Goal: Task Accomplishment & Management: Manage account settings

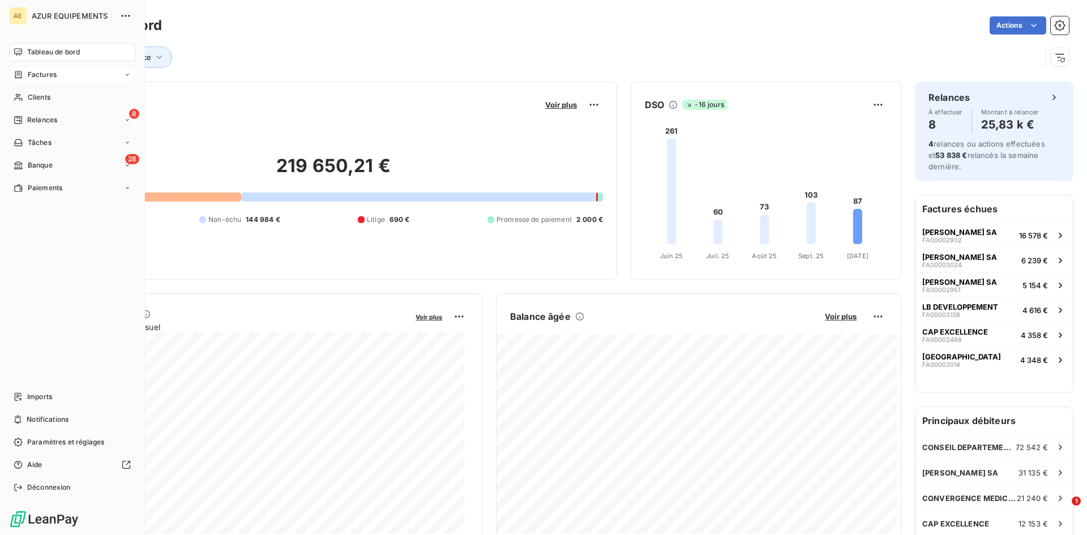
click at [42, 74] on span "Factures" at bounding box center [42, 75] width 29 height 10
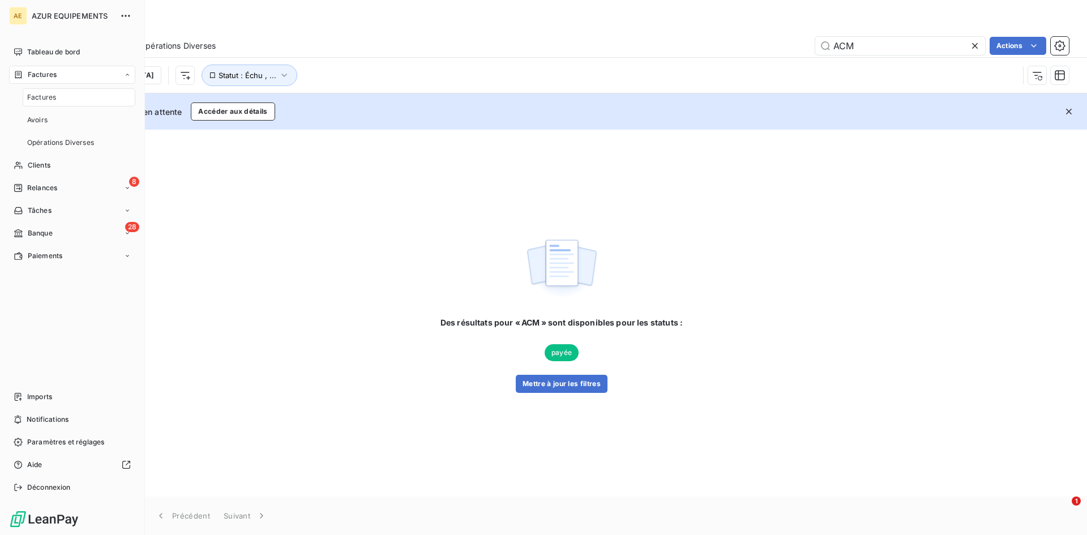
click at [47, 100] on span "Factures" at bounding box center [41, 97] width 29 height 10
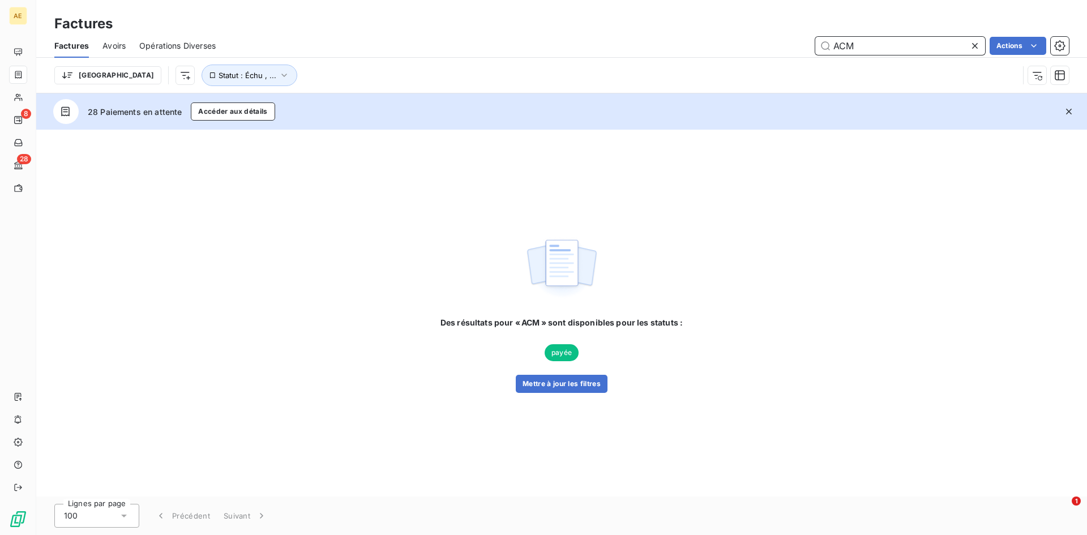
click at [886, 49] on input "ACM" at bounding box center [900, 46] width 170 height 18
type input "A"
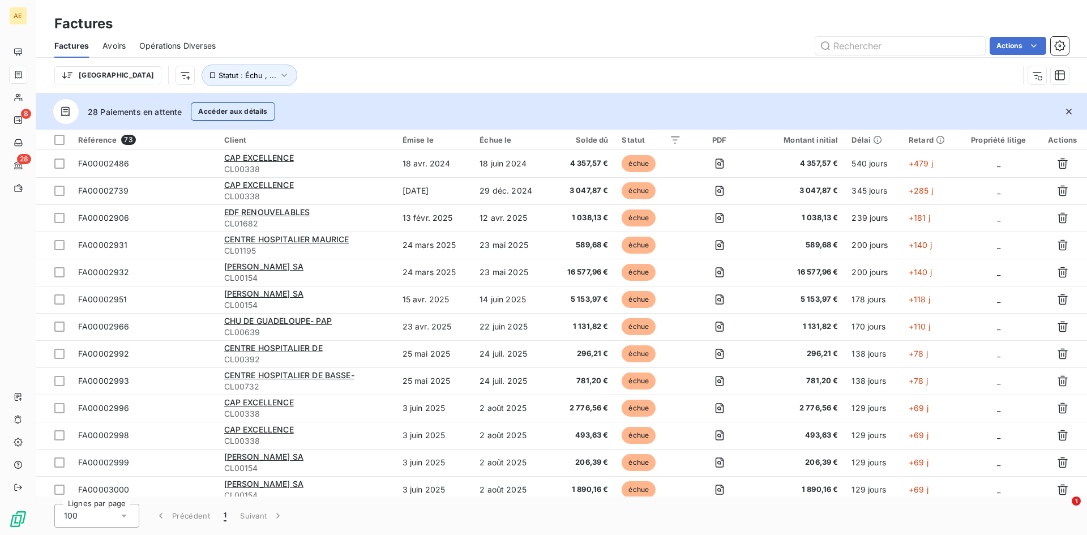
click at [230, 113] on button "Accéder aux détails" at bounding box center [233, 111] width 84 height 18
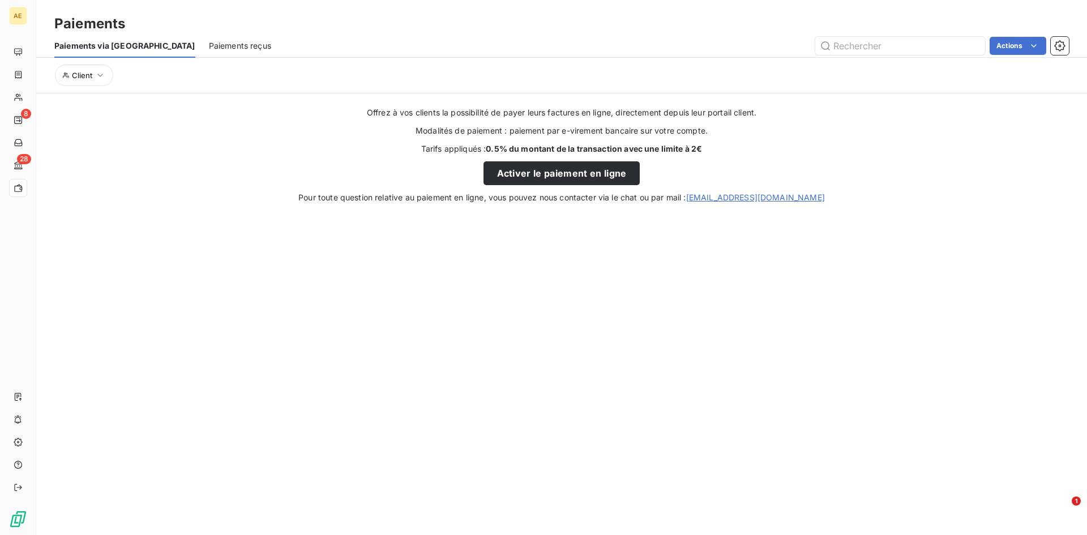
click at [209, 44] on span "Paiements reçus" at bounding box center [240, 45] width 62 height 11
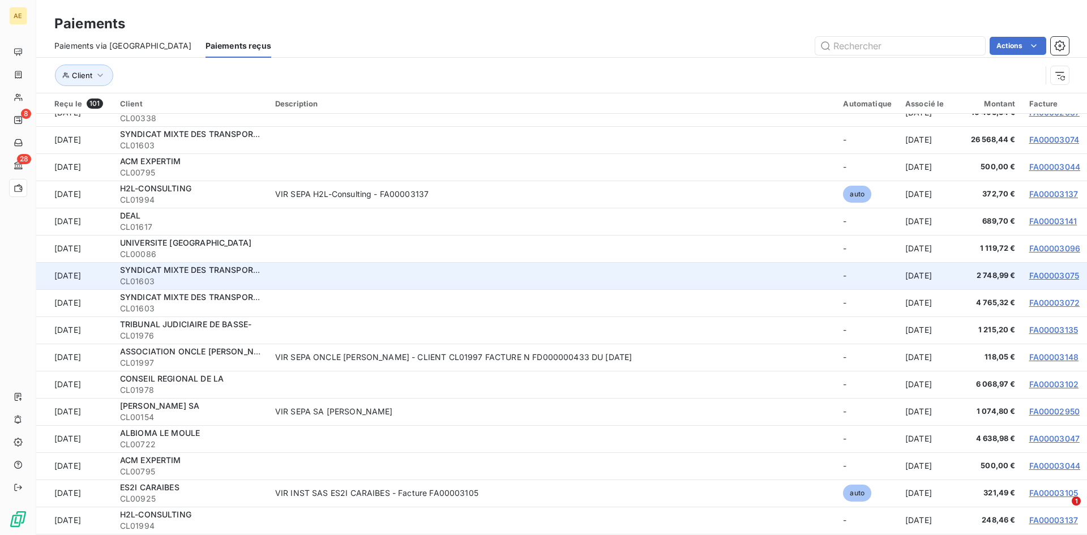
scroll to position [170, 0]
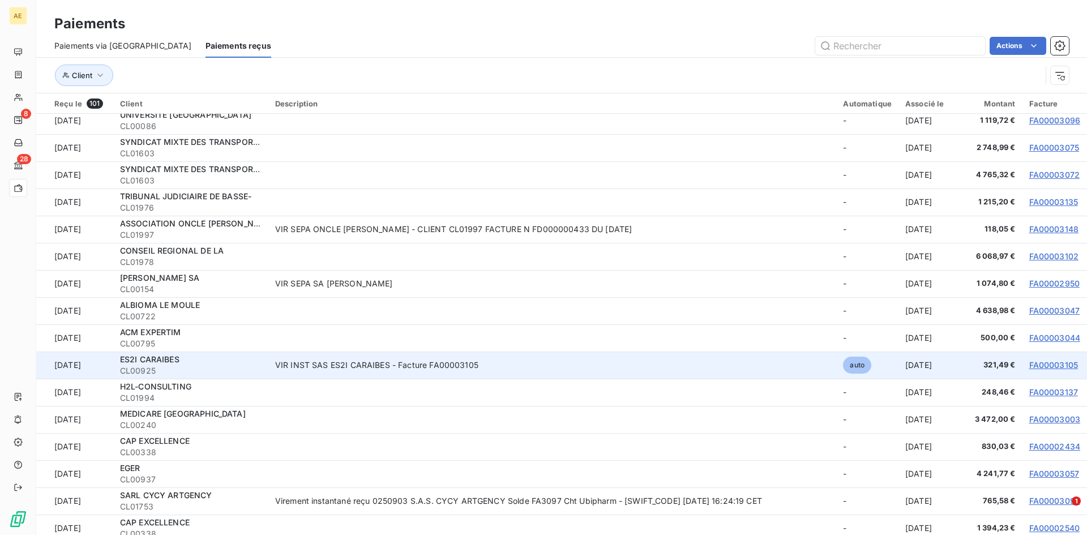
click at [1049, 366] on link "FA00003105" at bounding box center [1053, 365] width 49 height 10
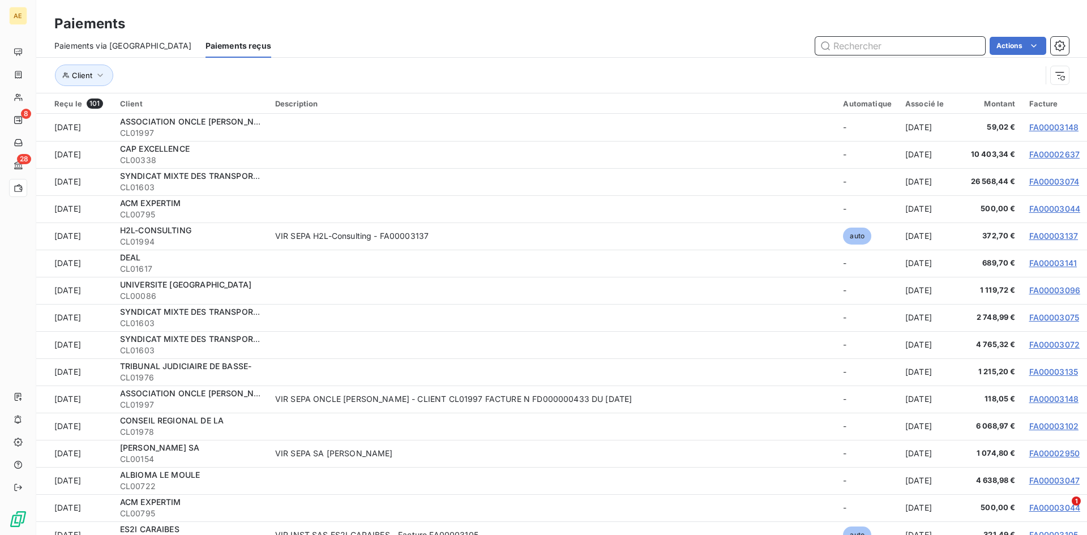
click at [107, 48] on span "Paiements via le Portail" at bounding box center [123, 45] width 138 height 11
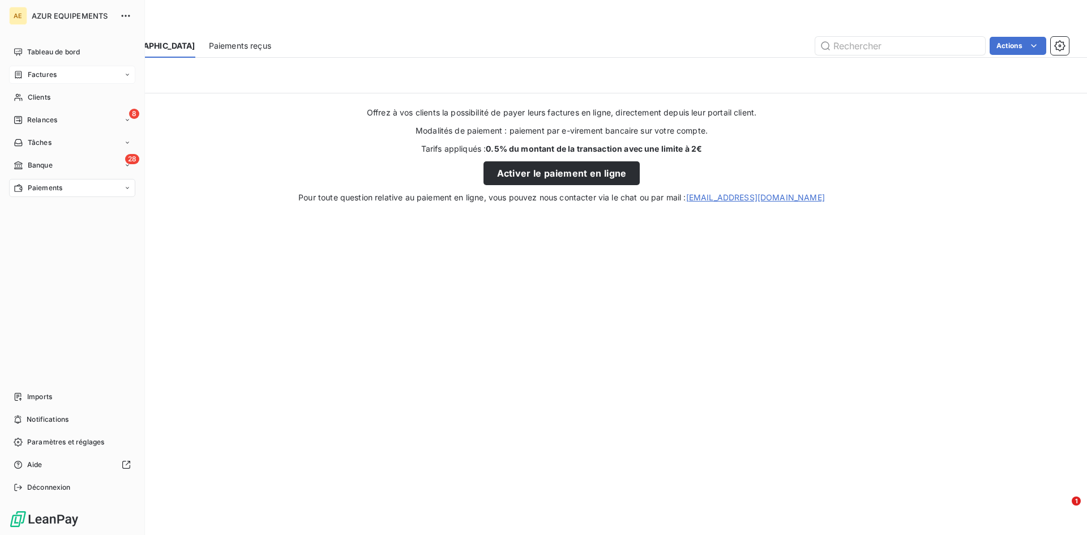
click at [35, 74] on span "Factures" at bounding box center [42, 75] width 29 height 10
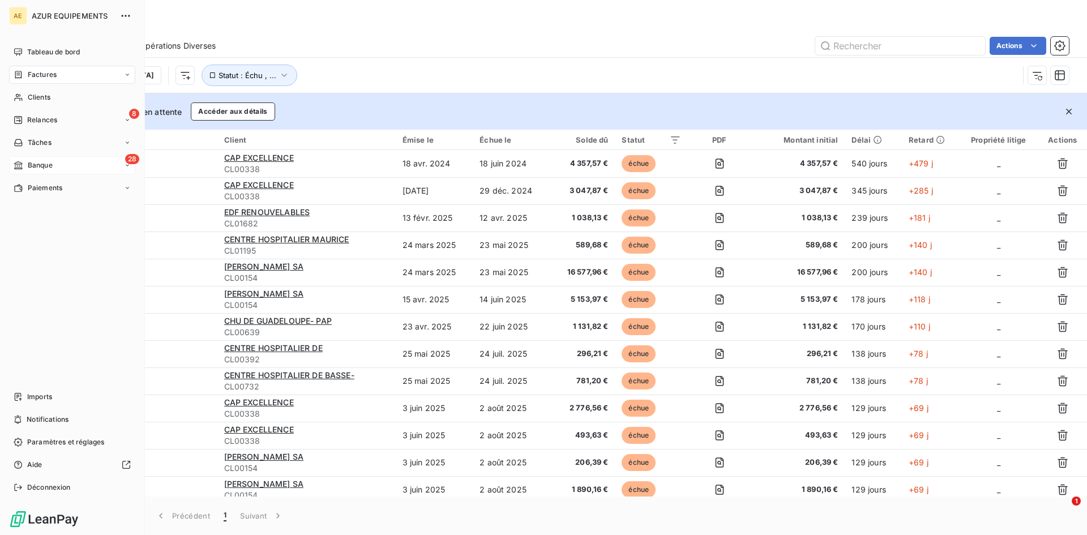
click at [76, 164] on div "28 Banque" at bounding box center [72, 165] width 126 height 18
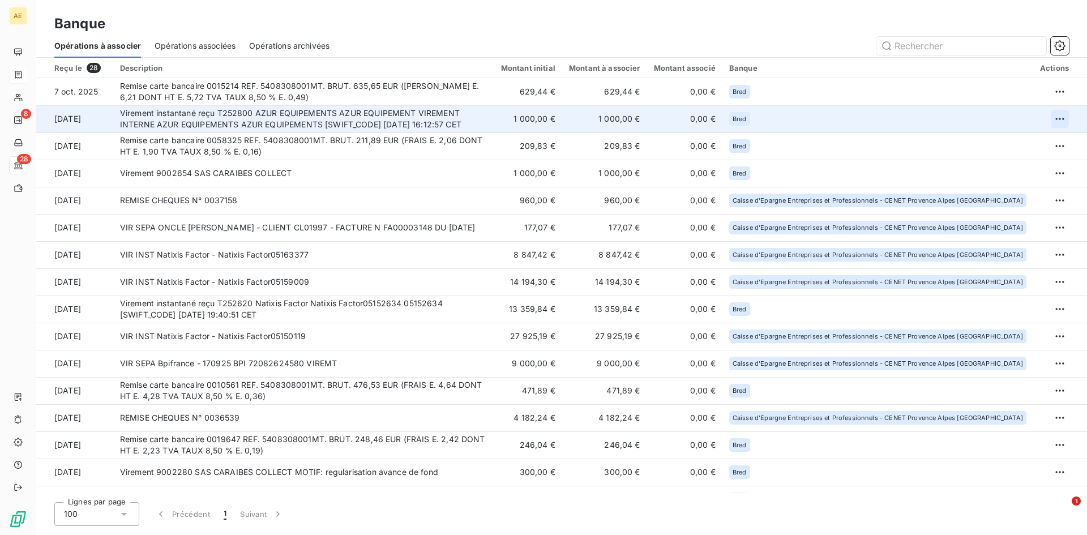
click at [1056, 117] on html "AE 8 28 Banque Opérations à associer Opérations associées Opérations archivées …" at bounding box center [543, 267] width 1087 height 535
click at [1035, 144] on div "Archiver l’opération" at bounding box center [1015, 144] width 87 height 18
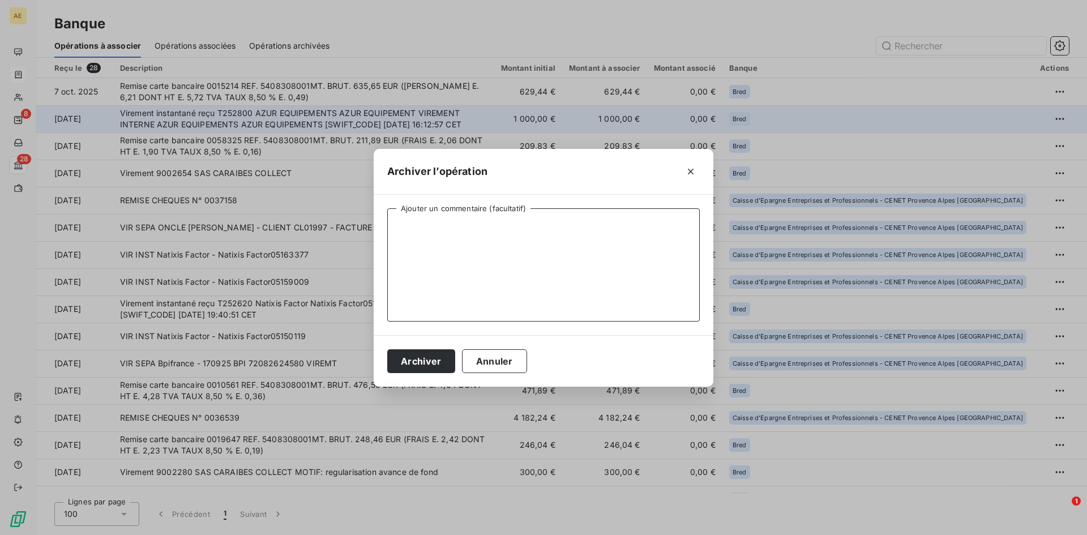
click at [476, 236] on textarea "Ajouter un commentaire (facultatif)" at bounding box center [543, 264] width 313 height 113
type textarea "VIREMENT INTERNE COMPTE A COMPTE AZUR EQUIPEMENTS"
click at [430, 365] on button "Archiver" at bounding box center [421, 361] width 68 height 24
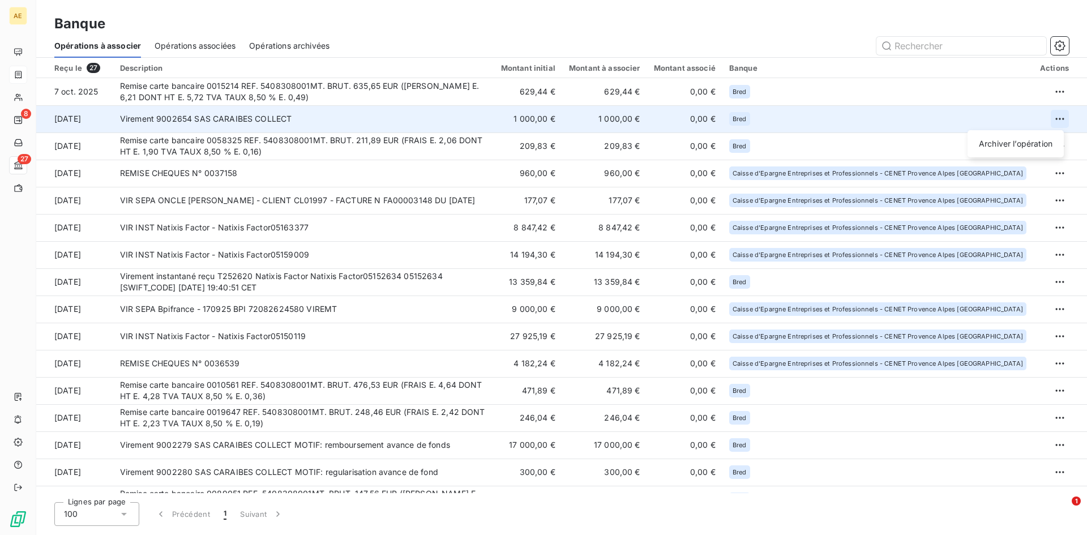
click at [1058, 116] on html "AE 8 27 Banque Opérations à associer Opérations associées Opérations archivées …" at bounding box center [543, 267] width 1087 height 535
click at [1027, 142] on div "Archiver l’opération" at bounding box center [1015, 144] width 87 height 18
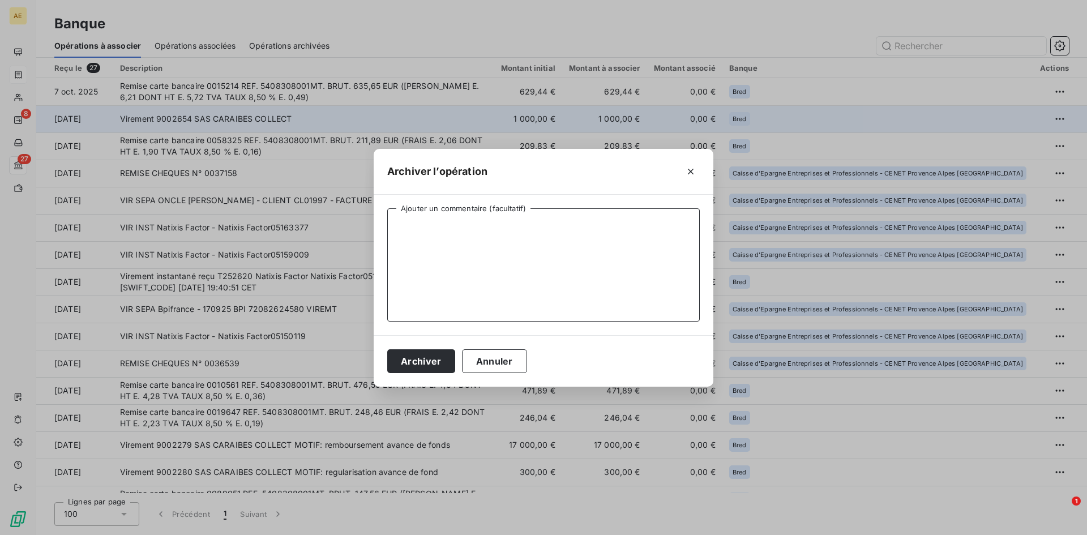
click at [485, 240] on textarea "Ajouter un commentaire (facultatif)" at bounding box center [543, 264] width 313 height 113
type textarea "AVANCE DE FONDS - GROUPE AZUR / CC"
click at [432, 363] on button "Archiver" at bounding box center [421, 361] width 68 height 24
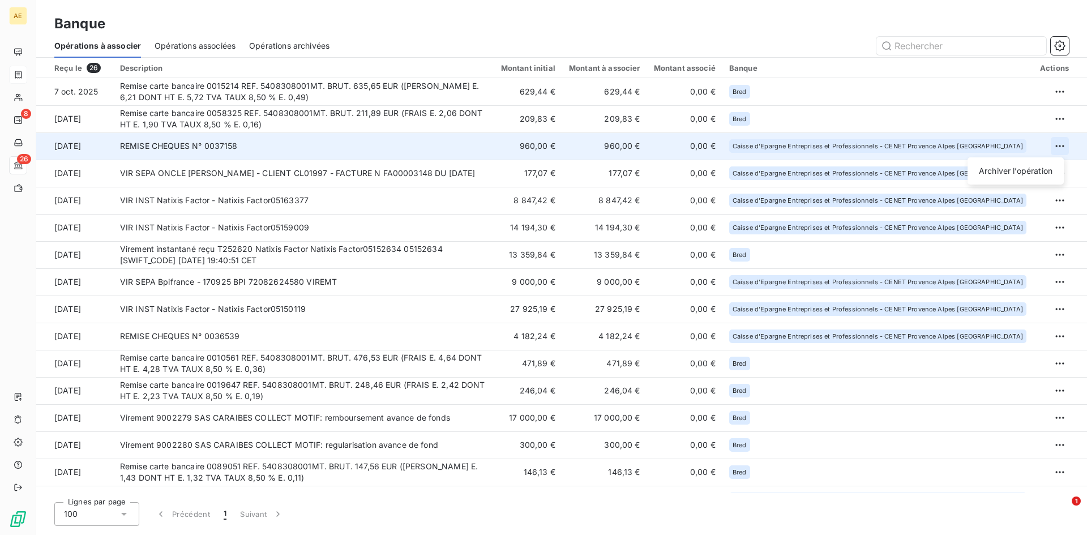
click at [1054, 144] on html "AE 8 26 Banque Opérations à associer Opérations associées Opérations archivées …" at bounding box center [543, 267] width 1087 height 535
click at [1019, 170] on div "Archiver l’opération" at bounding box center [1015, 171] width 87 height 18
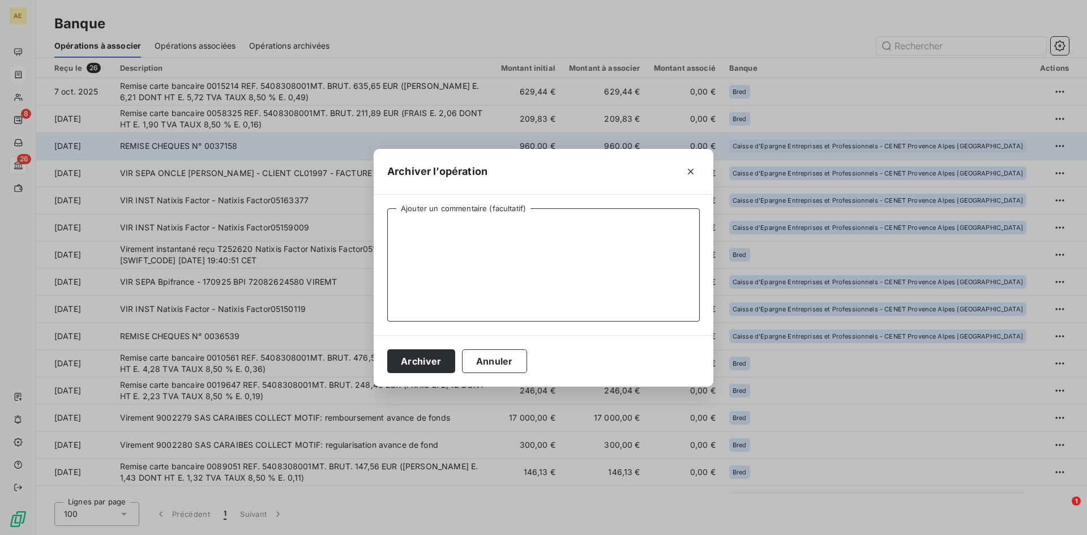
click at [441, 237] on textarea "Ajouter un commentaire (facultatif)" at bounding box center [543, 264] width 313 height 113
click at [589, 237] on textarea "Ajouter un commentaire (facultatif)" at bounding box center [543, 264] width 313 height 113
click at [546, 227] on textarea "REGLT ANTICIPE FACTURE FA003146 - HIRA" at bounding box center [543, 264] width 313 height 113
type textarea "REGLT ANTICIPE FACTURE FA003146 - CLIENT HIRA"
click at [430, 366] on button "Archiver" at bounding box center [421, 361] width 68 height 24
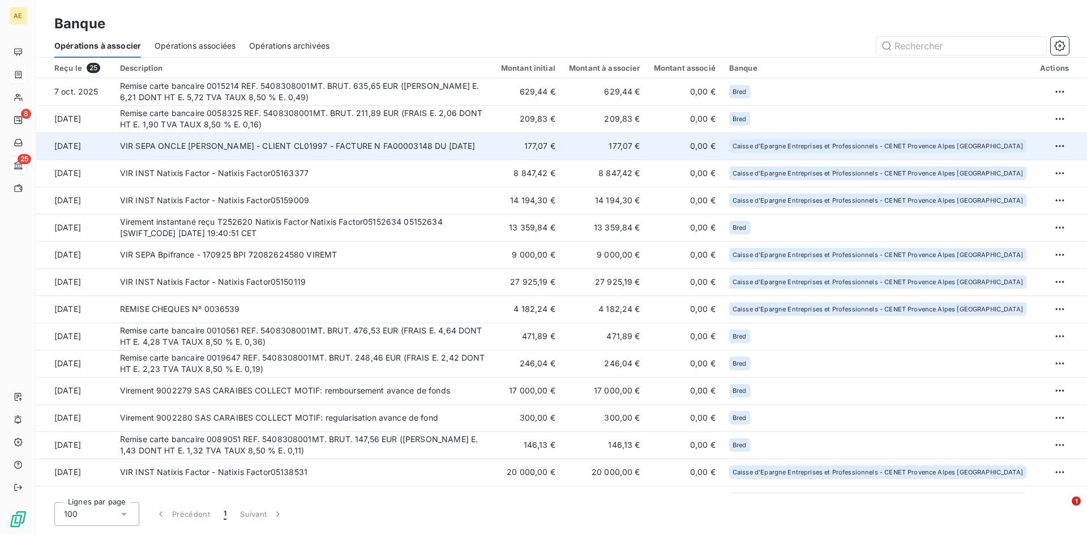
click at [396, 148] on td "VIR SEPA ONCLE ALEX - CLIENT CL01997 - FACTURE N FA00003148 DU 30/09/2025" at bounding box center [303, 146] width 381 height 27
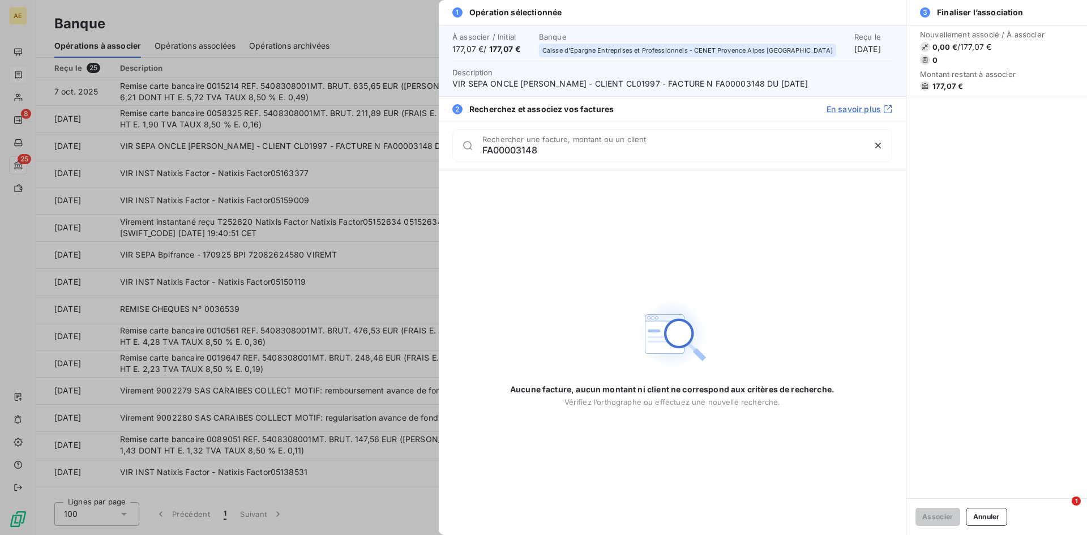
type input "FA00003148"
drag, startPoint x: 615, startPoint y: 142, endPoint x: 513, endPoint y: 145, distance: 102.0
click at [513, 145] on div "FA00003148 Rechercher une facture, montant ou un client" at bounding box center [686, 145] width 409 height 18
click at [879, 147] on icon "button" at bounding box center [878, 146] width 6 height 6
click at [1004, 515] on button "Annuler" at bounding box center [986, 517] width 41 height 18
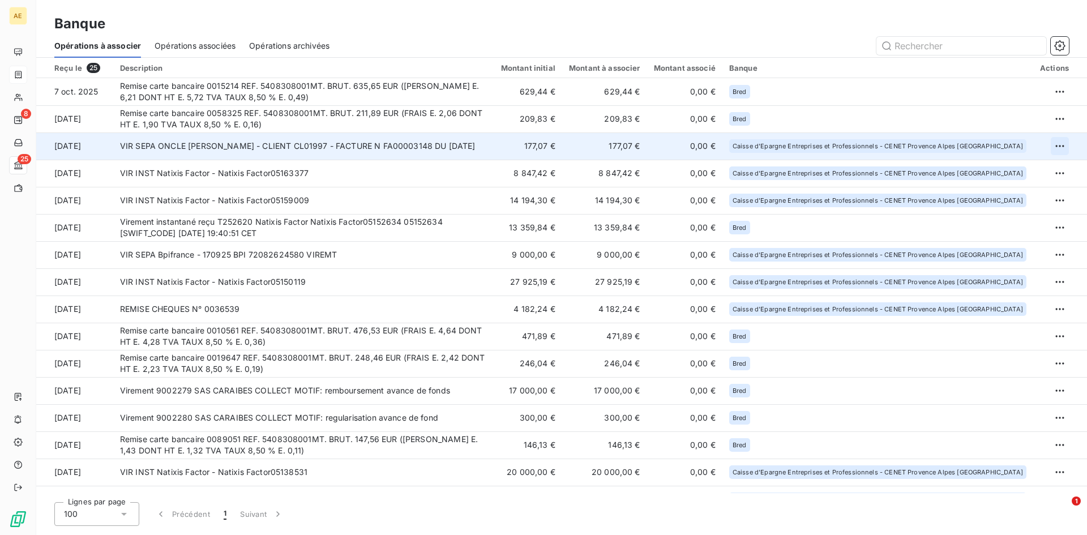
click at [1053, 147] on html "AE 8 25 Banque Opérations à associer Opérations associées Opérations archivées …" at bounding box center [543, 267] width 1087 height 535
click at [1023, 170] on div "Archiver l’opération" at bounding box center [1015, 171] width 87 height 18
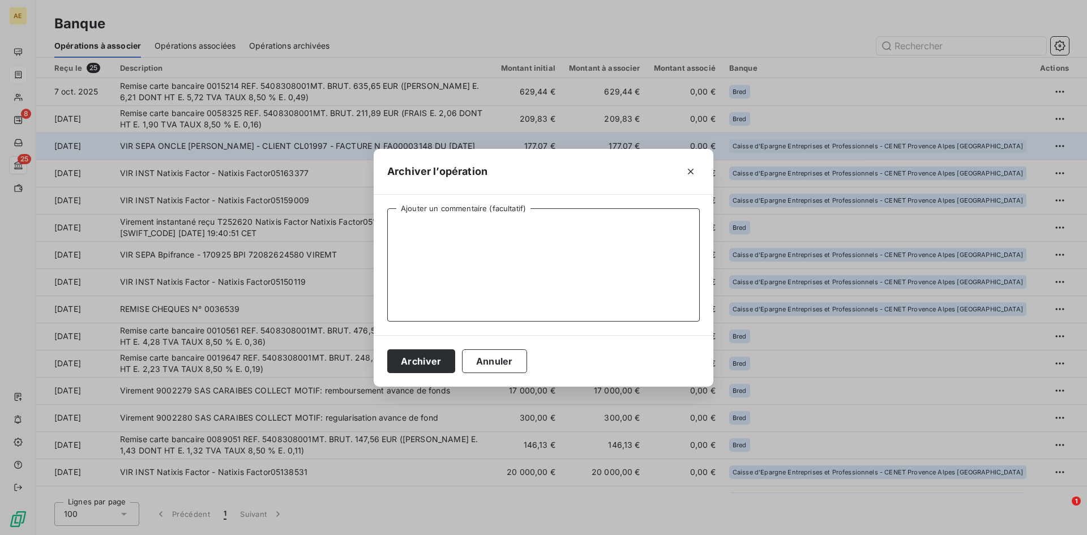
click at [570, 265] on textarea "Ajouter un commentaire (facultatif)" at bounding box center [543, 264] width 313 height 113
click at [545, 223] on textarea "ARCHIVE REGLT ASSOCIE A FACTURE MANUELLEMENT" at bounding box center [543, 264] width 313 height 113
type textarea "ARCHIVE REGLT ASSOCIE A FACTURE FA003148 ONCLE ALEX MANUELLEMENT"
click at [418, 356] on button "Archiver" at bounding box center [421, 361] width 68 height 24
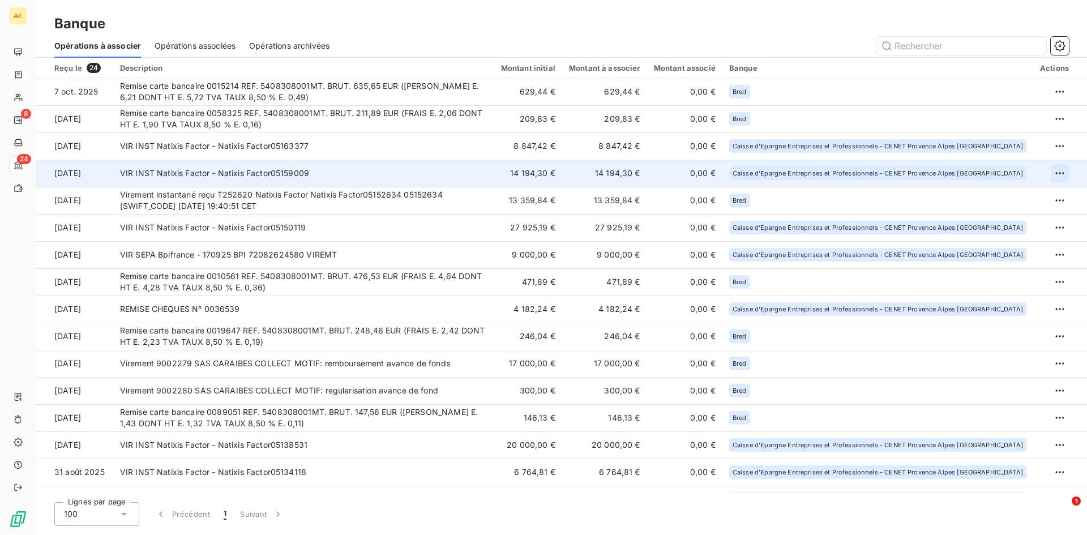
click at [1053, 170] on html "AE 8 24 Banque Opérations à associer Opérations associées Opérations archivées …" at bounding box center [543, 267] width 1087 height 535
click at [1003, 197] on div "Archiver l’opération" at bounding box center [1015, 198] width 87 height 18
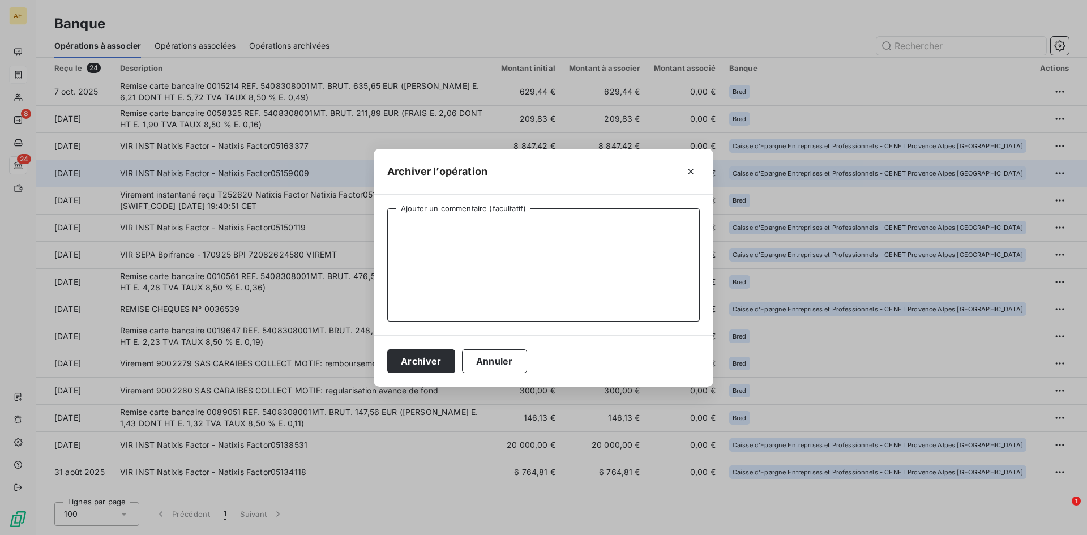
click at [605, 235] on textarea "Ajouter un commentaire (facultatif)" at bounding box center [543, 264] width 313 height 113
type textarea "AVANCE DE FONDS BPCE FACTOR"
click at [429, 359] on button "Archiver" at bounding box center [421, 361] width 68 height 24
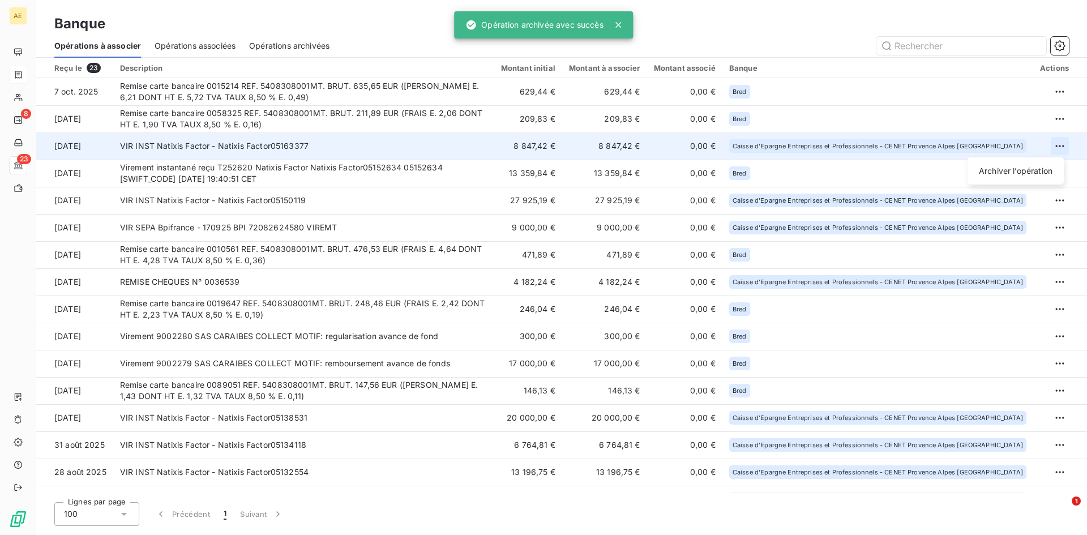
click at [1054, 147] on html "AE 8 23 Banque Opérations à associer Opérations associées Opérations archivées …" at bounding box center [543, 267] width 1087 height 535
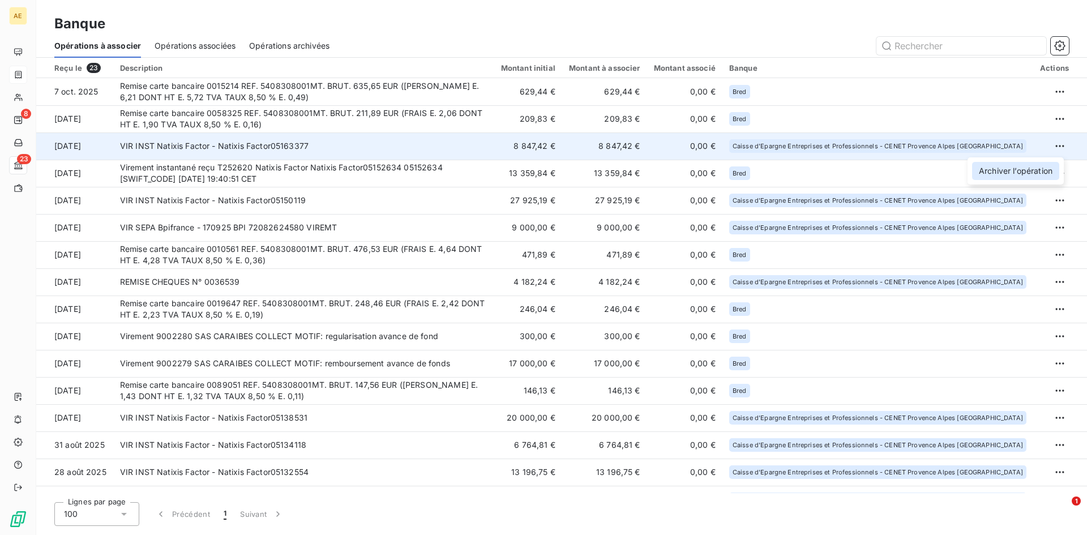
click at [1032, 171] on div "Archiver l’opération" at bounding box center [1015, 171] width 87 height 18
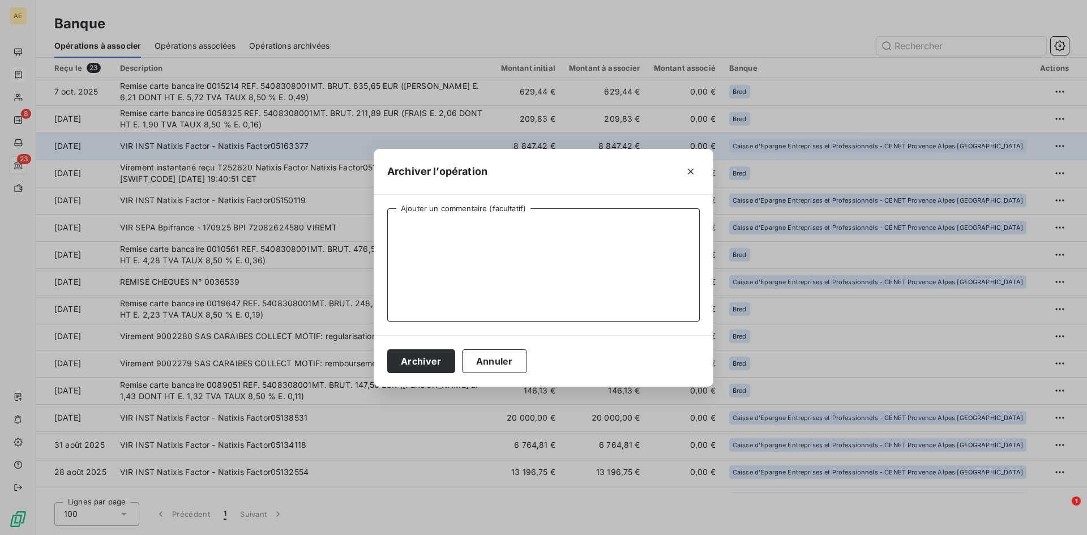
click at [524, 254] on textarea "Ajouter un commentaire (facultatif)" at bounding box center [543, 264] width 313 height 113
type textarea "AVANCE DE FONDS BPCE FACTOR"
click at [426, 366] on button "Archiver" at bounding box center [421, 361] width 68 height 24
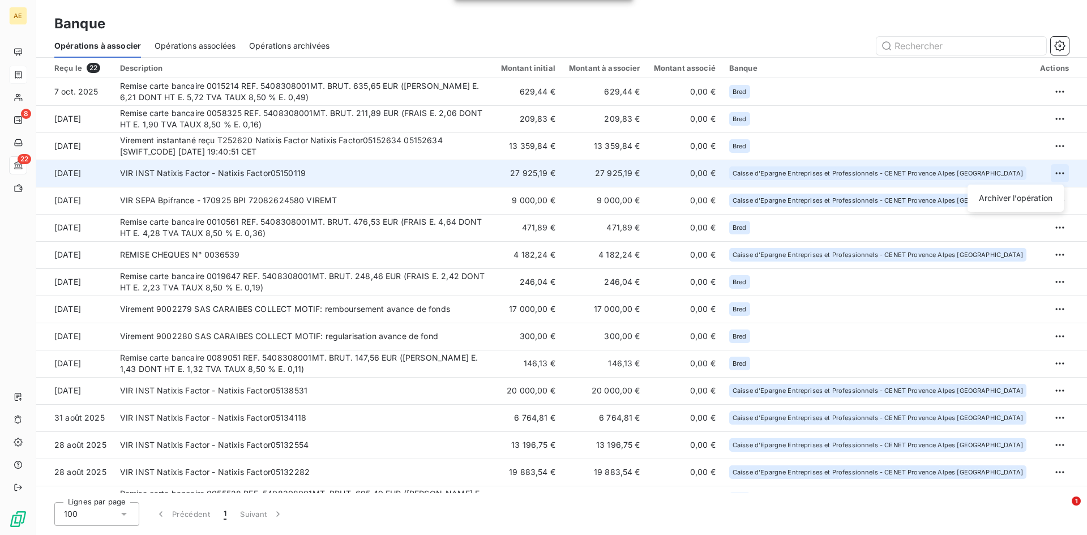
click at [1057, 169] on html "AE 8 22 Banque Opérations à associer Opérations associées Opérations archivées …" at bounding box center [543, 267] width 1087 height 535
click at [1028, 198] on div "Archiver l’opération" at bounding box center [1015, 198] width 87 height 18
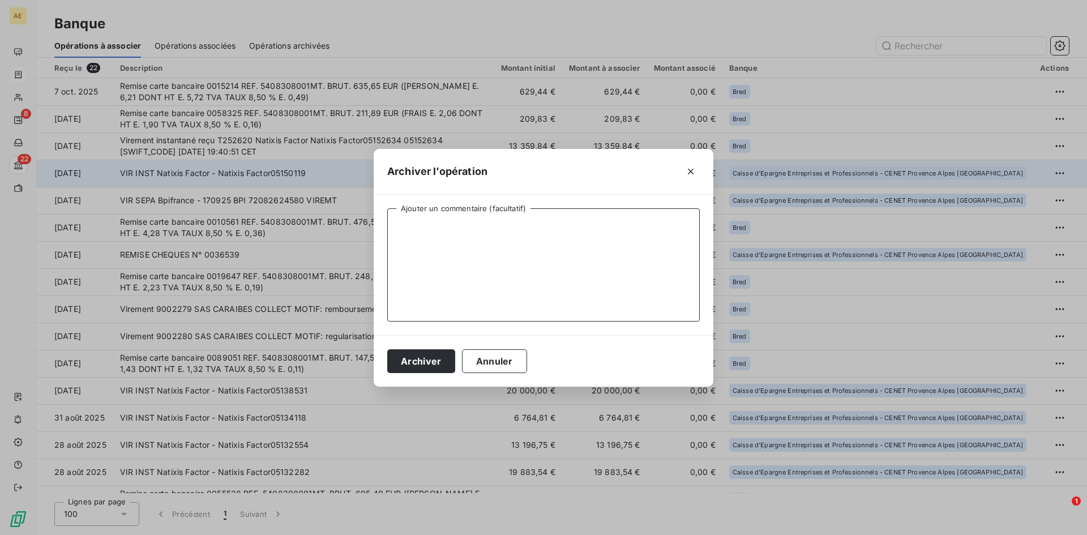
click at [538, 249] on textarea "Ajouter un commentaire (facultatif)" at bounding box center [543, 264] width 313 height 113
type textarea "AVANCE DE FONDS BPCE FACTOR"
click at [420, 361] on button "Archiver" at bounding box center [421, 361] width 68 height 24
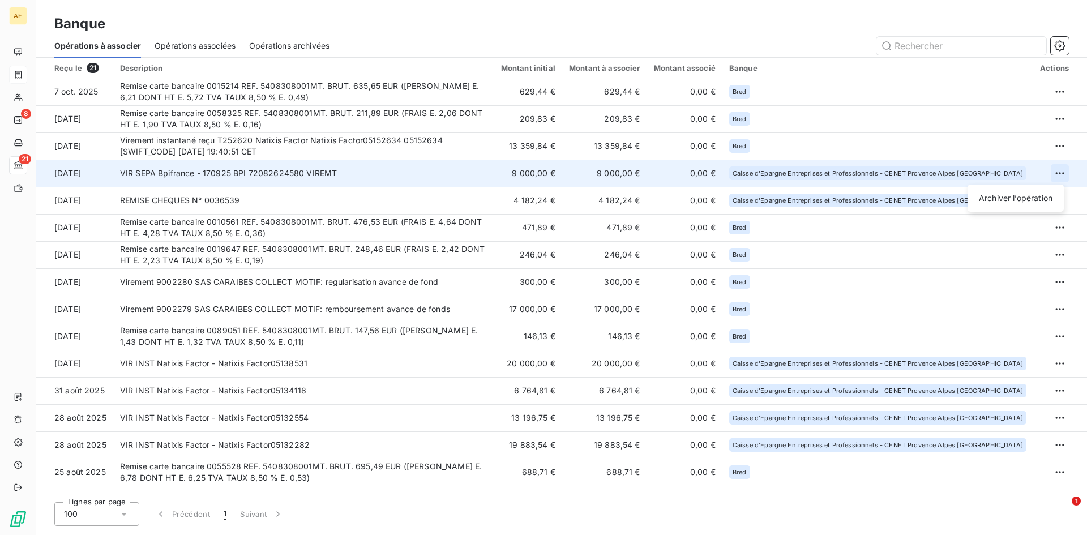
click at [1055, 172] on html "AE 8 21 Banque Opérations à associer Opérations associées Opérations archivées …" at bounding box center [543, 267] width 1087 height 535
click at [1025, 201] on div "Archiver l’opération" at bounding box center [1015, 198] width 87 height 18
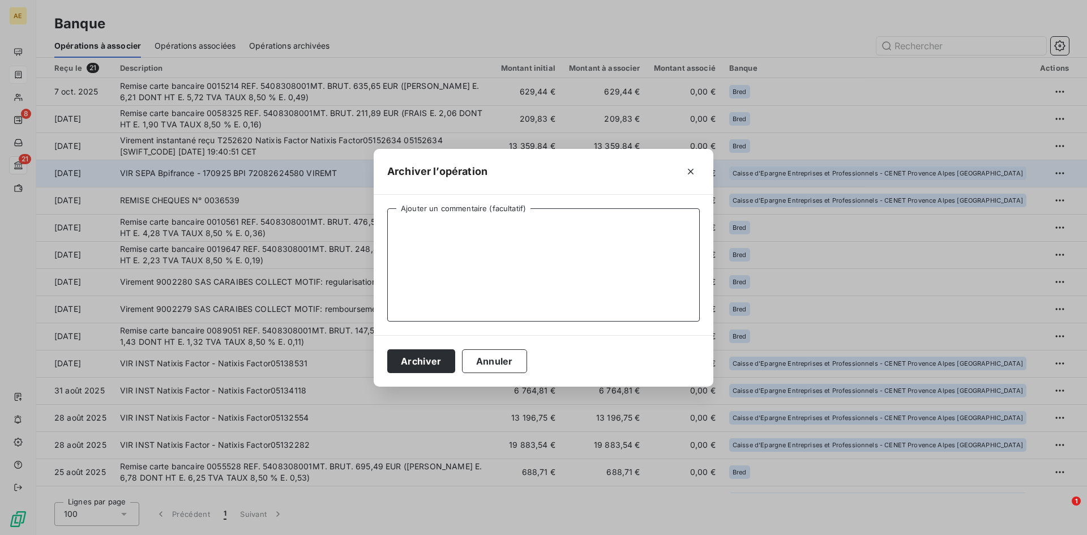
click at [570, 254] on textarea "Ajouter un commentaire (facultatif)" at bounding box center [543, 264] width 313 height 113
type textarea "AVANCE DE FONDS BPIFRANCE"
click at [435, 367] on button "Archiver" at bounding box center [421, 361] width 68 height 24
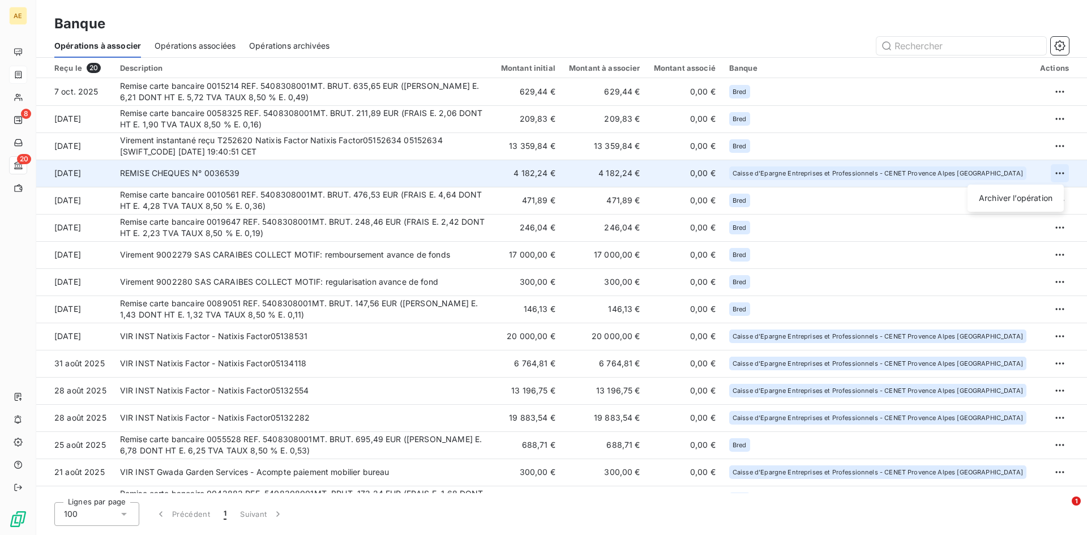
click at [1053, 174] on html "AE 8 20 Banque Opérations à associer Opérations associées Opérations archivées …" at bounding box center [543, 267] width 1087 height 535
click at [1027, 201] on div "Archiver l’opération" at bounding box center [1015, 198] width 87 height 18
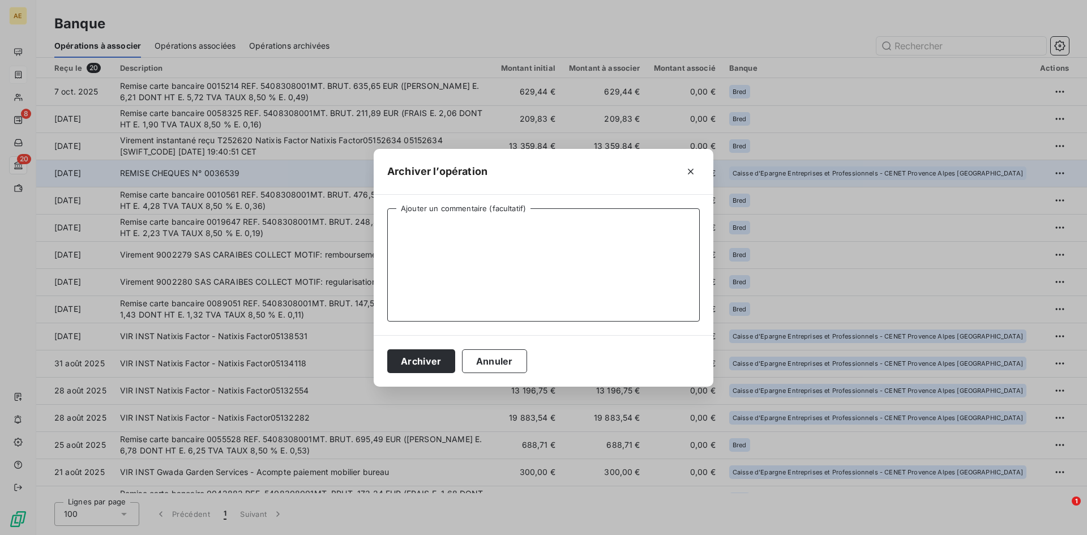
click at [615, 236] on textarea "Ajouter un commentaire (facultatif)" at bounding box center [543, 264] width 313 height 113
type textarea "REMISE DE CHEQUE CEPAC"
click at [432, 363] on button "Archiver" at bounding box center [421, 361] width 68 height 24
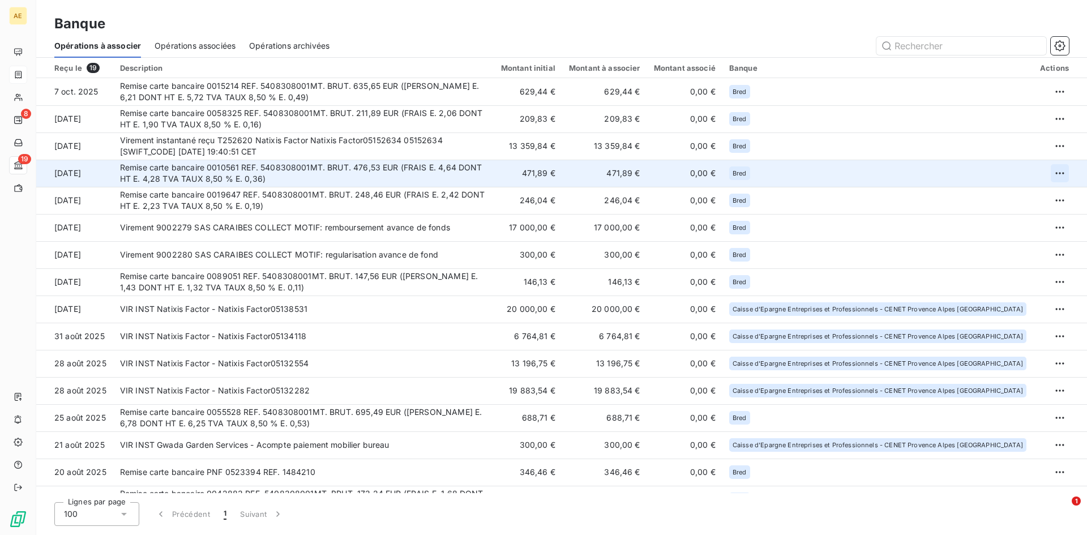
click at [1055, 172] on html "AE 8 19 Banque Opérations à associer Opérations associées Opérations archivées …" at bounding box center [543, 267] width 1087 height 535
click at [1027, 194] on div "Archiver l’opération" at bounding box center [1015, 198] width 87 height 18
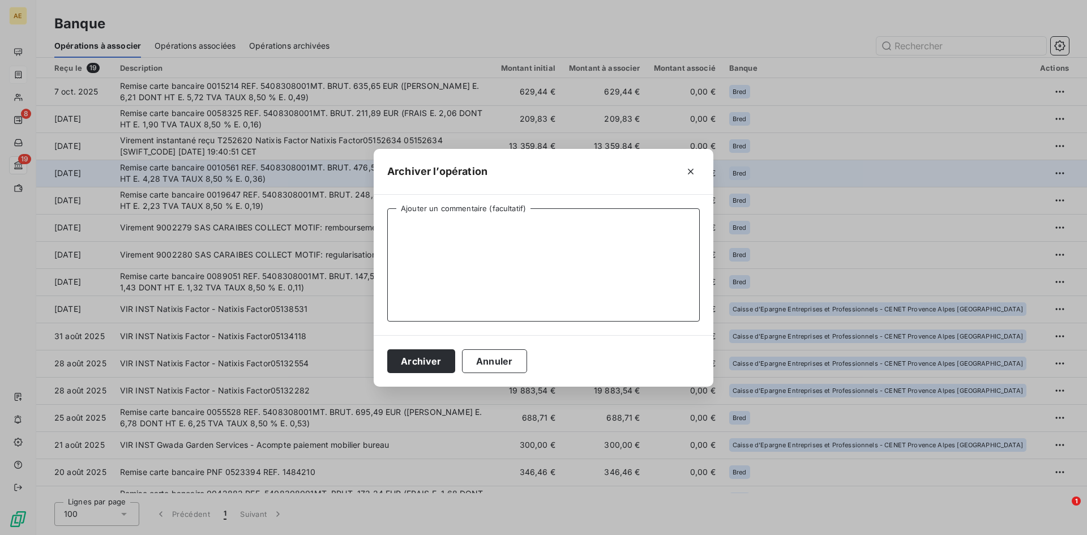
click at [597, 257] on textarea "Ajouter un commentaire (facultatif)" at bounding box center [543, 264] width 313 height 113
type textarea "BANQUE"
click at [438, 361] on button "Archiver" at bounding box center [421, 361] width 68 height 24
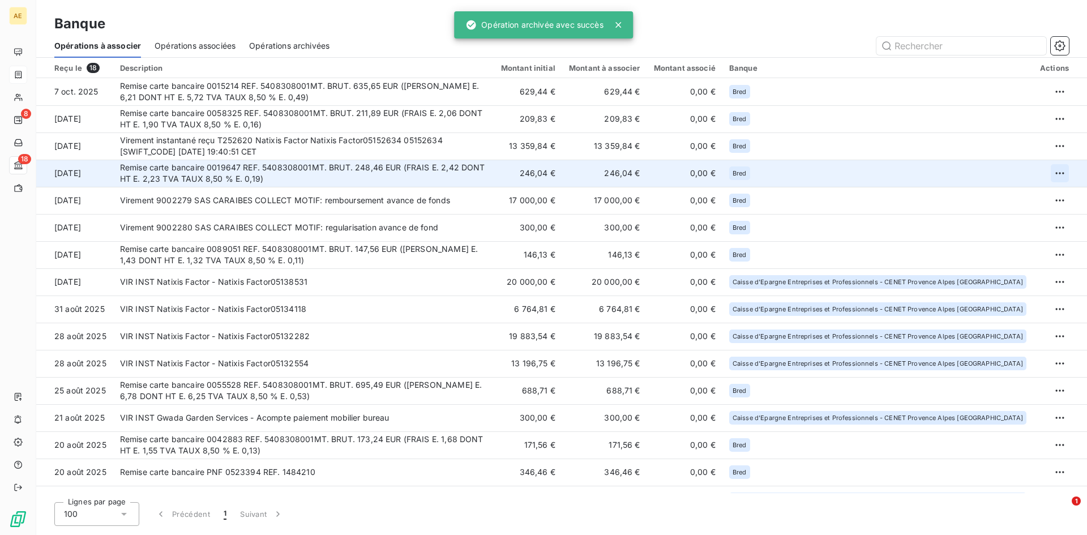
click at [1055, 170] on html "AE 8 18 Banque Opérations à associer Opérations associées Opérations archivées …" at bounding box center [543, 267] width 1087 height 535
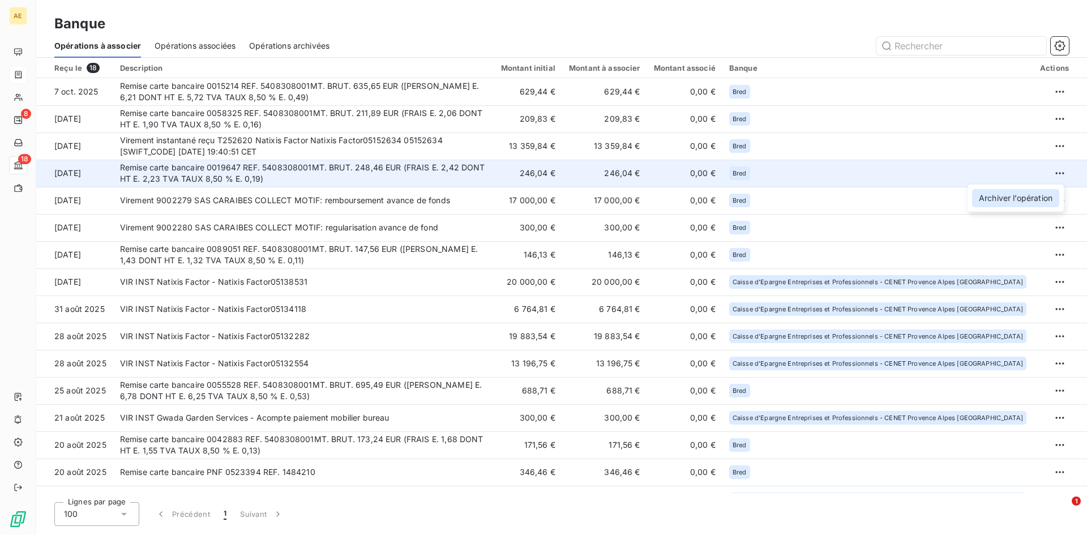
click at [1016, 196] on div "Archiver l’opération" at bounding box center [1015, 198] width 87 height 18
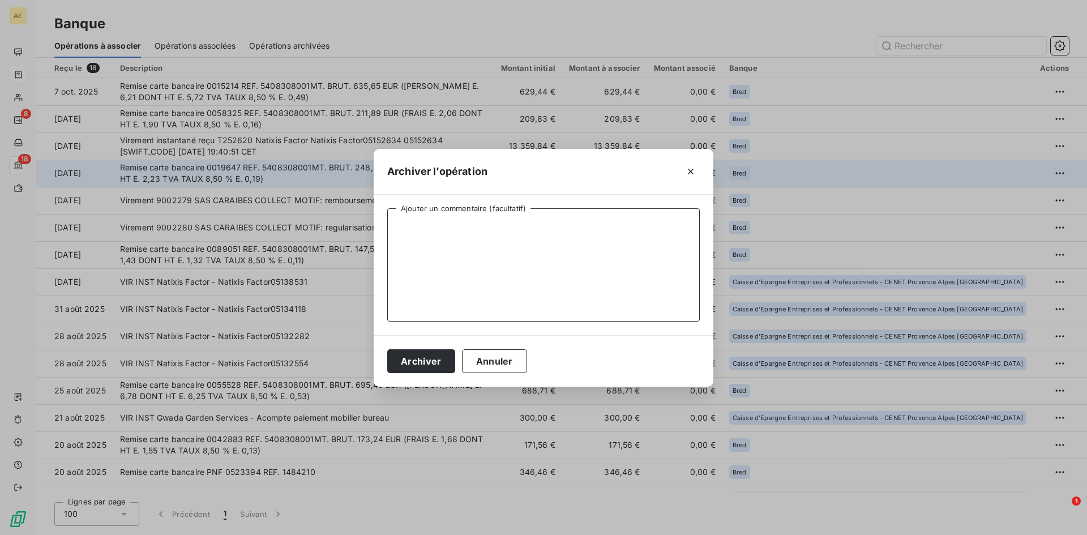
click at [518, 249] on textarea "Ajouter un commentaire (facultatif)" at bounding box center [543, 264] width 313 height 113
type textarea "BANQUE"
click at [415, 365] on button "Archiver" at bounding box center [421, 361] width 68 height 24
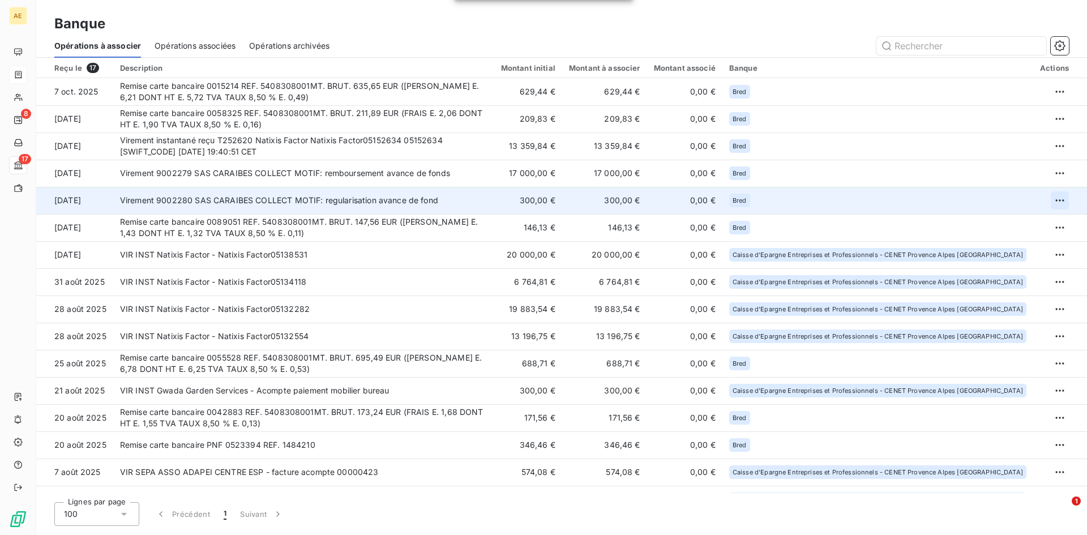
click at [1050, 198] on html "AE 8 17 Banque Opérations à associer Opérations associées Opérations archivées …" at bounding box center [543, 267] width 1087 height 535
click at [1031, 225] on div "Archiver l’opération" at bounding box center [1015, 225] width 87 height 18
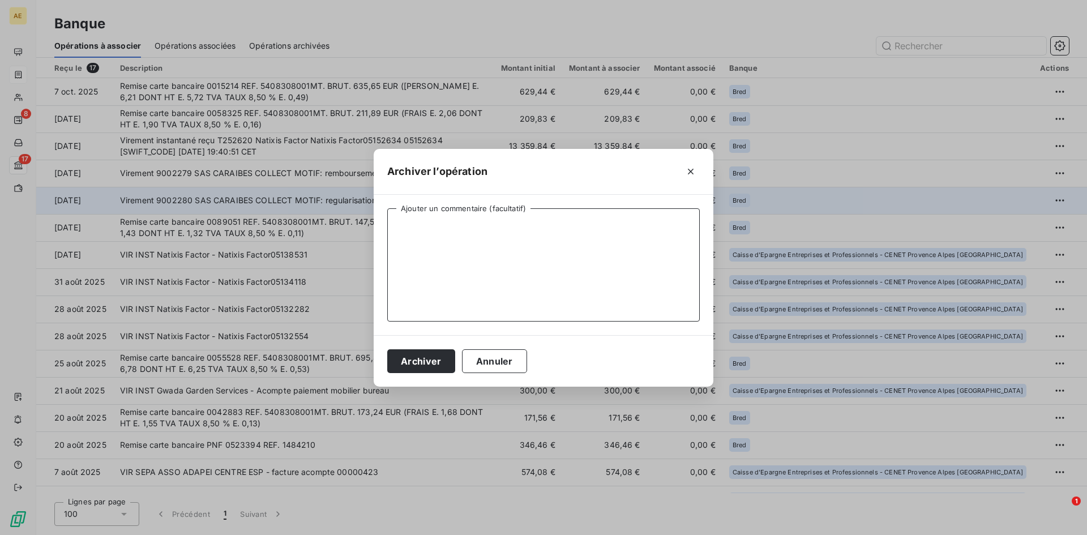
click at [596, 259] on textarea "Ajouter un commentaire (facultatif)" at bounding box center [543, 264] width 313 height 113
type textarea "AVANCE DE FONDS INTERNE AZUR /CC"
click at [447, 364] on button "Archiver" at bounding box center [421, 361] width 68 height 24
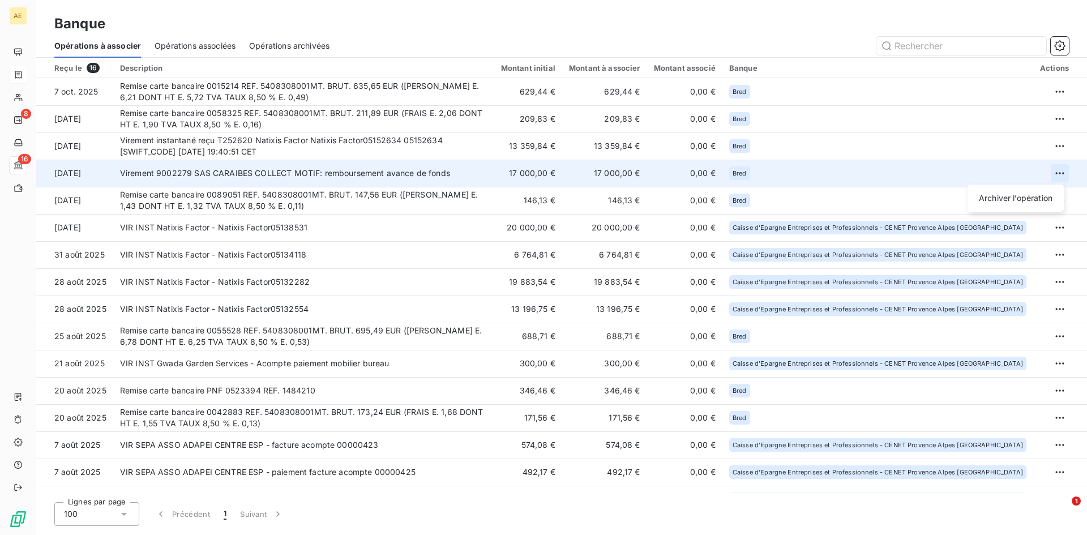
click at [1057, 169] on html "AE 8 16 Banque Opérations à associer Opérations associées Opérations archivées …" at bounding box center [543, 267] width 1087 height 535
click at [1024, 198] on div "Archiver l’opération" at bounding box center [1015, 198] width 87 height 18
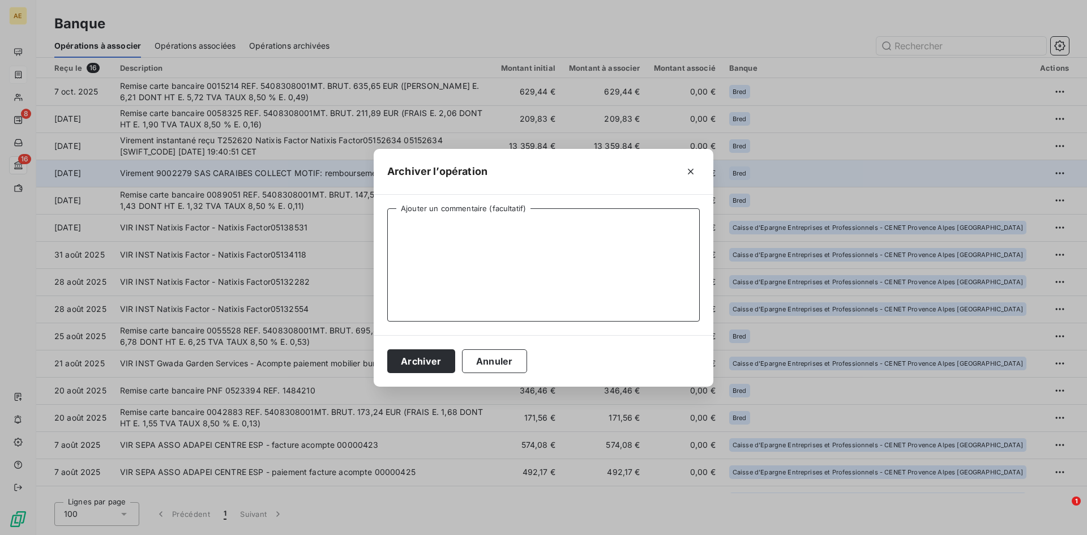
drag, startPoint x: 540, startPoint y: 243, endPoint x: 535, endPoint y: 241, distance: 5.8
click at [539, 243] on textarea "Ajouter un commentaire (facultatif)" at bounding box center [543, 264] width 313 height 113
type textarea "AVANCE DE FONDS INTERNE AZUR /CC"
click at [440, 364] on button "Archiver" at bounding box center [421, 361] width 68 height 24
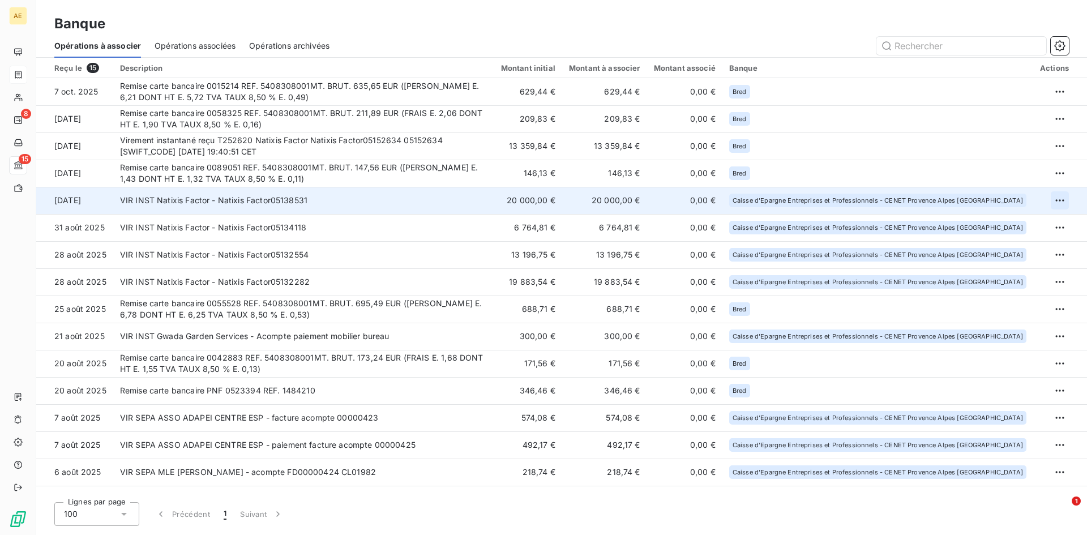
click at [1055, 196] on html "AE 8 15 Banque Opérations à associer Opérations associées Opérations archivées …" at bounding box center [543, 267] width 1087 height 535
click at [1040, 228] on div "Archiver l’opération" at bounding box center [1020, 225] width 87 height 18
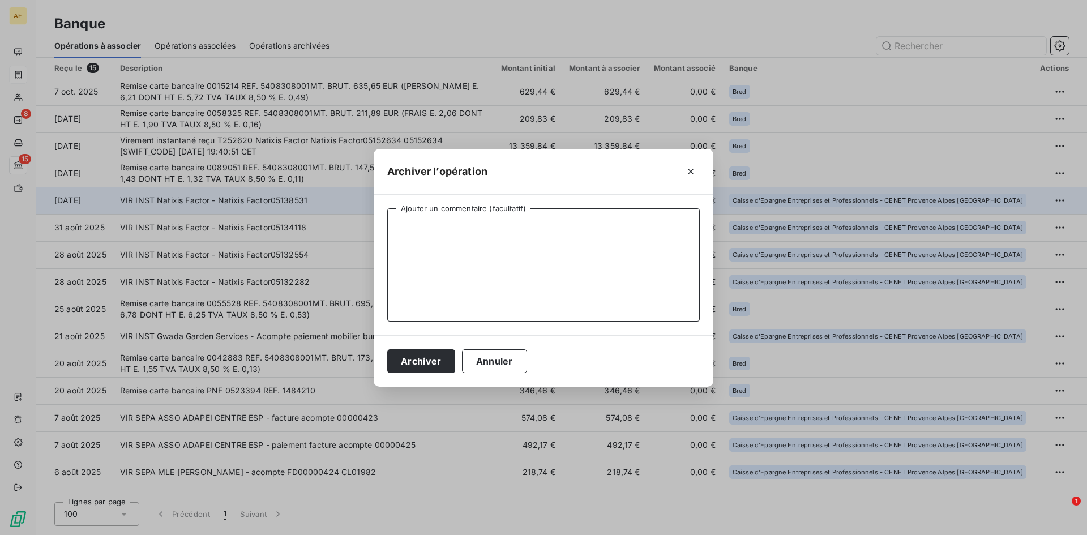
click at [469, 239] on textarea "Ajouter un commentaire (facultatif)" at bounding box center [543, 264] width 313 height 113
type textarea "AVANCE DE FONDS BPCE FACTOR"
click at [420, 363] on button "Archiver" at bounding box center [421, 361] width 68 height 24
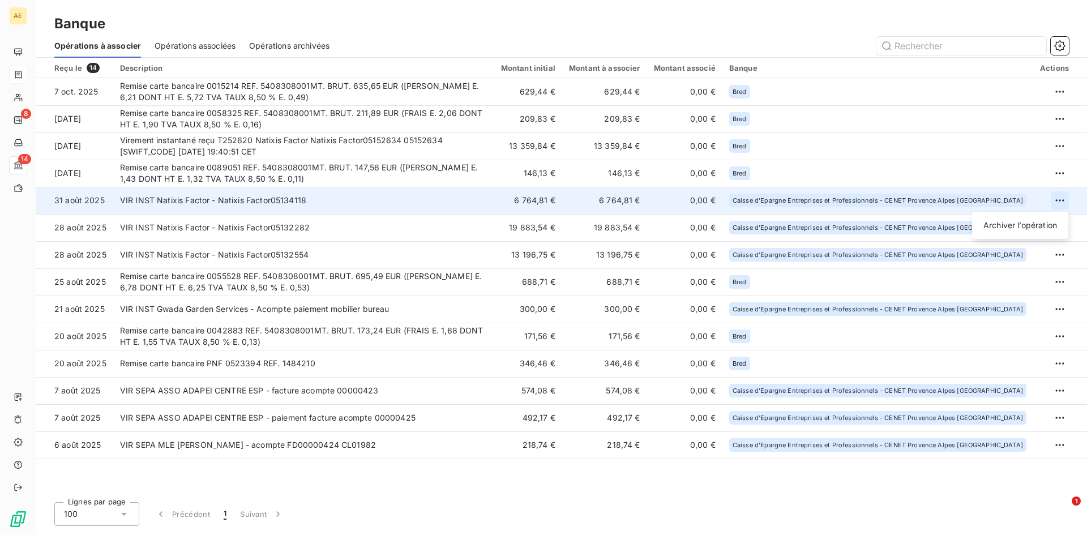
click at [1063, 201] on html "AE 8 14 Banque Opérations à associer Opérations associées Opérations archivées …" at bounding box center [543, 267] width 1087 height 535
click at [1008, 222] on div "Archiver l’opération" at bounding box center [1020, 225] width 87 height 18
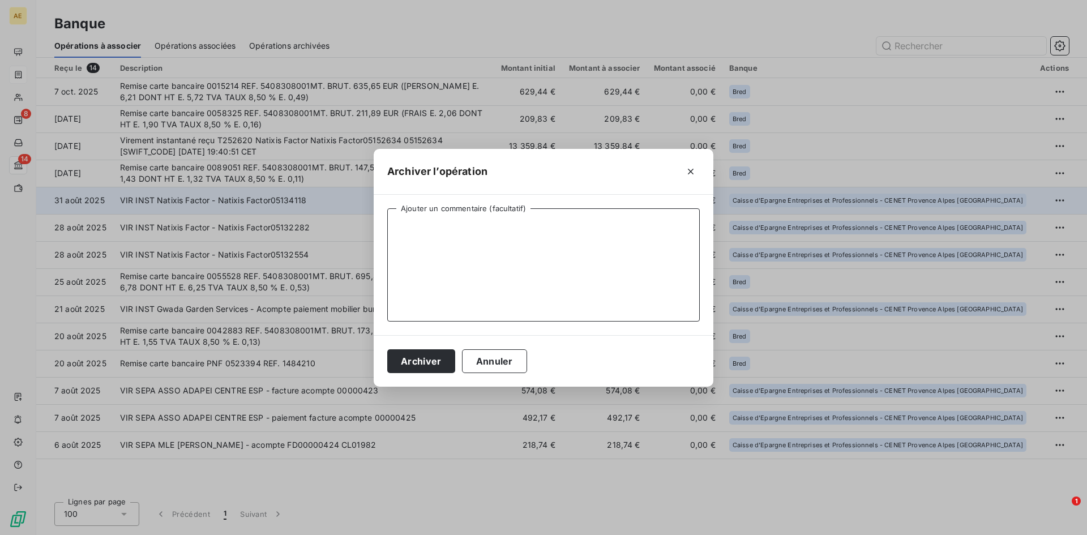
click at [493, 235] on textarea "Ajouter un commentaire (facultatif)" at bounding box center [543, 264] width 313 height 113
drag, startPoint x: 535, startPoint y: 223, endPoint x: 399, endPoint y: 224, distance: 135.9
click at [399, 224] on textarea "AVANCE DE FONDS BPCE FACTOR" at bounding box center [543, 264] width 313 height 113
type textarea "AVANCE DE FONDS BPCE FACTOR"
click at [428, 364] on button "Archiver" at bounding box center [421, 361] width 68 height 24
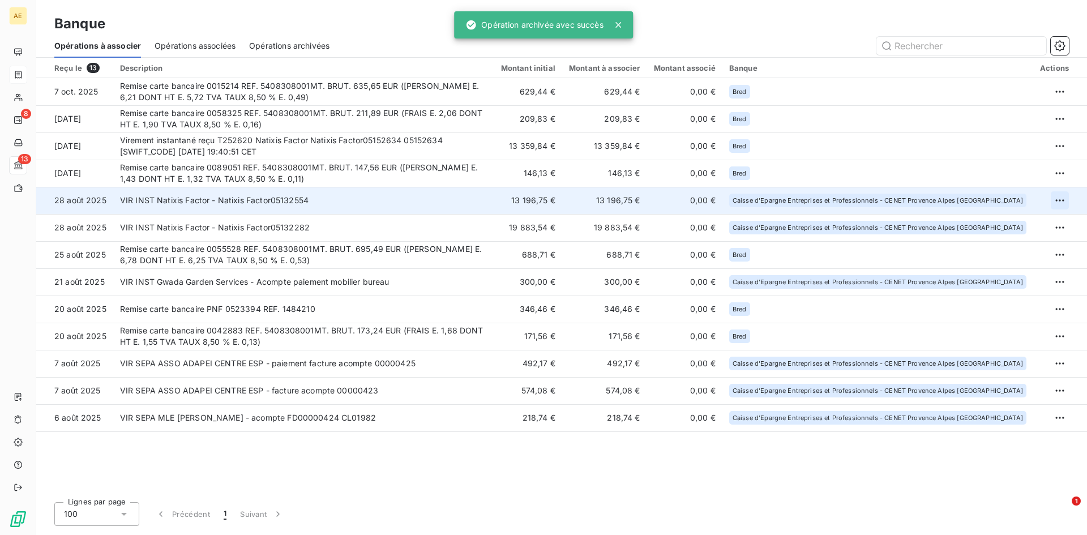
click at [1061, 199] on html "AE 8 13 Banque Opérations à associer Opérations associées Opérations archivées …" at bounding box center [543, 267] width 1087 height 535
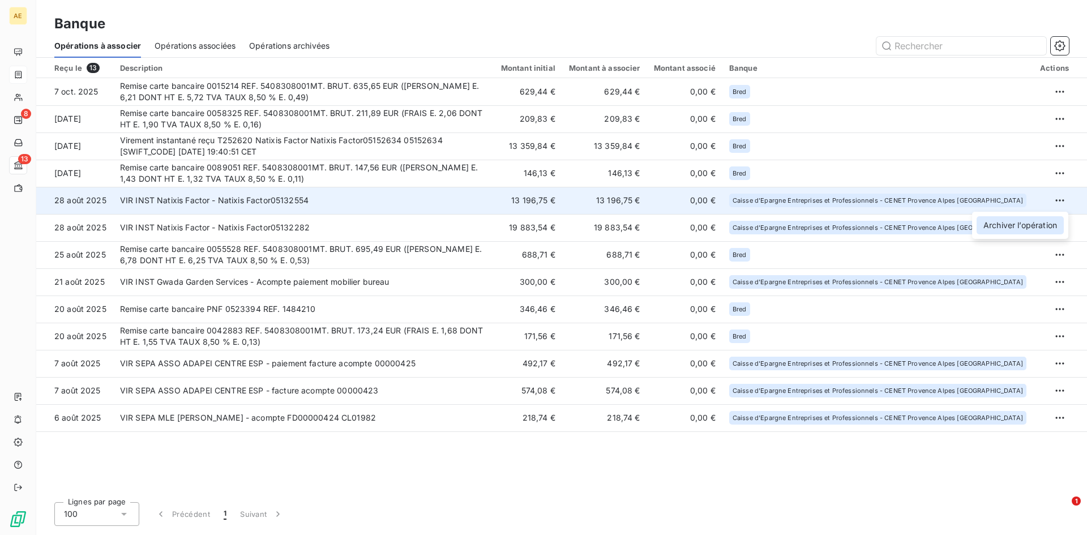
click at [1036, 226] on div "Archiver l’opération" at bounding box center [1020, 225] width 87 height 18
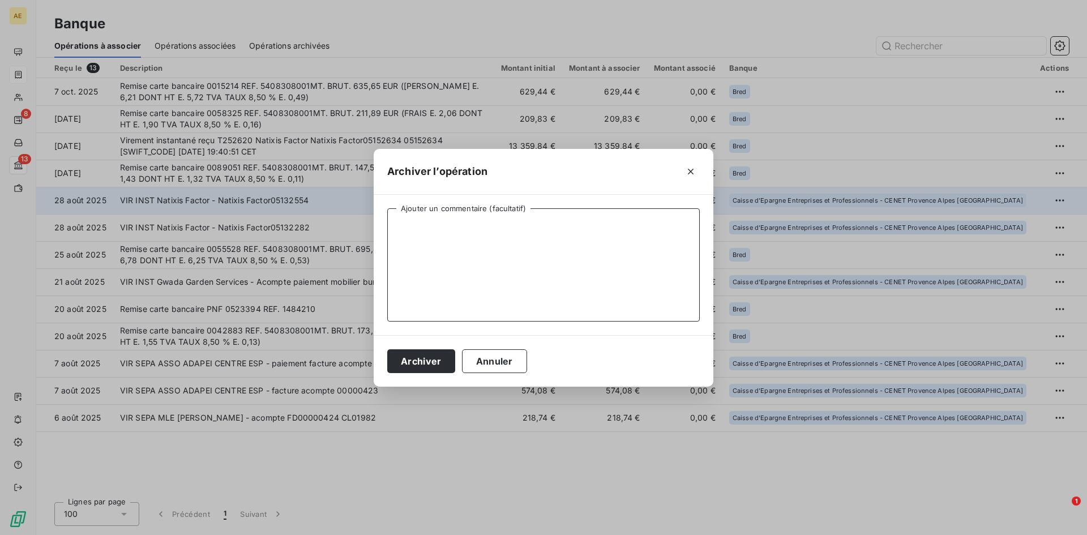
paste textarea "AVANCE DE FONDS BPCE FACTOR"
type textarea "AVANCE DE FONDS BPCE FACTOR"
click at [428, 361] on button "Archiver" at bounding box center [421, 361] width 68 height 24
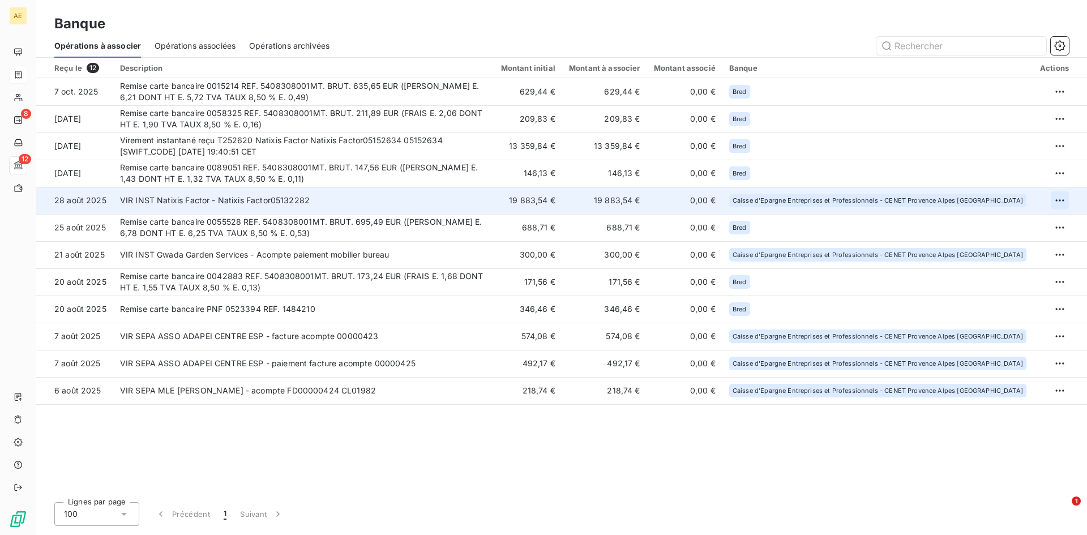
click at [1061, 200] on html "AE 8 12 Banque Opérations à associer Opérations associées Opérations archivées …" at bounding box center [543, 267] width 1087 height 535
click at [1031, 225] on div "Archiver l’opération" at bounding box center [1020, 225] width 87 height 18
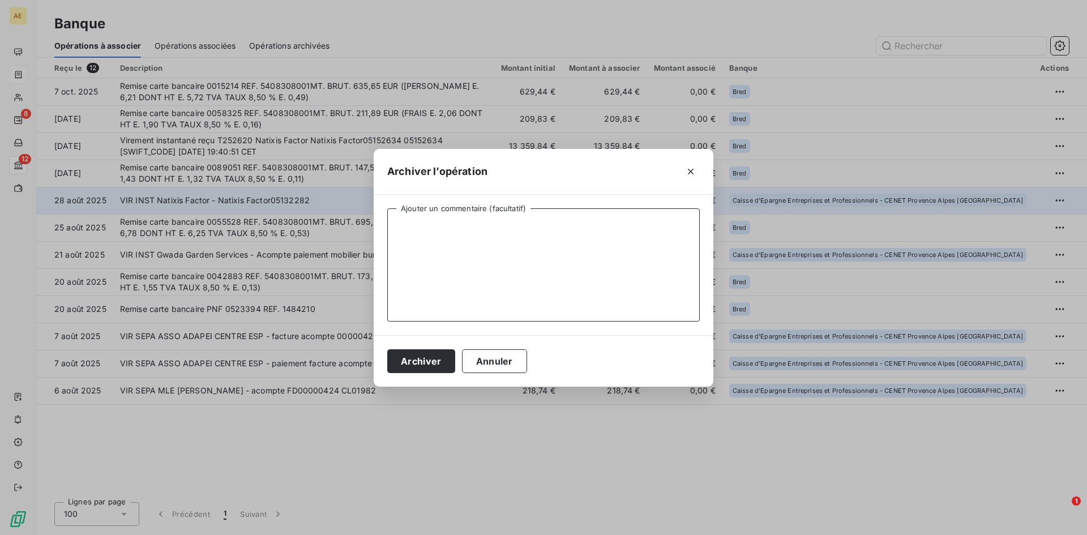
paste textarea "AVANCE DE FONDS BPCE FACTOR"
type textarea "AVANCE DE FONDS BPCE FACTOR"
click at [428, 365] on button "Archiver" at bounding box center [421, 361] width 68 height 24
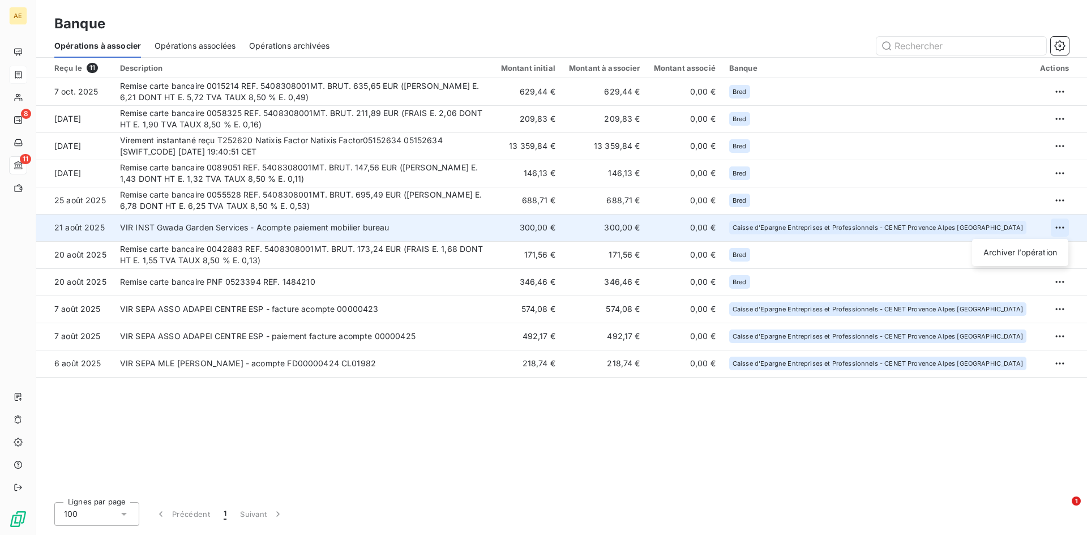
click at [1052, 226] on html "AE 8 11 Banque Opérations à associer Opérations associées Opérations archivées …" at bounding box center [543, 267] width 1087 height 535
click at [1061, 226] on html "AE 8 11 Banque Opérations à associer Opérations associées Opérations archivées …" at bounding box center [543, 267] width 1087 height 535
click at [1019, 254] on div "Archiver l’opération" at bounding box center [1020, 252] width 87 height 18
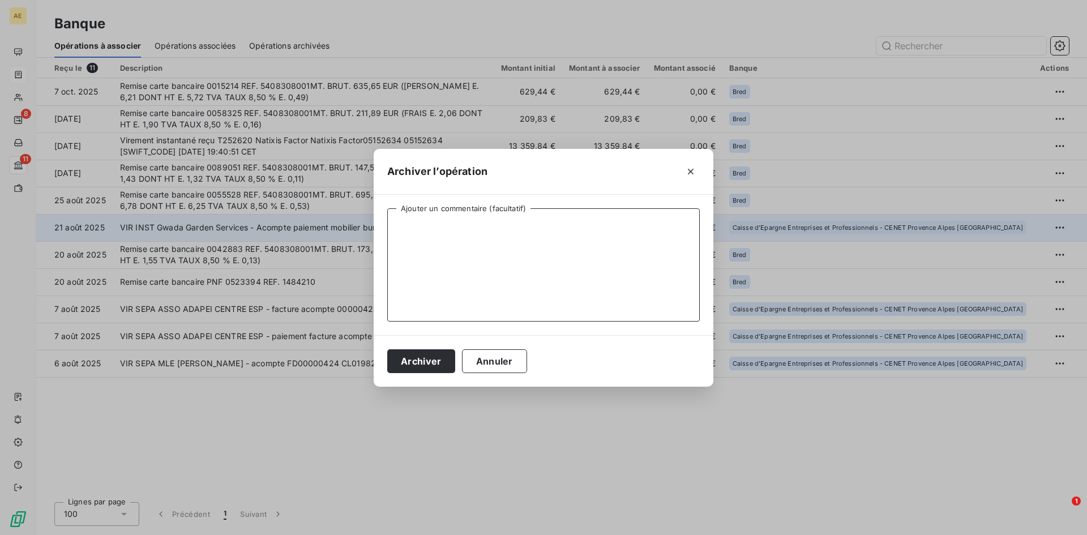
click at [493, 246] on textarea "Ajouter un commentaire (facultatif)" at bounding box center [543, 264] width 313 height 113
click at [602, 216] on textarea "ACOMPTE FD00428 - FACTURE" at bounding box center [543, 264] width 313 height 113
click at [593, 226] on textarea "ACOMPTE FD00428 - FACTURE FA" at bounding box center [543, 264] width 313 height 113
type textarea "ACOMPTE FD00428 - FACTURE FA003113"
click at [439, 358] on button "Archiver" at bounding box center [421, 361] width 68 height 24
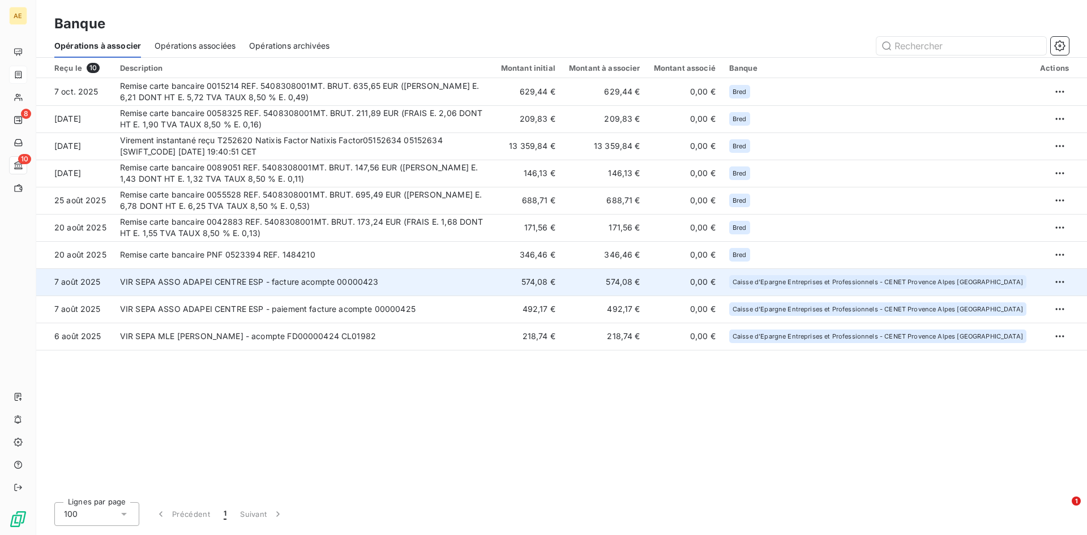
click at [647, 282] on td "574,08 €" at bounding box center [604, 281] width 85 height 27
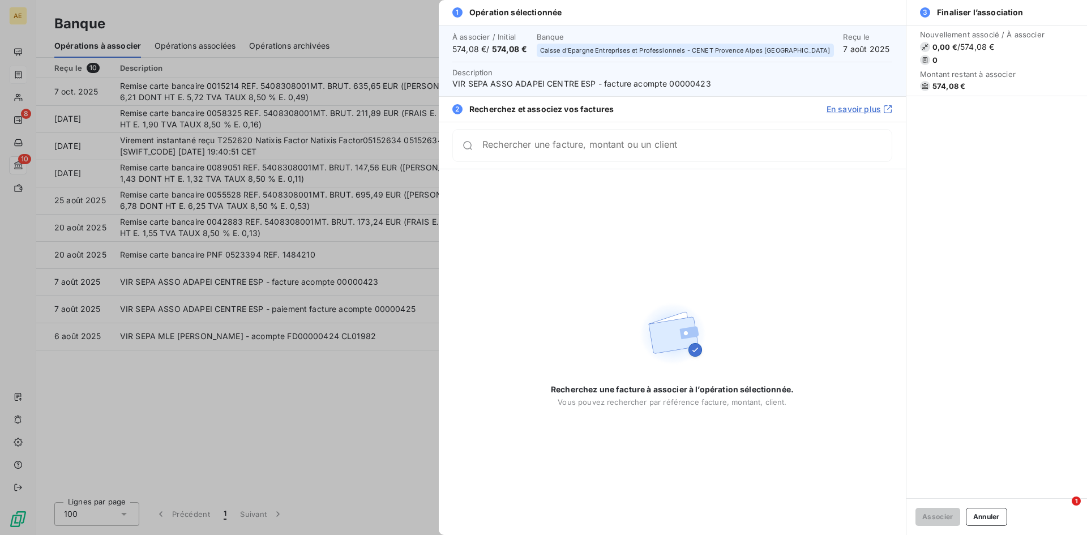
click at [390, 385] on div at bounding box center [543, 267] width 1087 height 535
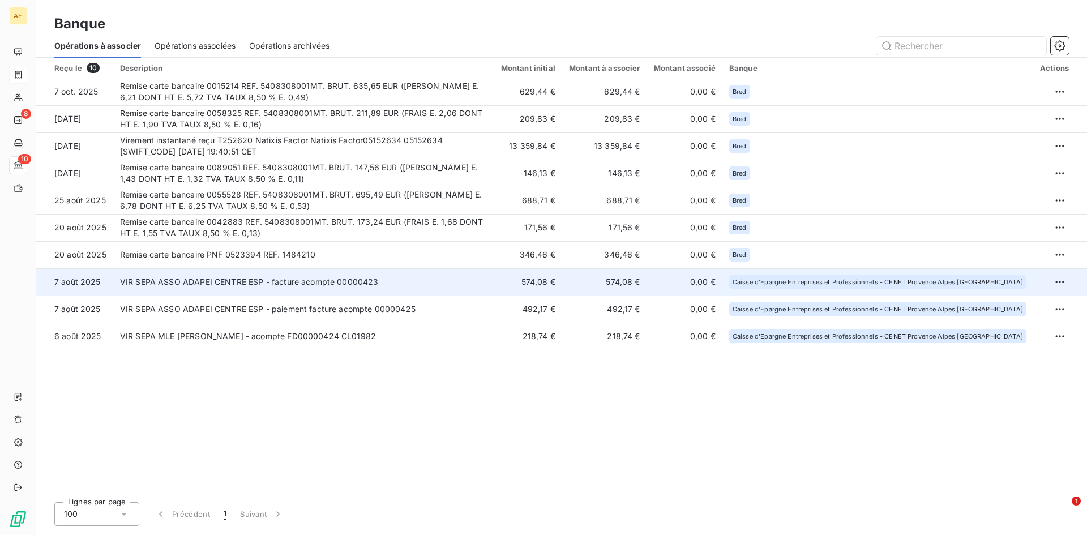
click at [562, 281] on td "574,08 €" at bounding box center [528, 281] width 68 height 27
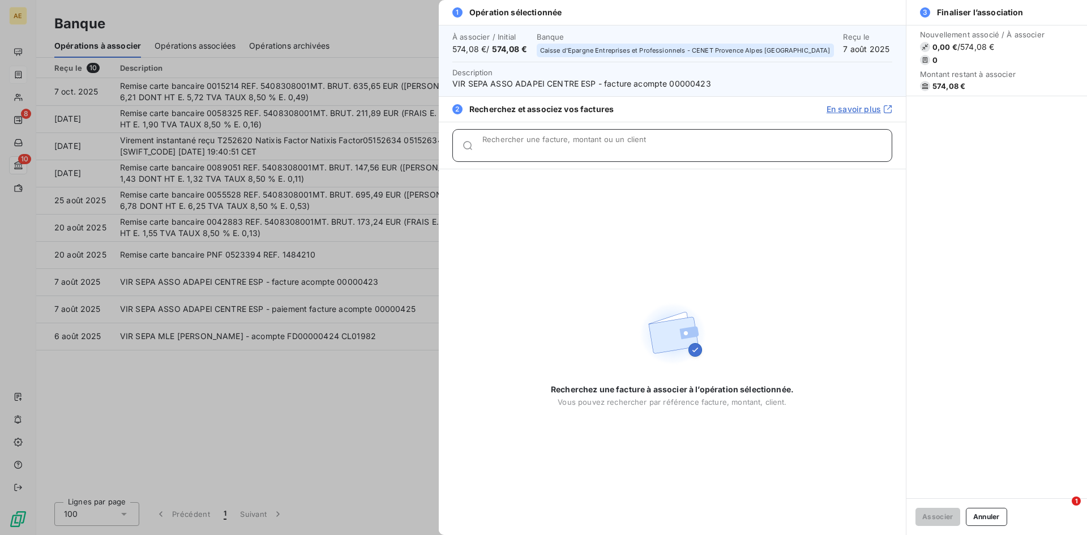
click at [559, 146] on div "Rechercher une facture, montant ou un client" at bounding box center [686, 145] width 409 height 11
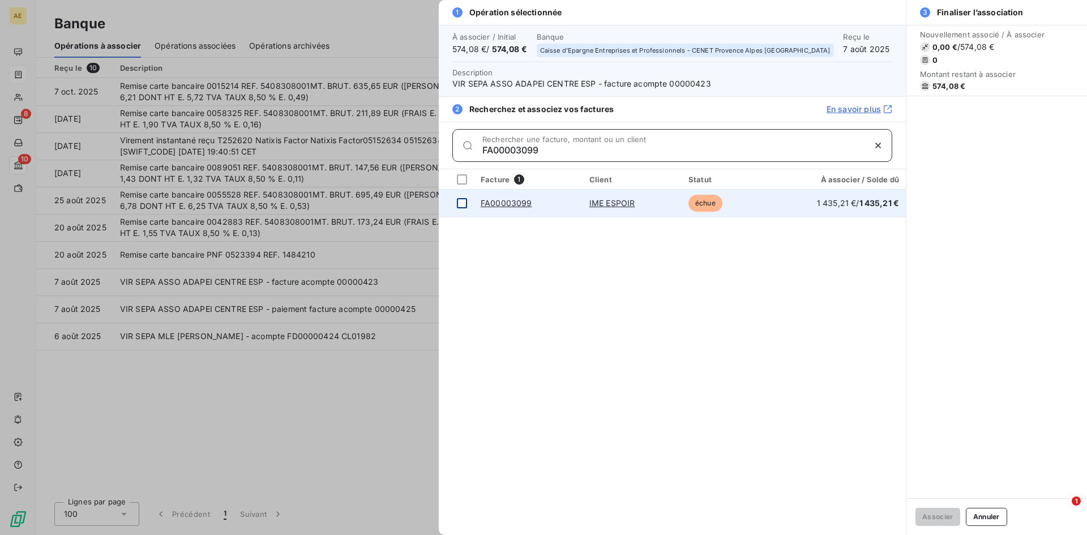
type input "FA00003099"
click at [467, 203] on td at bounding box center [456, 203] width 35 height 27
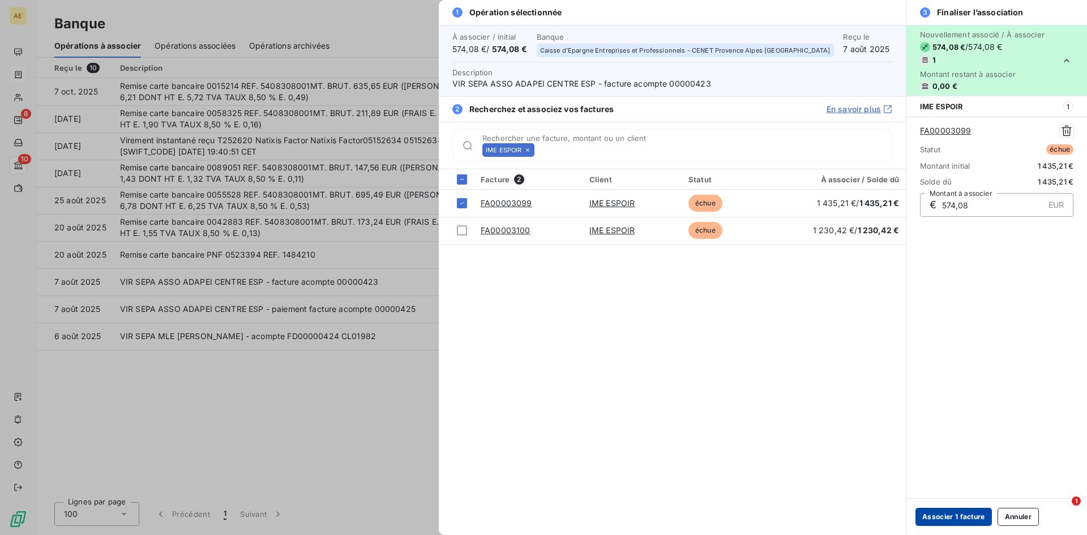
click at [960, 518] on button "Associer 1 facture" at bounding box center [954, 517] width 76 height 18
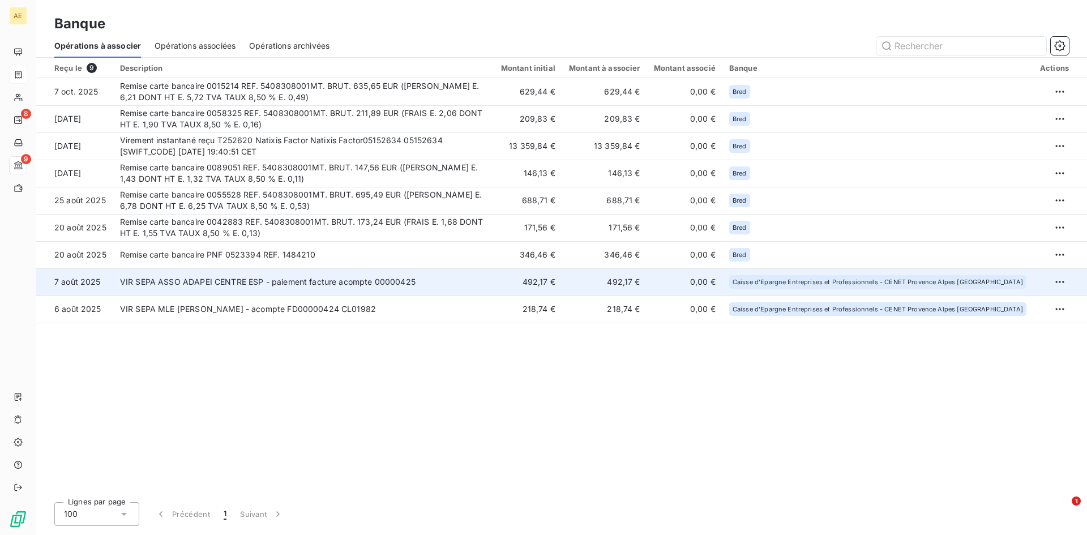
click at [562, 283] on td "492,17 €" at bounding box center [528, 281] width 68 height 27
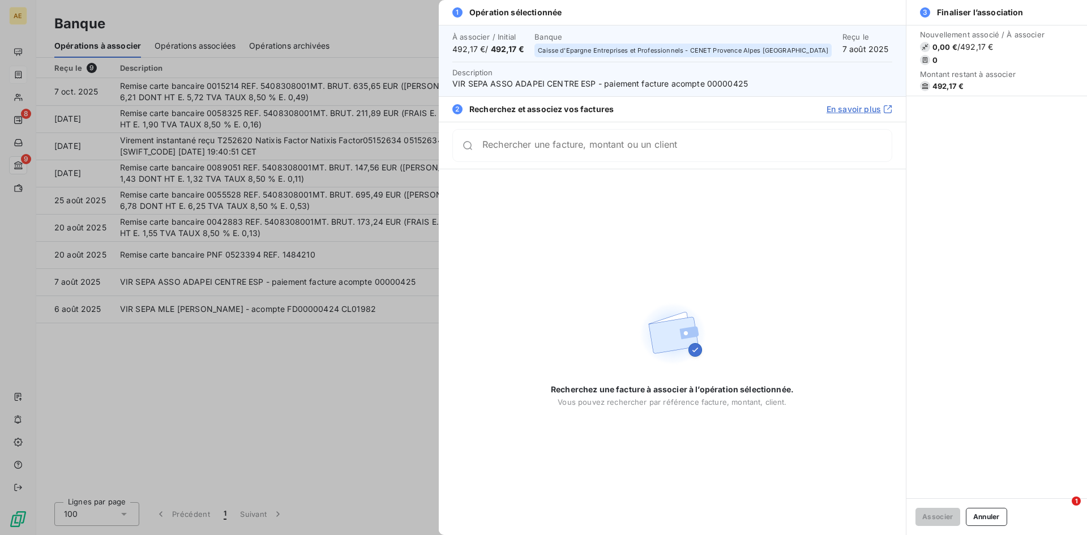
click at [686, 137] on div "Rechercher une facture, montant ou un client" at bounding box center [672, 145] width 440 height 33
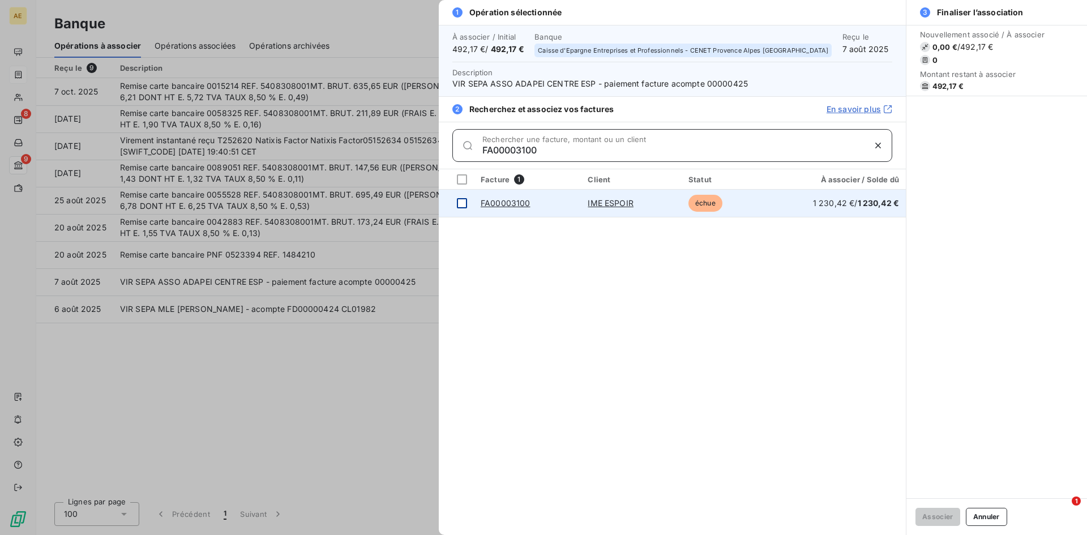
type input "FA00003100"
click at [465, 203] on div at bounding box center [462, 203] width 10 height 10
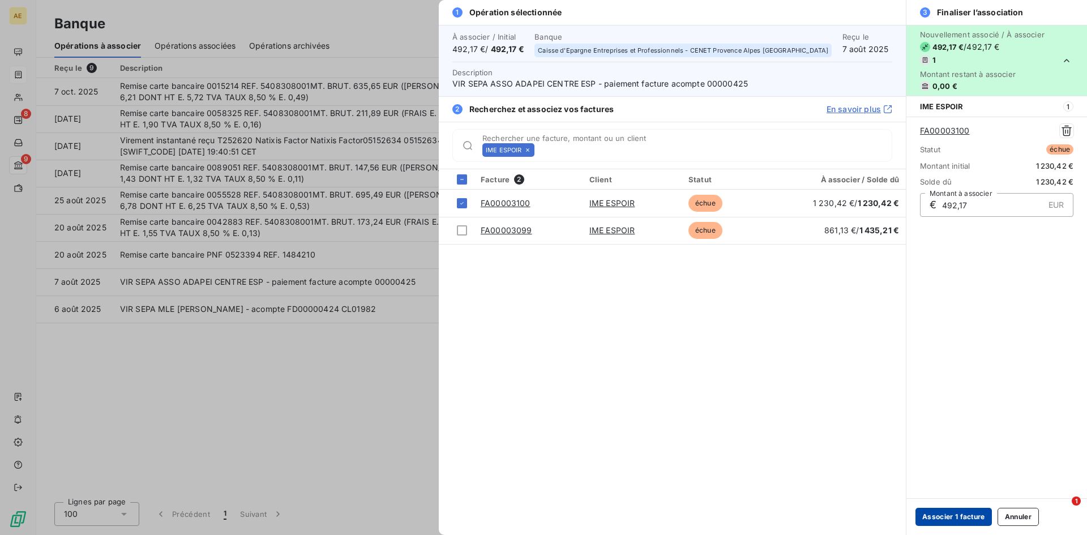
click at [947, 516] on button "Associer 1 facture" at bounding box center [954, 517] width 76 height 18
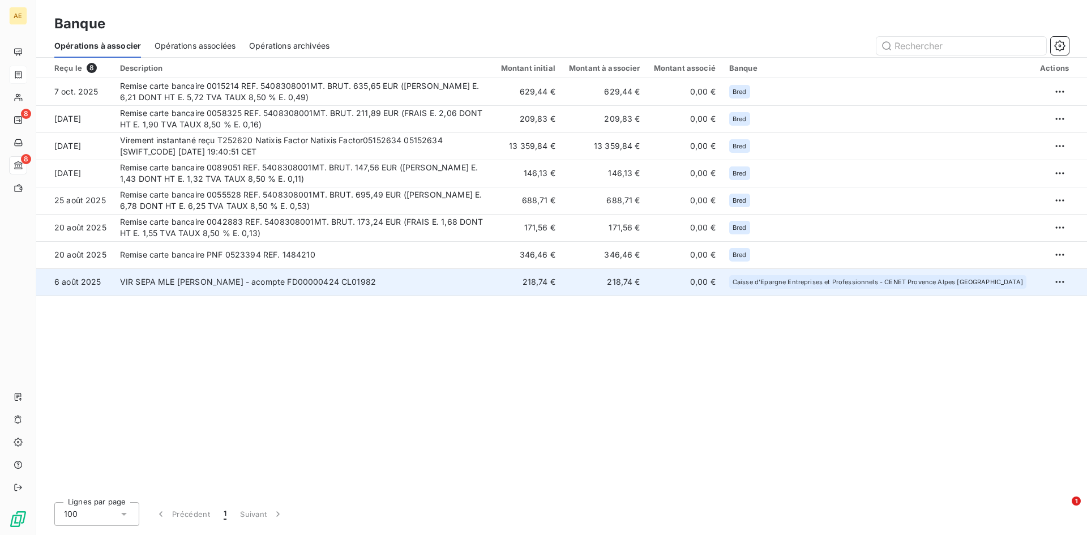
click at [562, 283] on td "218,74 €" at bounding box center [528, 281] width 68 height 27
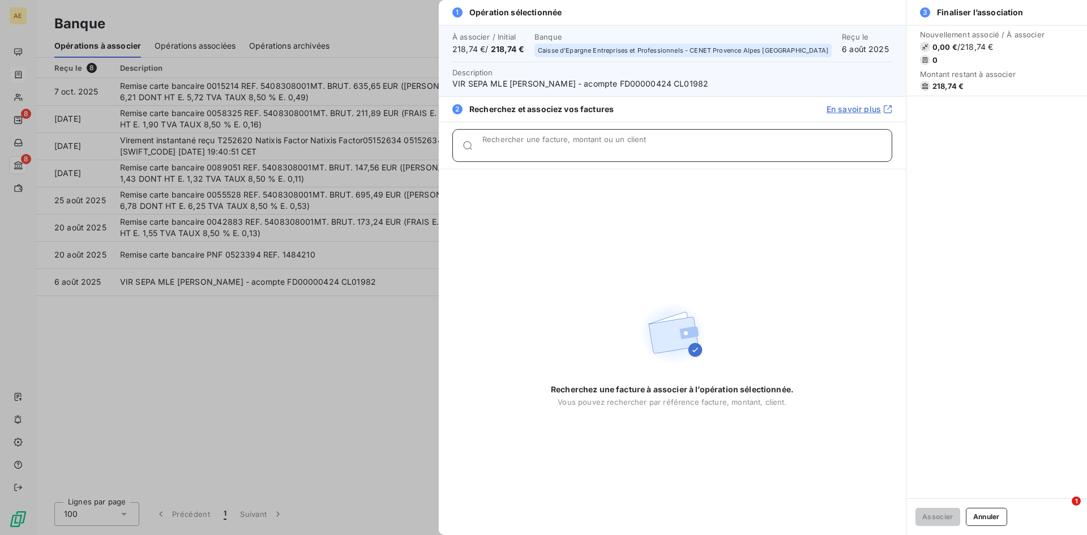
click at [640, 142] on div "Rechercher une facture, montant ou un client" at bounding box center [686, 145] width 409 height 11
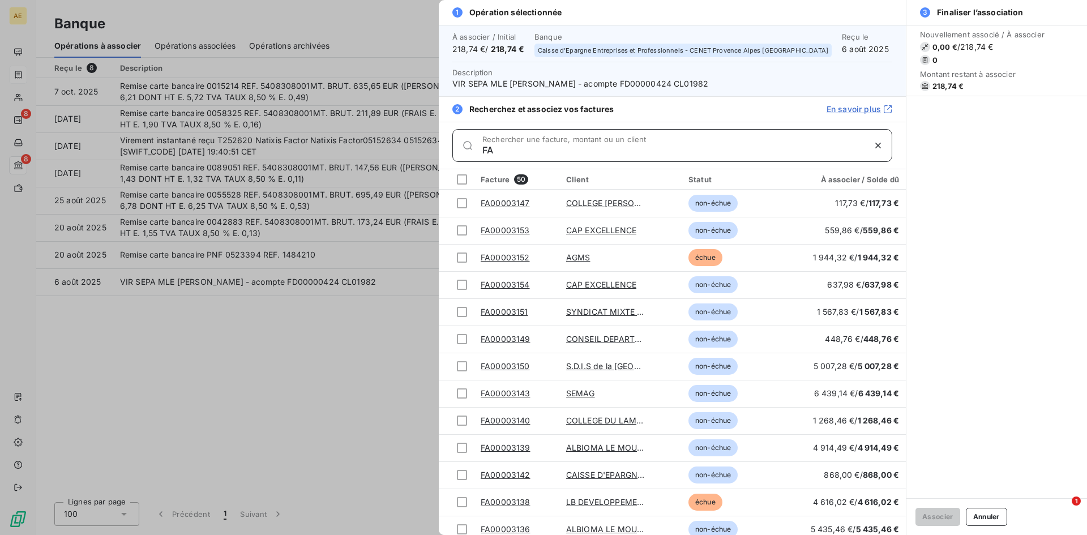
click at [619, 144] on input "FA" at bounding box center [673, 149] width 382 height 11
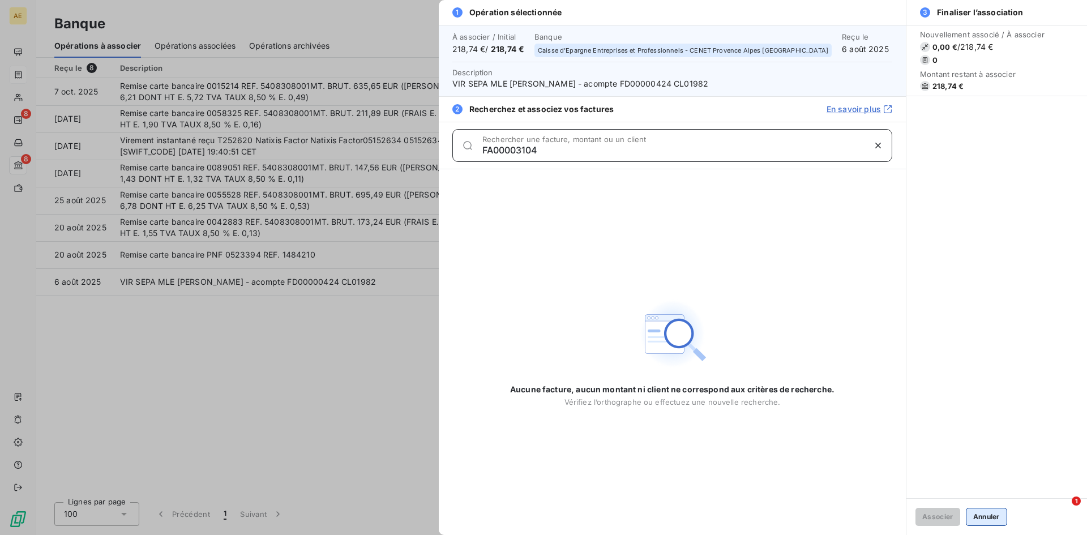
type input "FA00003104"
click at [981, 519] on button "Annuler" at bounding box center [986, 517] width 41 height 18
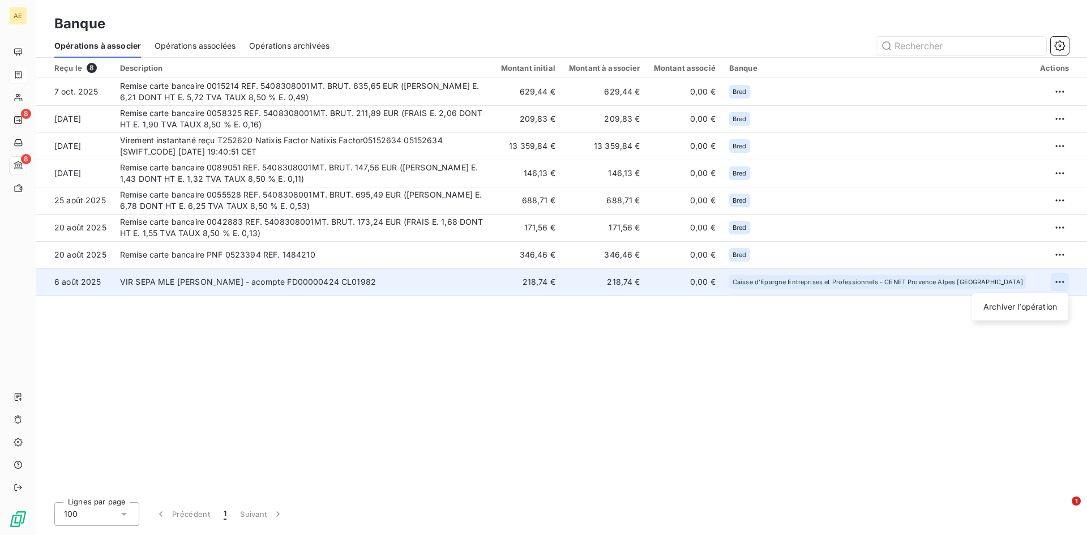
click at [1066, 279] on html "AE 8 8 Banque Opérations à associer Opérations associées Opérations archivées R…" at bounding box center [543, 267] width 1087 height 535
click at [1028, 310] on div "Archiver l’opération" at bounding box center [1020, 307] width 87 height 18
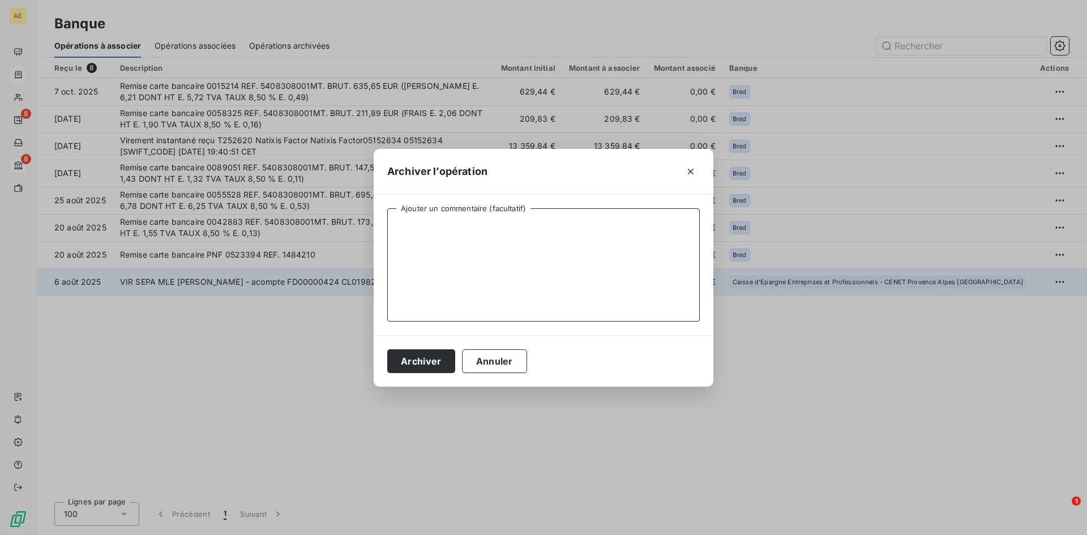
click at [504, 260] on textarea "Ajouter un commentaire (facultatif)" at bounding box center [543, 264] width 313 height 113
type textarea "ACOMPTE SUR FACTURE FA003104 PAYE"
click at [444, 361] on button "Archiver" at bounding box center [421, 361] width 68 height 24
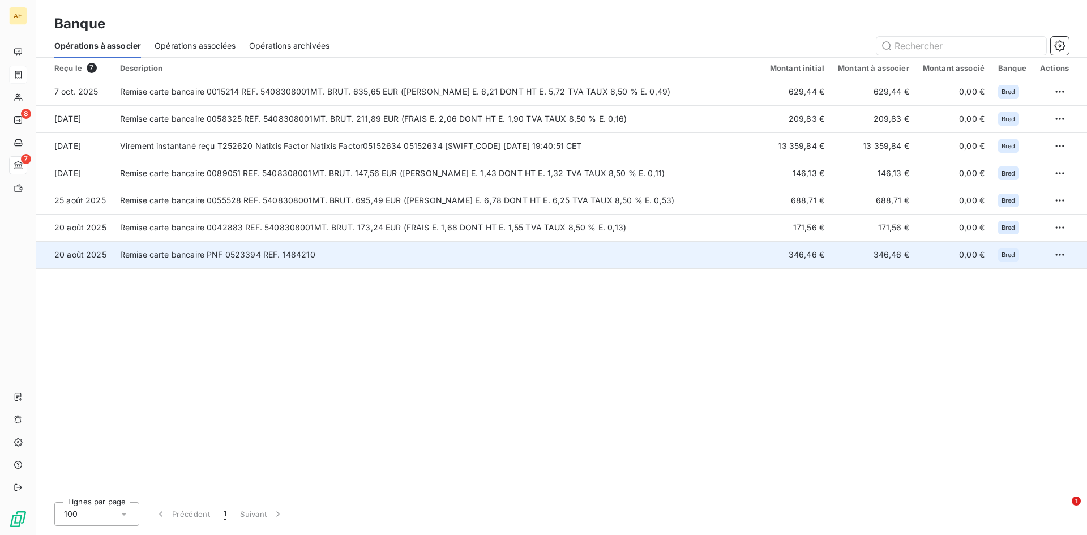
click at [800, 256] on td "346,46 €" at bounding box center [797, 254] width 68 height 27
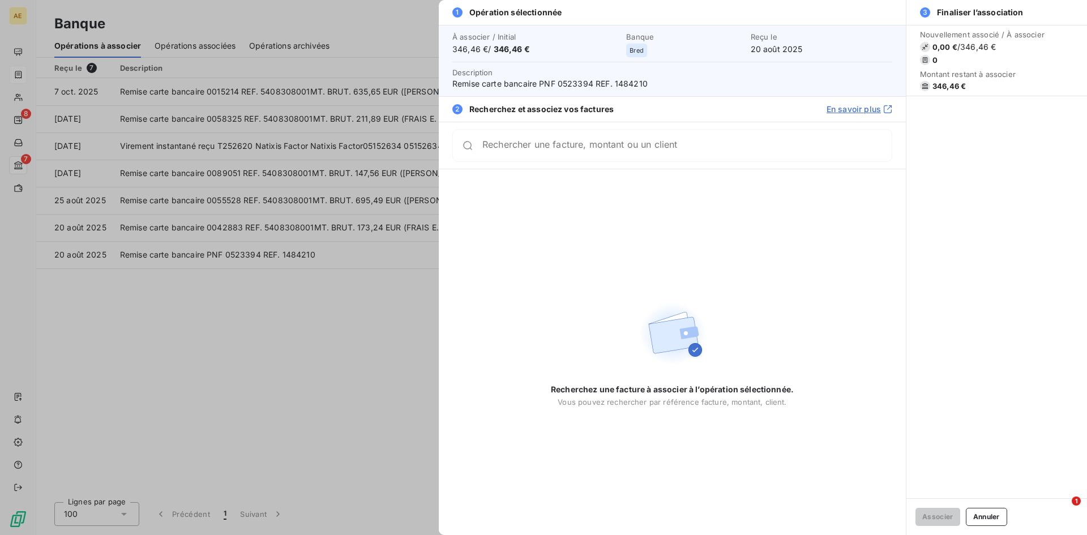
click at [179, 323] on div at bounding box center [543, 267] width 1087 height 535
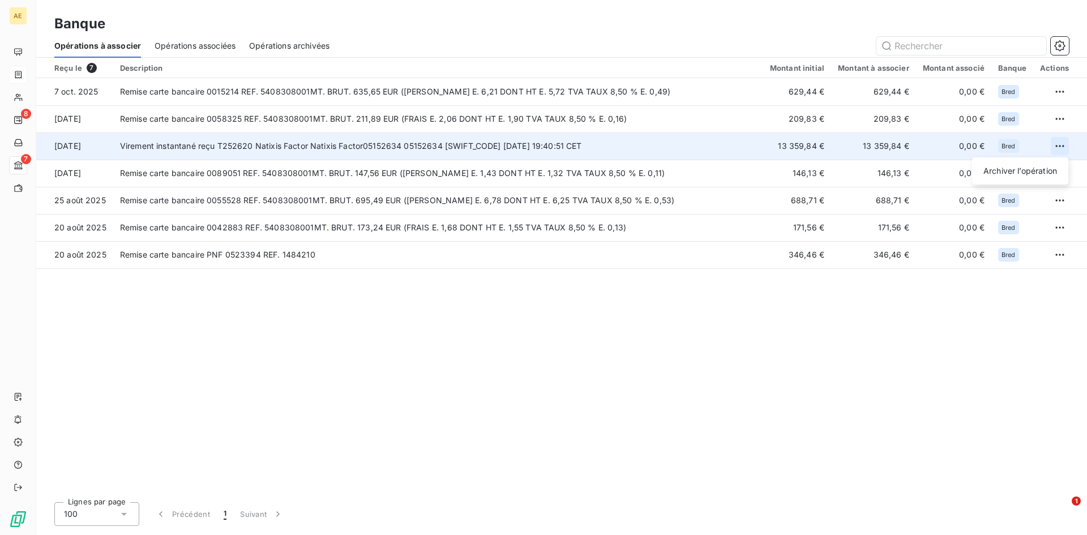
click at [1062, 143] on html "AE 8 7 Banque Opérations à associer Opérations associées Opérations archivées R…" at bounding box center [543, 267] width 1087 height 535
click at [993, 176] on div "Archiver l’opération" at bounding box center [1020, 171] width 87 height 18
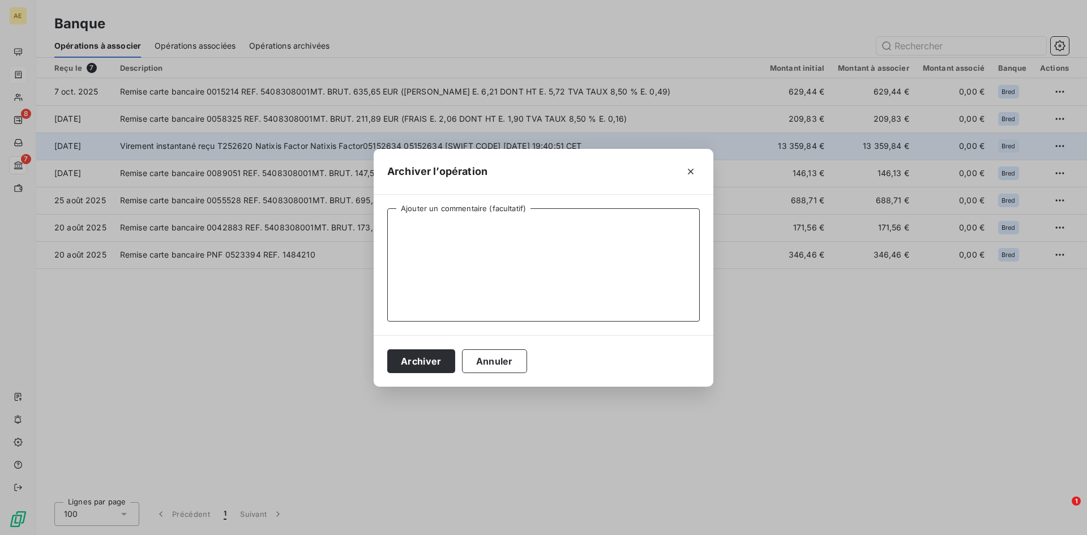
click at [597, 244] on textarea "Ajouter un commentaire (facultatif)" at bounding box center [543, 264] width 313 height 113
type textarea "V"
type textarea "AVANCE DE FONDS BPCE FACTOR"
click at [411, 362] on button "Archiver" at bounding box center [421, 361] width 68 height 24
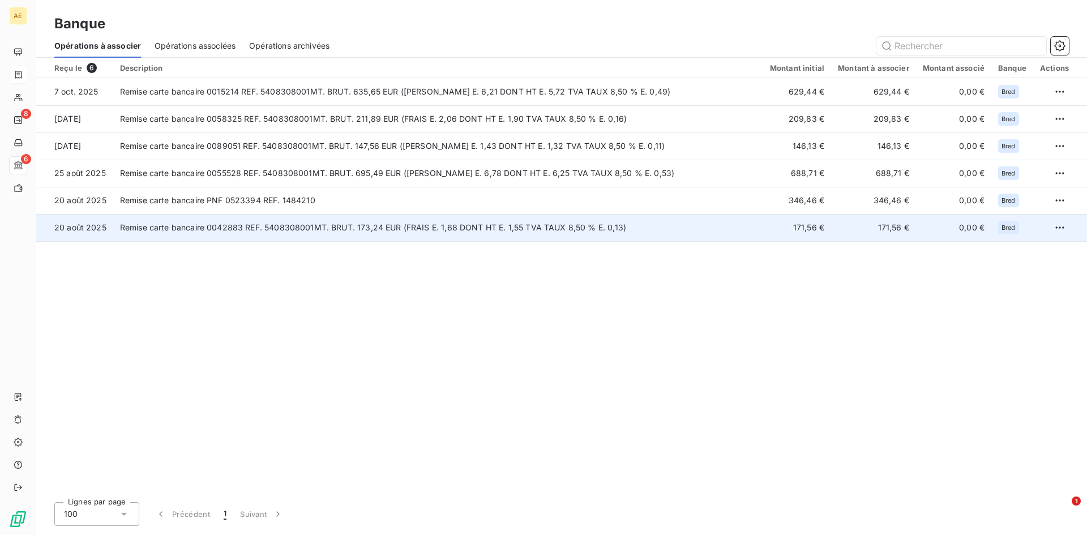
click at [821, 228] on td "171,56 €" at bounding box center [797, 227] width 68 height 27
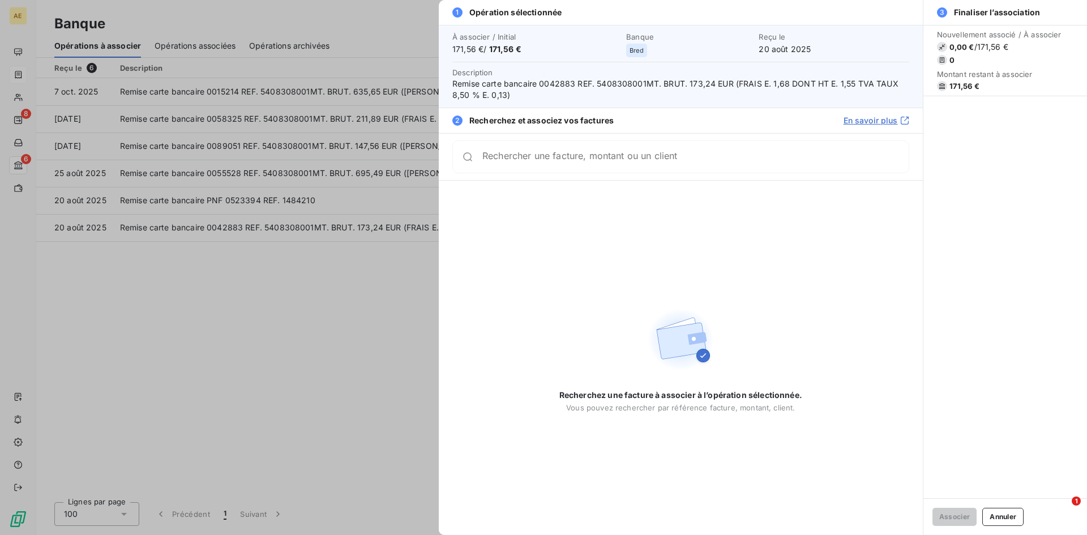
click at [707, 153] on div "Rechercher une facture, montant ou un client" at bounding box center [695, 156] width 426 height 11
type input "FA00003076"
click at [1005, 519] on button "Annuler" at bounding box center [1002, 517] width 41 height 18
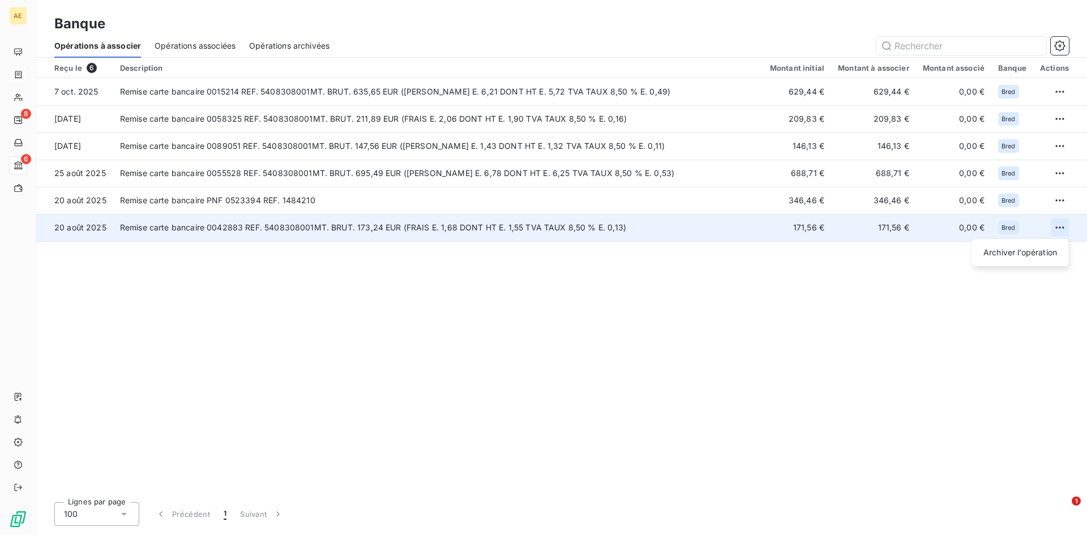
click at [1057, 224] on html "AE 8 6 Banque Opérations à associer Opérations associées Opérations archivées R…" at bounding box center [543, 267] width 1087 height 535
click at [1029, 257] on div "Archiver l’opération" at bounding box center [1020, 252] width 87 height 18
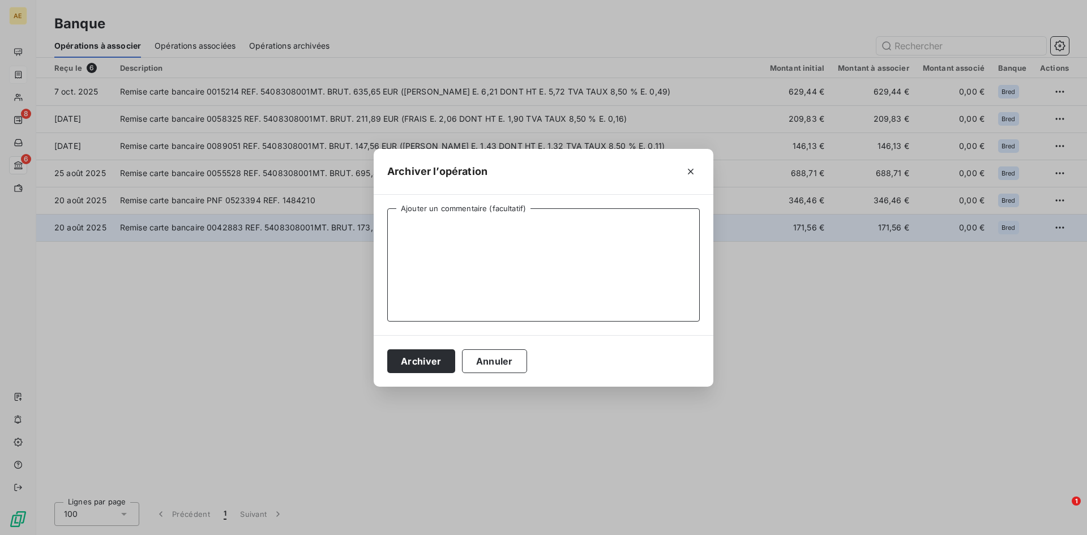
click at [487, 251] on textarea "Ajouter un commentaire (facultatif)" at bounding box center [543, 264] width 313 height 113
type textarea "F"
click at [553, 225] on textarea "ACOMPTE SUR FACTURE FA003076 PAYE PAR CB" at bounding box center [543, 264] width 313 height 113
type textarea "ACOMPTE SUR FACTURE FA003076 PAYEE PAR CB"
click at [403, 363] on button "Archiver" at bounding box center [421, 361] width 68 height 24
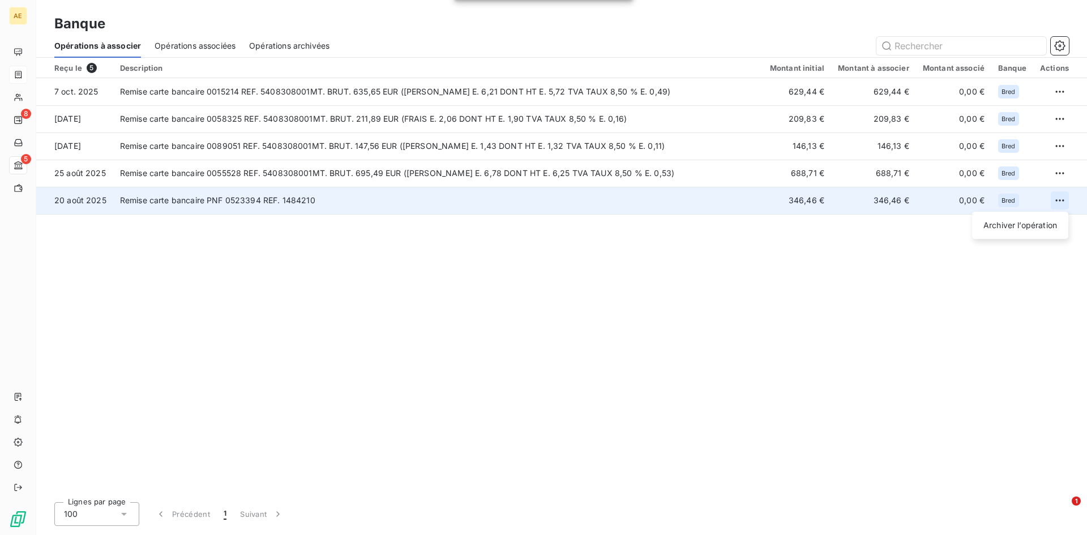
click at [1062, 198] on html "AE 8 5 Banque Opérations à associer Opérations associées Opérations archivées R…" at bounding box center [543, 267] width 1087 height 535
click at [1020, 226] on div "Archiver l’opération" at bounding box center [1020, 225] width 87 height 18
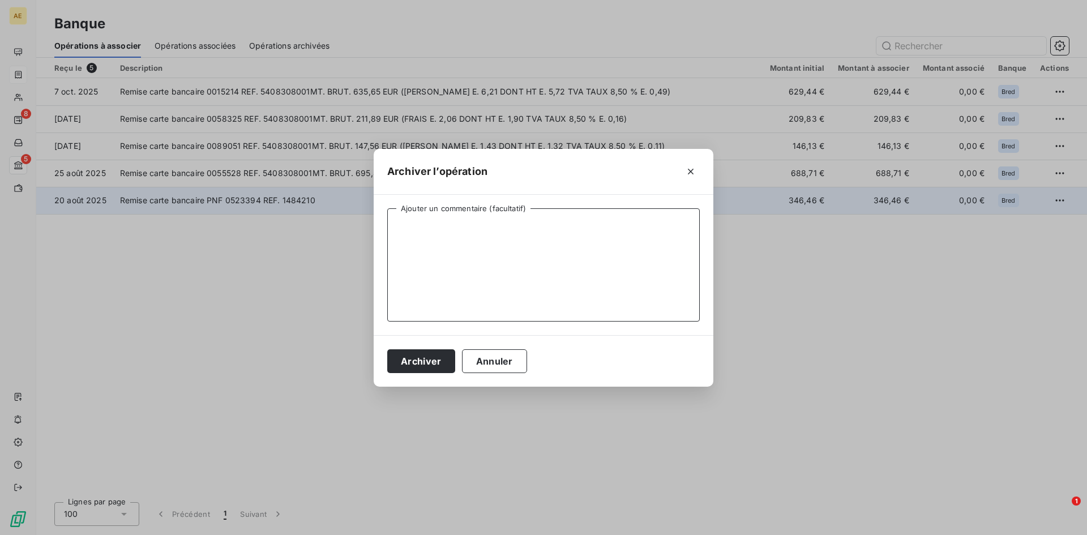
click at [477, 242] on textarea "Ajouter un commentaire (facultatif)" at bounding box center [543, 264] width 313 height 113
type textarea "REGLT CB PNF - FACTURE FA003076 CLIENT KALINAS"
click at [412, 365] on button "Archiver" at bounding box center [421, 361] width 68 height 24
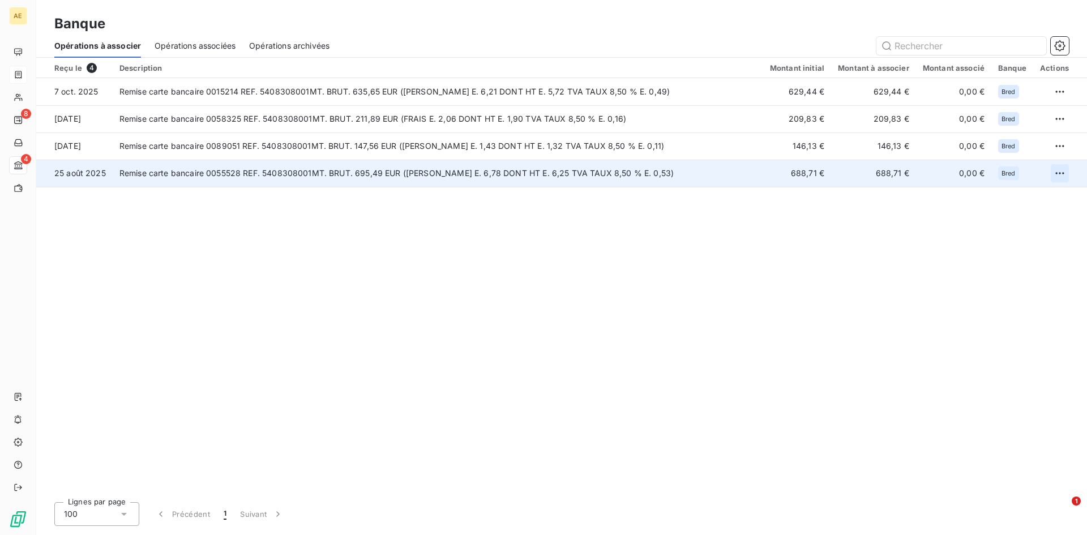
click at [1067, 173] on html "AE 8 4 Banque Opérations à associer Opérations associées Opérations archivées R…" at bounding box center [543, 267] width 1087 height 535
click at [1036, 199] on div "Archiver l’opération" at bounding box center [1020, 198] width 87 height 18
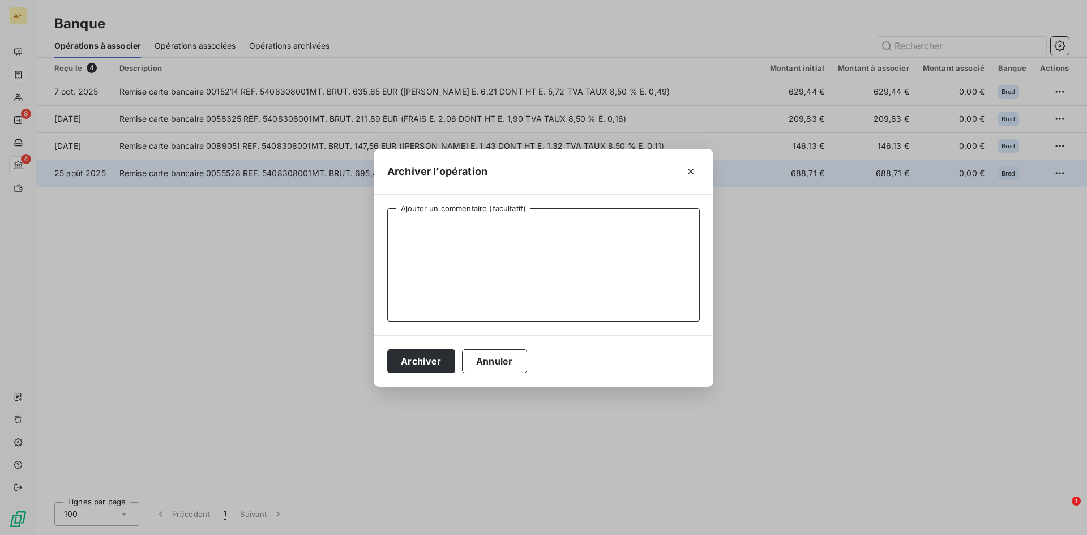
click at [449, 256] on textarea "Ajouter un commentaire (facultatif)" at bounding box center [543, 264] width 313 height 113
type textarea "REMISE CB - 2 ACHATS"
click at [422, 359] on button "Archiver" at bounding box center [421, 361] width 68 height 24
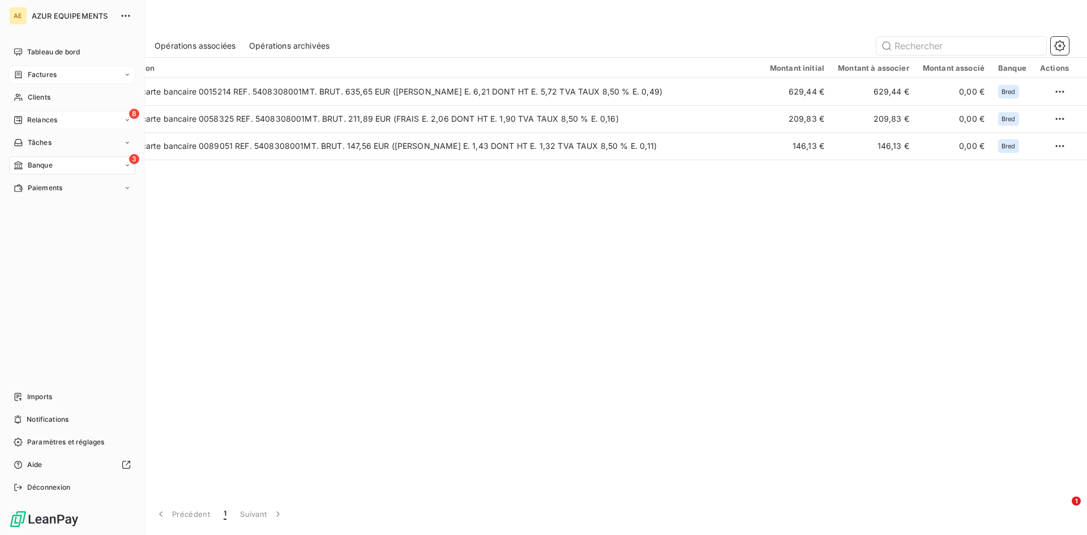
click at [39, 118] on span "Relances" at bounding box center [42, 120] width 30 height 10
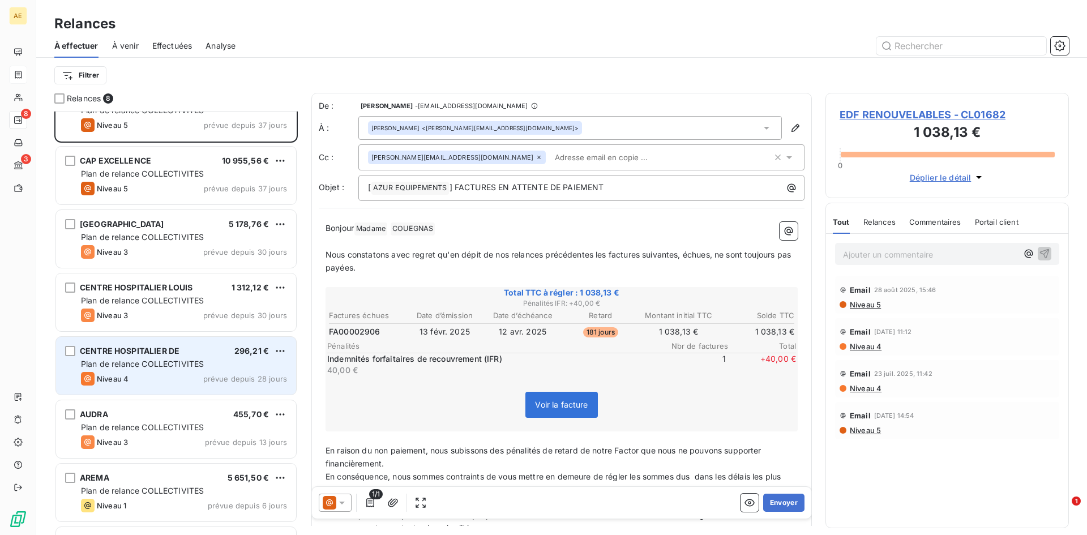
scroll to position [84, 0]
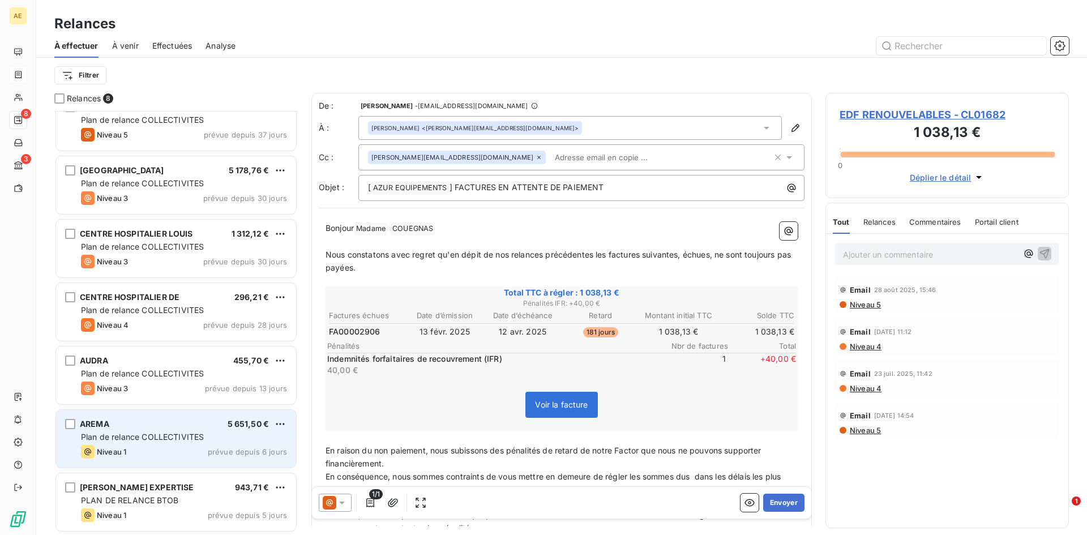
click at [152, 433] on span "Plan de relance COLLECTIVITES" at bounding box center [142, 437] width 123 height 10
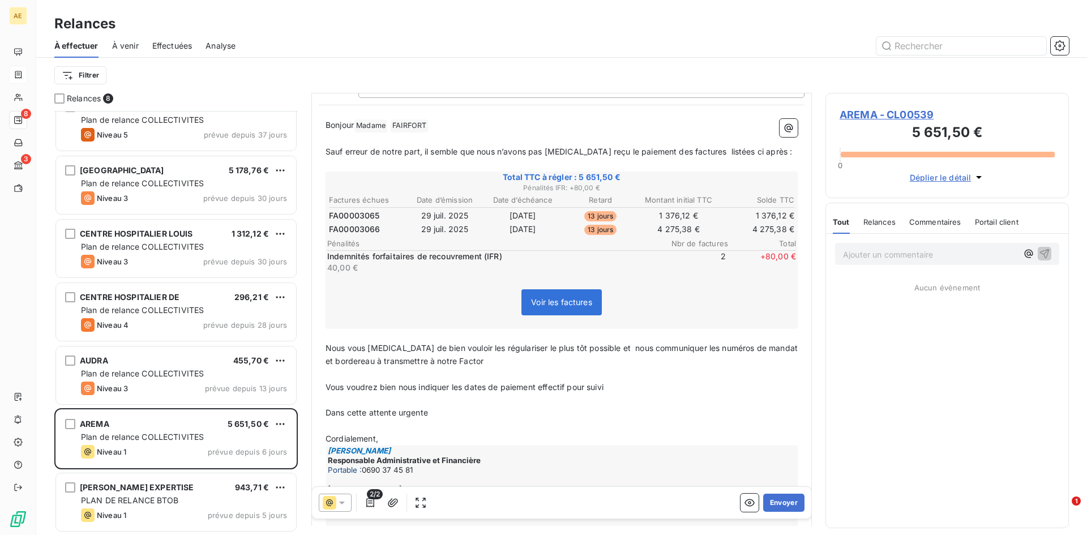
scroll to position [114, 0]
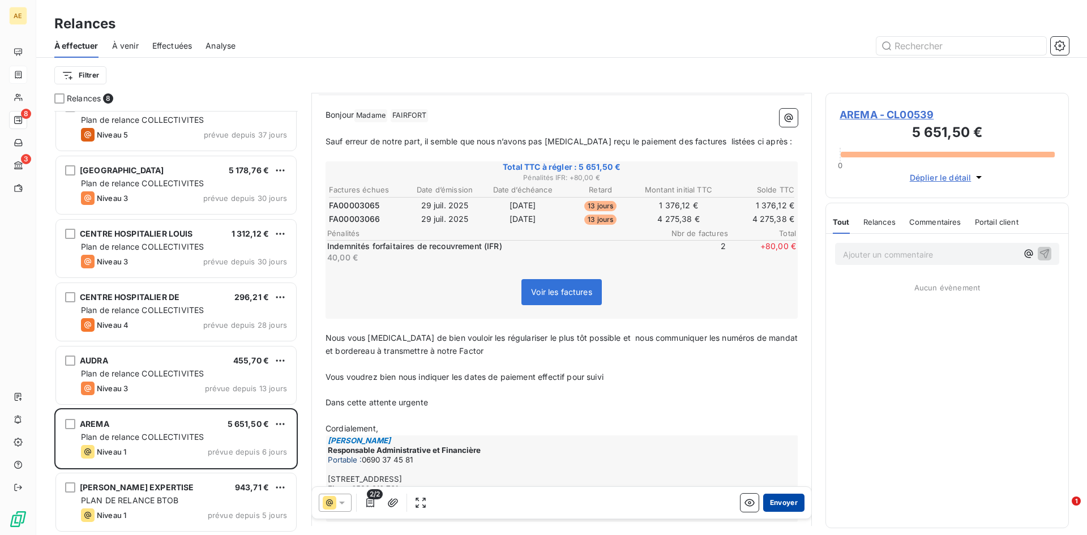
click at [775, 502] on button "Envoyer" at bounding box center [783, 503] width 41 height 18
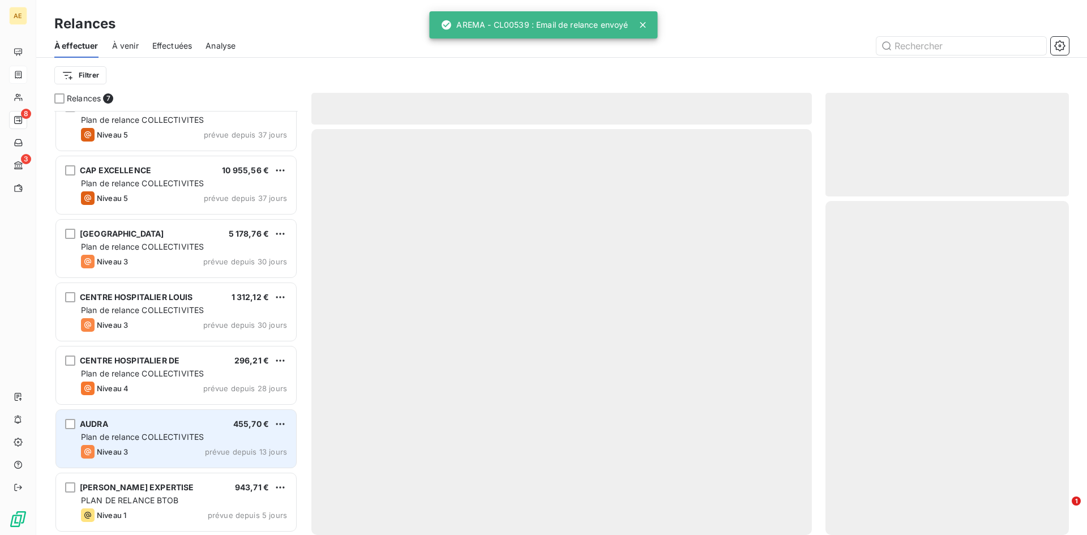
scroll to position [20, 0]
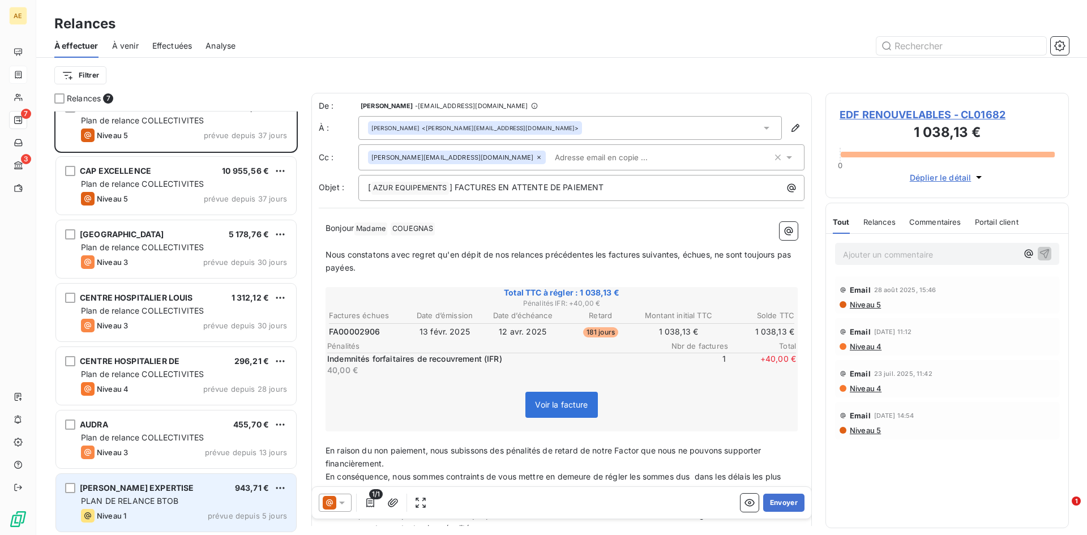
click at [153, 502] on span "PLAN DE RELANCE BTOB" at bounding box center [129, 501] width 97 height 10
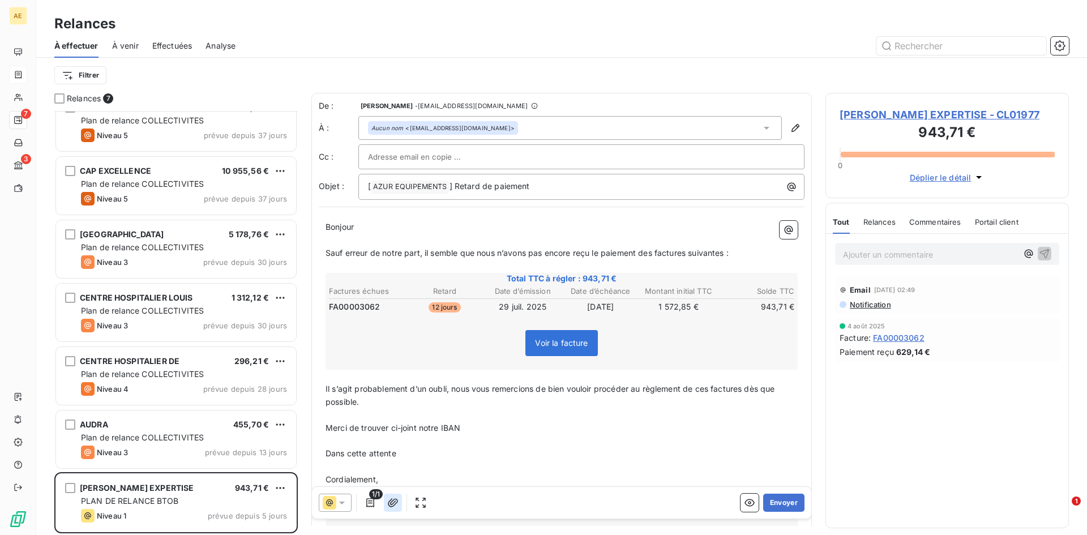
click at [392, 501] on icon "button" at bounding box center [392, 502] width 11 height 11
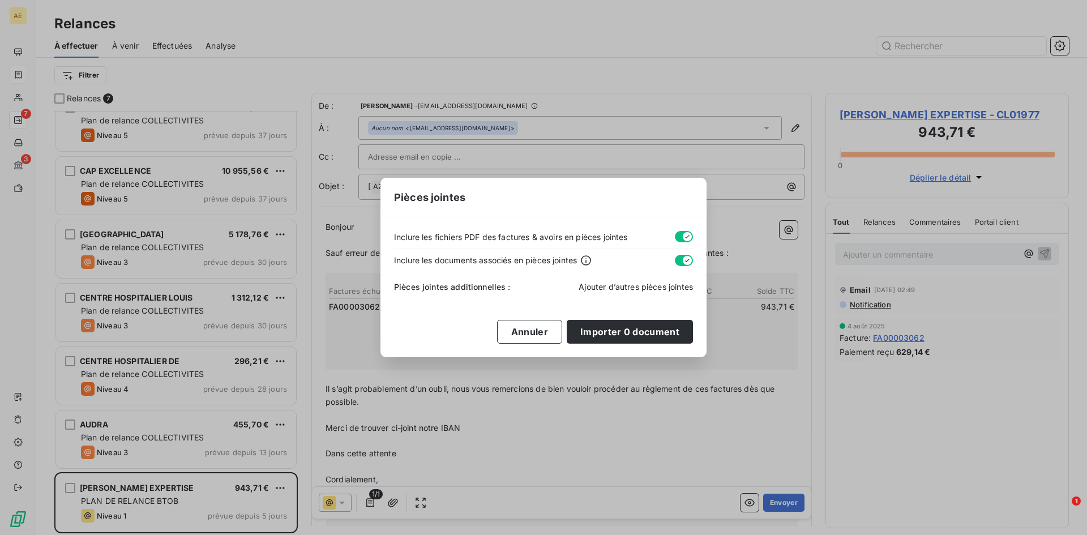
click at [616, 286] on span "Ajouter d’autres pièces jointes" at bounding box center [636, 287] width 114 height 10
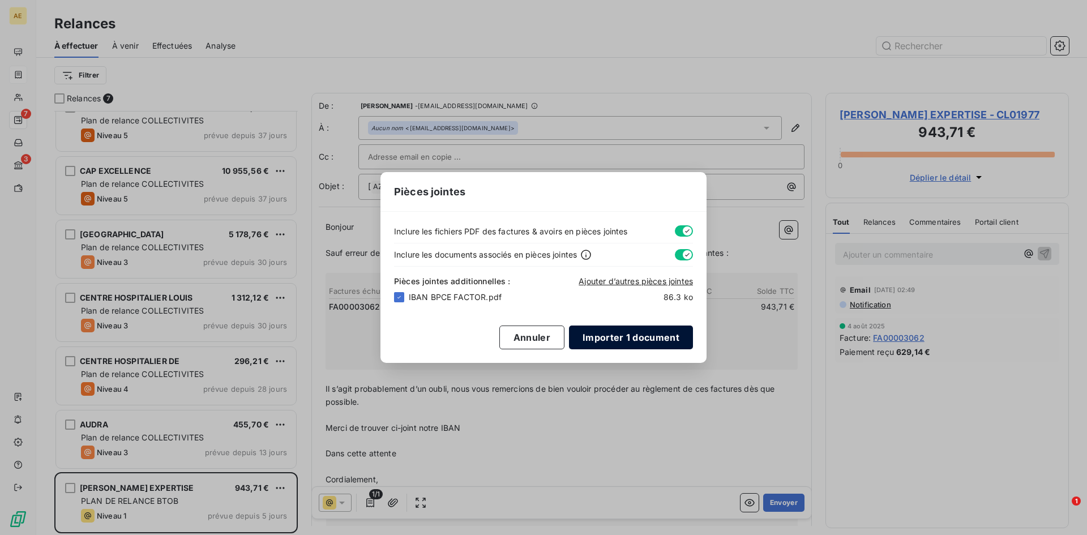
click at [642, 340] on button "Importer 1 document" at bounding box center [631, 338] width 124 height 24
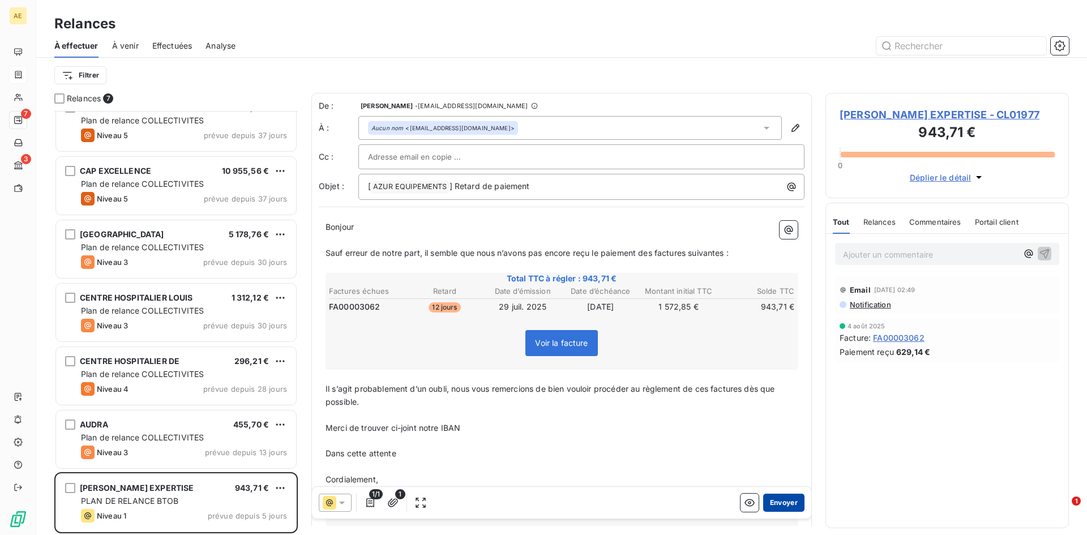
click at [785, 503] on button "Envoyer" at bounding box center [783, 503] width 41 height 18
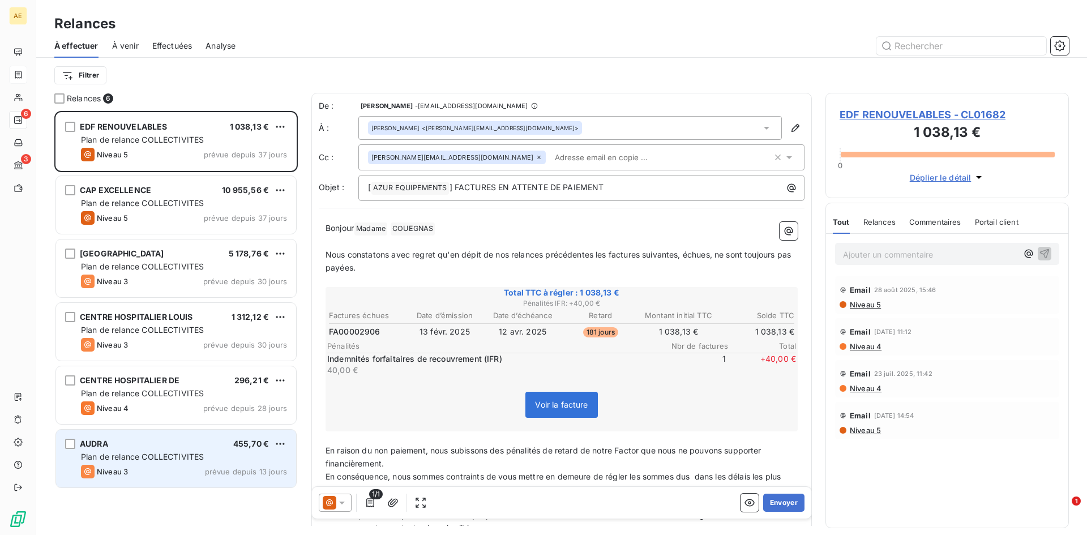
click at [160, 461] on div "Plan de relance COLLECTIVITES" at bounding box center [184, 456] width 206 height 11
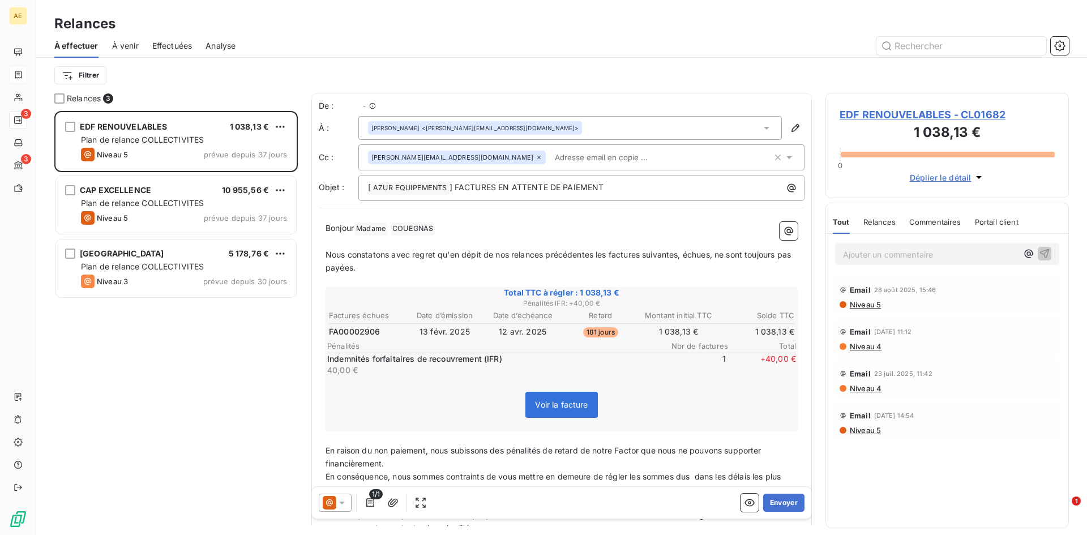
scroll to position [416, 235]
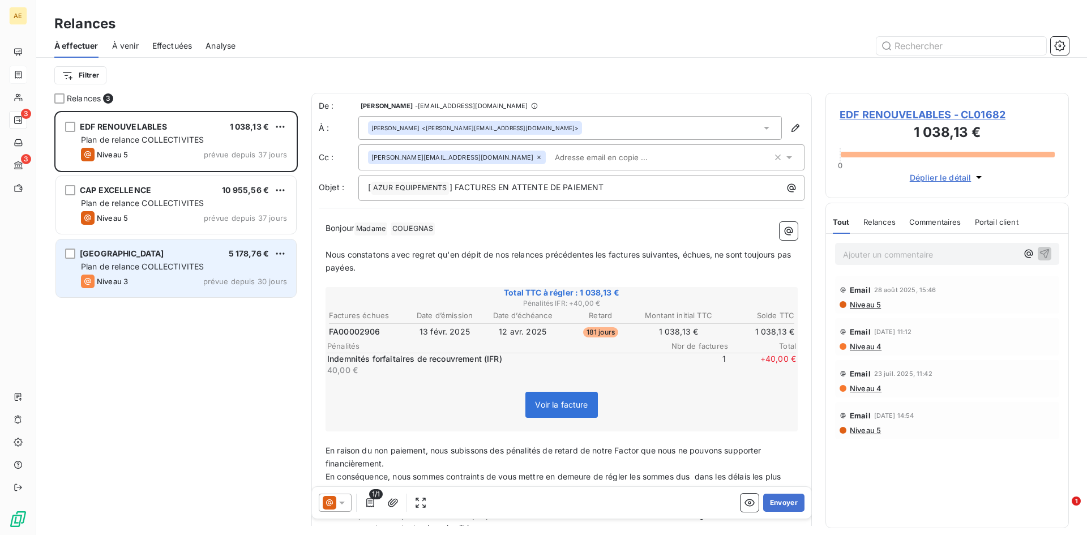
click at [116, 266] on span "Plan de relance COLLECTIVITES" at bounding box center [142, 267] width 123 height 10
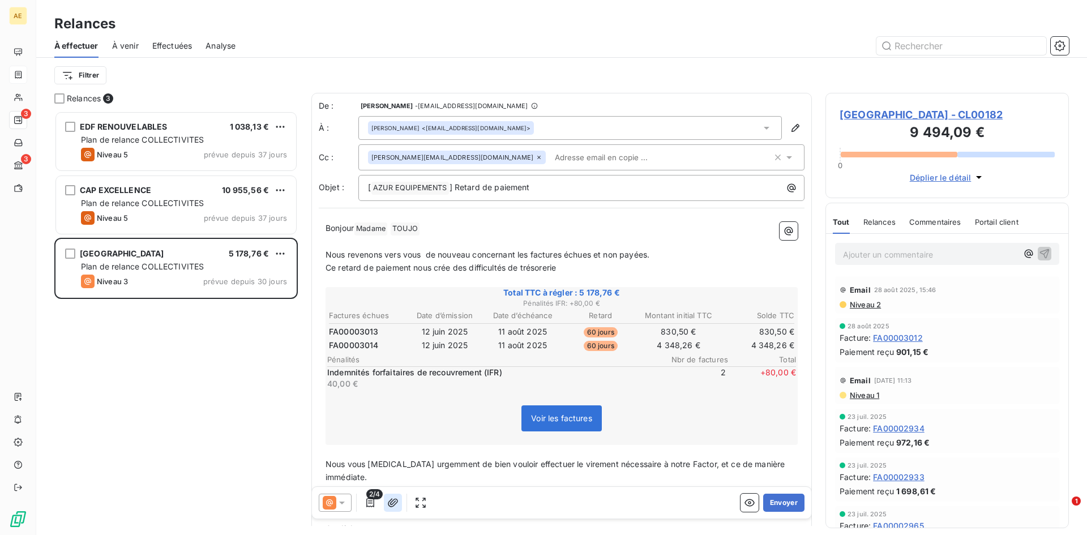
click at [393, 503] on icon "button" at bounding box center [392, 502] width 11 height 11
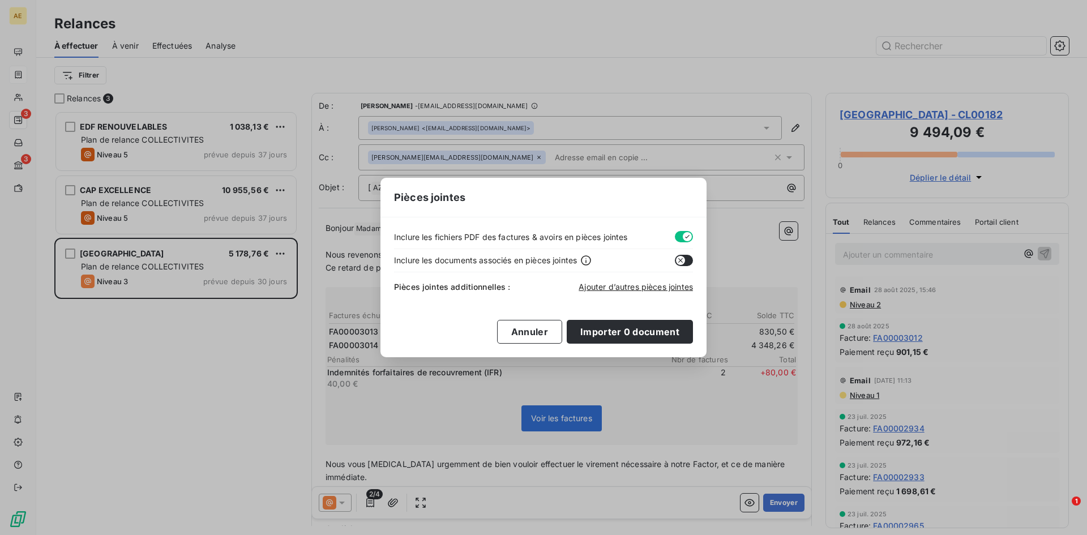
click at [687, 260] on button "button" at bounding box center [684, 260] width 18 height 11
click at [651, 285] on span "Ajouter d’autres pièces jointes" at bounding box center [636, 287] width 114 height 10
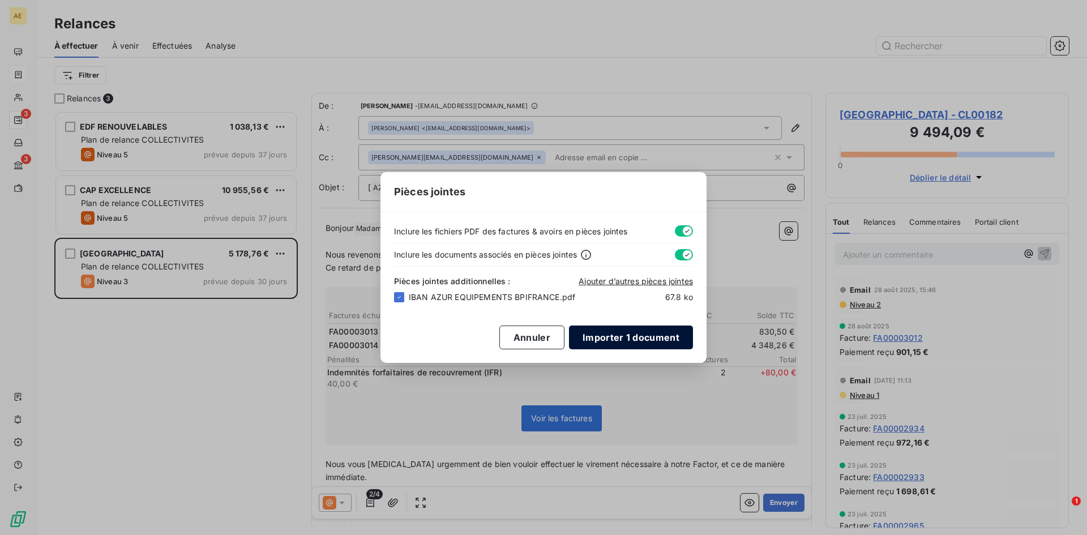
click at [645, 341] on button "Importer 1 document" at bounding box center [631, 338] width 124 height 24
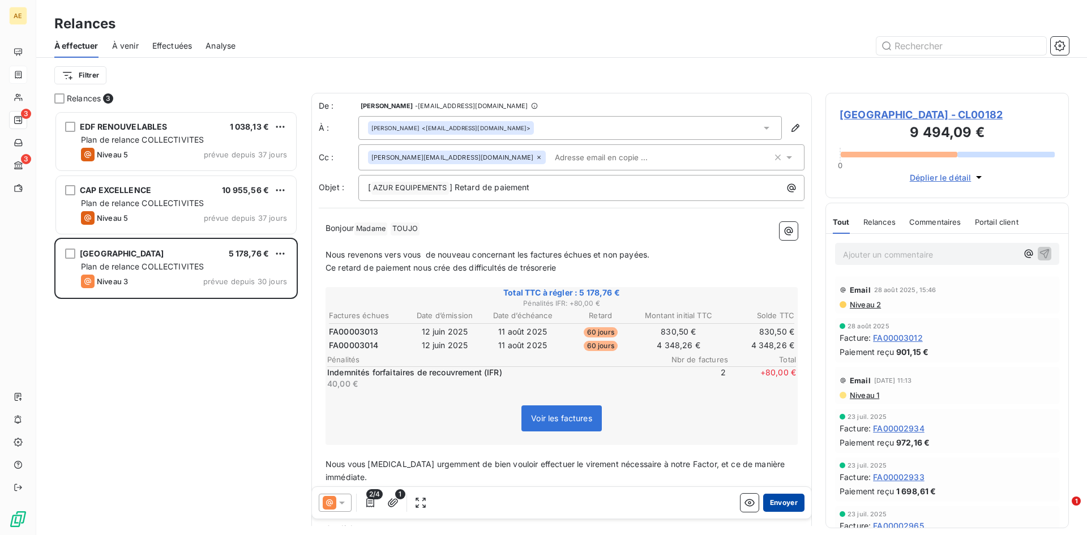
click at [779, 504] on button "Envoyer" at bounding box center [783, 503] width 41 height 18
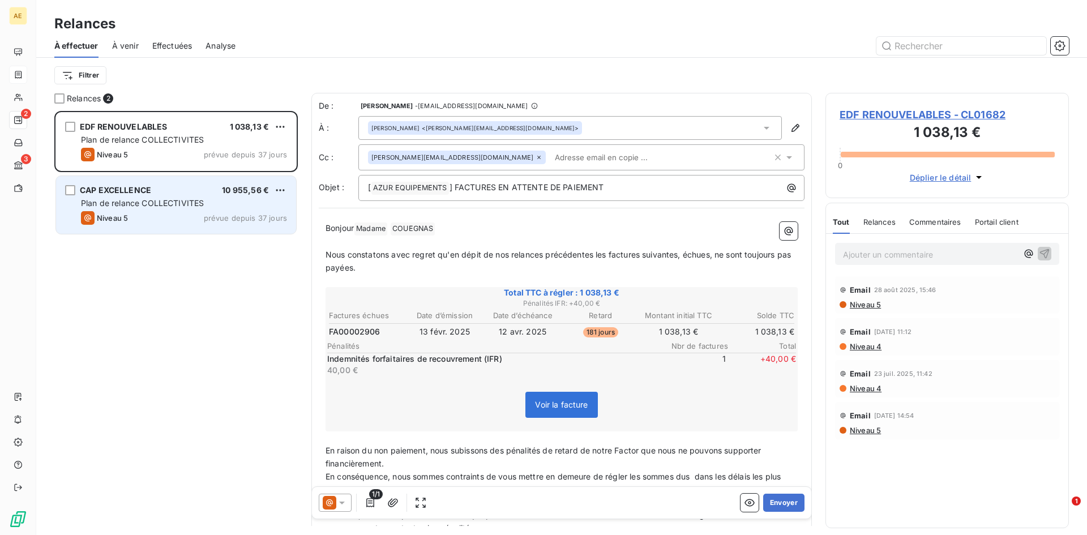
click at [148, 196] on div "CAP EXCELLENCE 10 955,56 € Plan de relance COLLECTIVITES Niveau 5 prévue depuis…" at bounding box center [176, 205] width 240 height 58
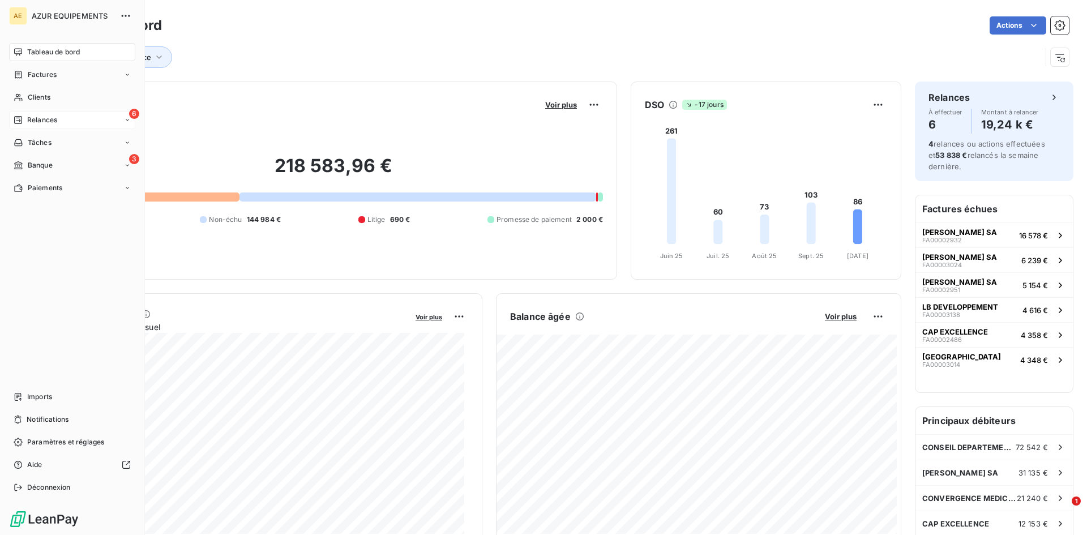
click at [26, 119] on div "Relances" at bounding box center [36, 120] width 44 height 10
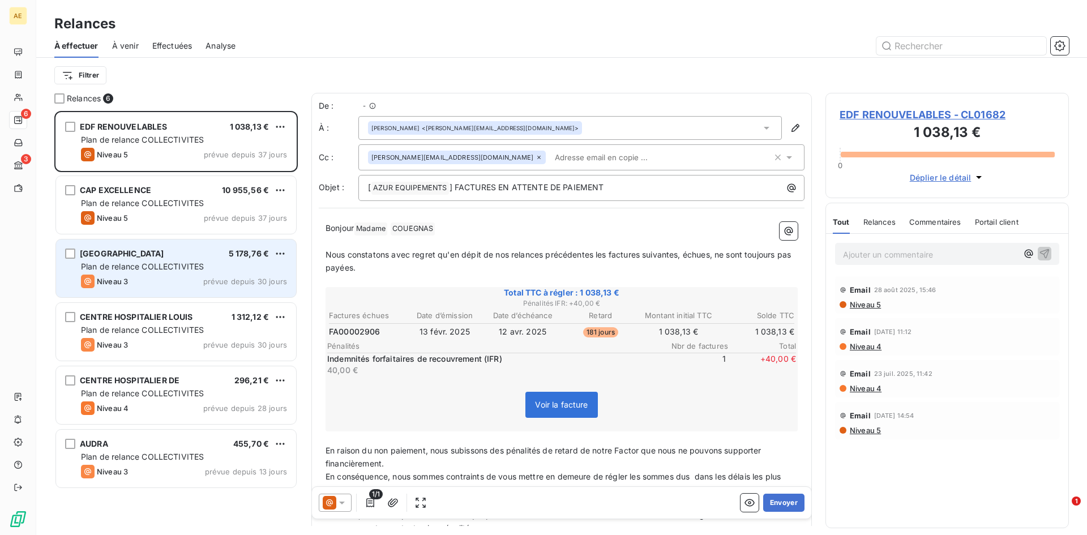
scroll to position [416, 235]
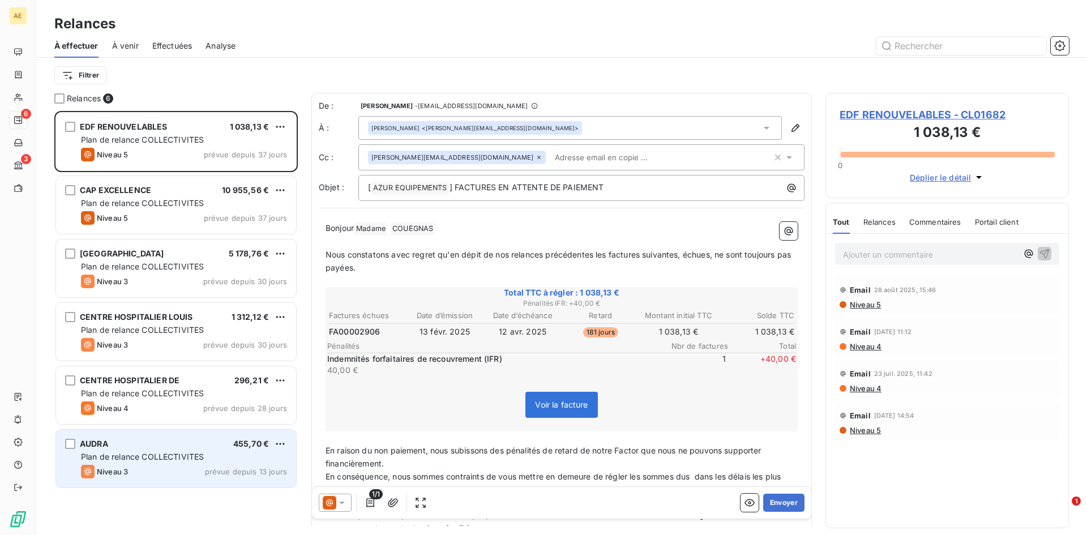
click at [181, 446] on div "AUDRA 455,70 €" at bounding box center [184, 444] width 206 height 10
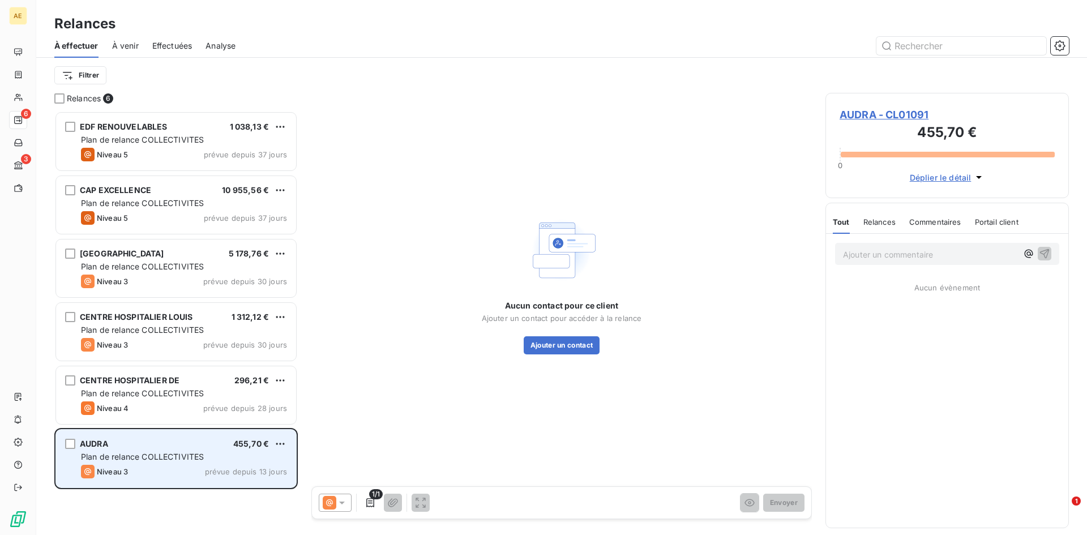
click at [110, 458] on span "Plan de relance COLLECTIVITES" at bounding box center [142, 457] width 123 height 10
click at [68, 444] on div "grid" at bounding box center [70, 444] width 10 height 10
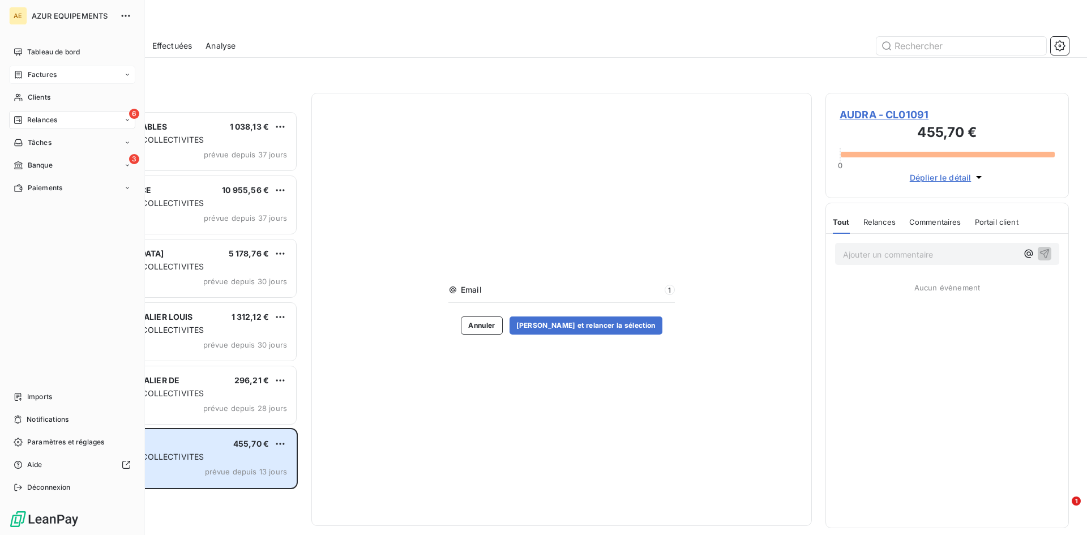
click at [47, 77] on span "Factures" at bounding box center [42, 75] width 29 height 10
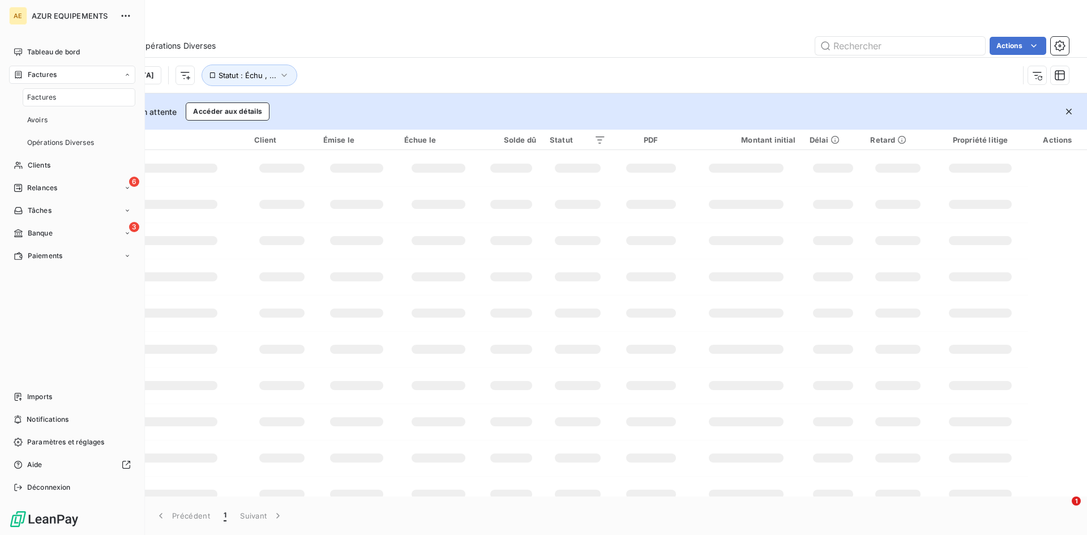
click at [45, 96] on span "Factures" at bounding box center [41, 97] width 29 height 10
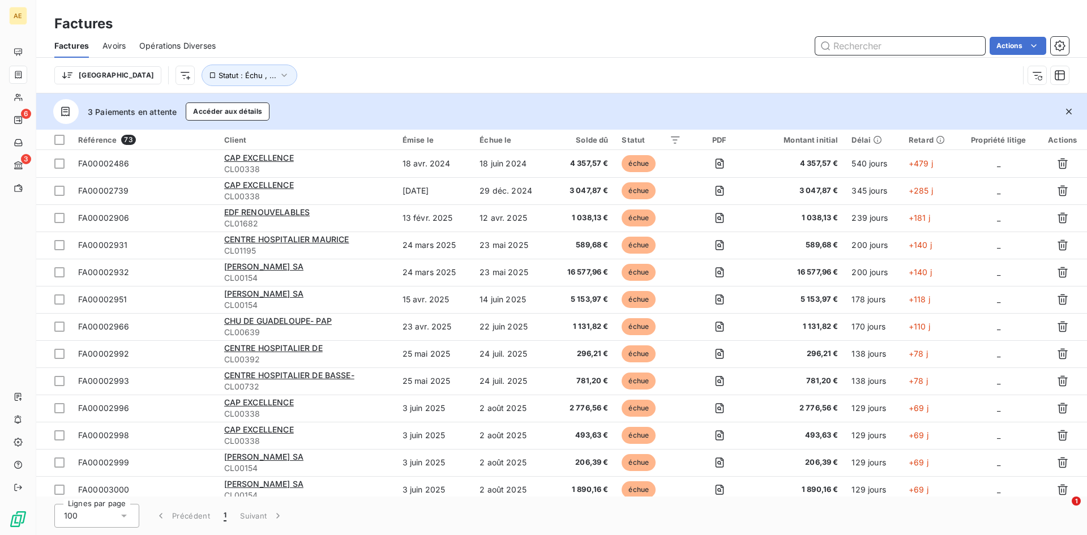
click at [896, 49] on input "text" at bounding box center [900, 46] width 170 height 18
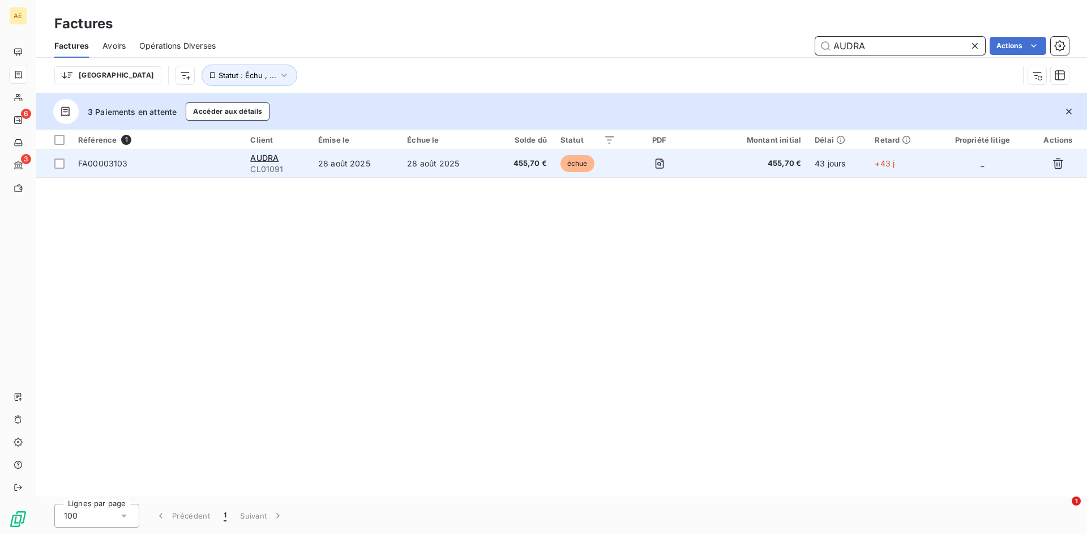
type input "AUDRA"
click at [101, 163] on span "FA00003103" at bounding box center [103, 164] width 50 height 10
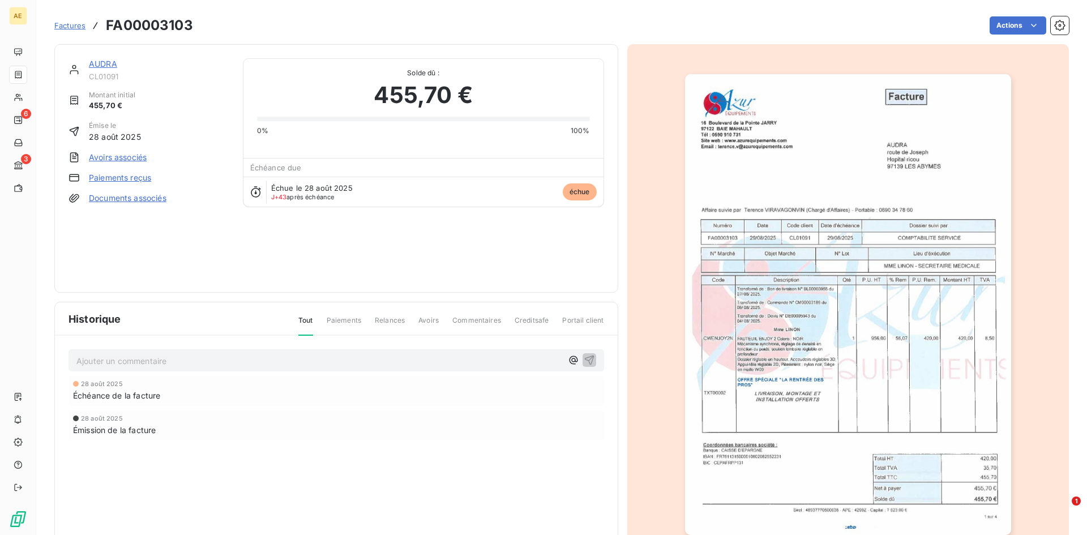
click at [105, 64] on link "AUDRA" at bounding box center [103, 64] width 28 height 10
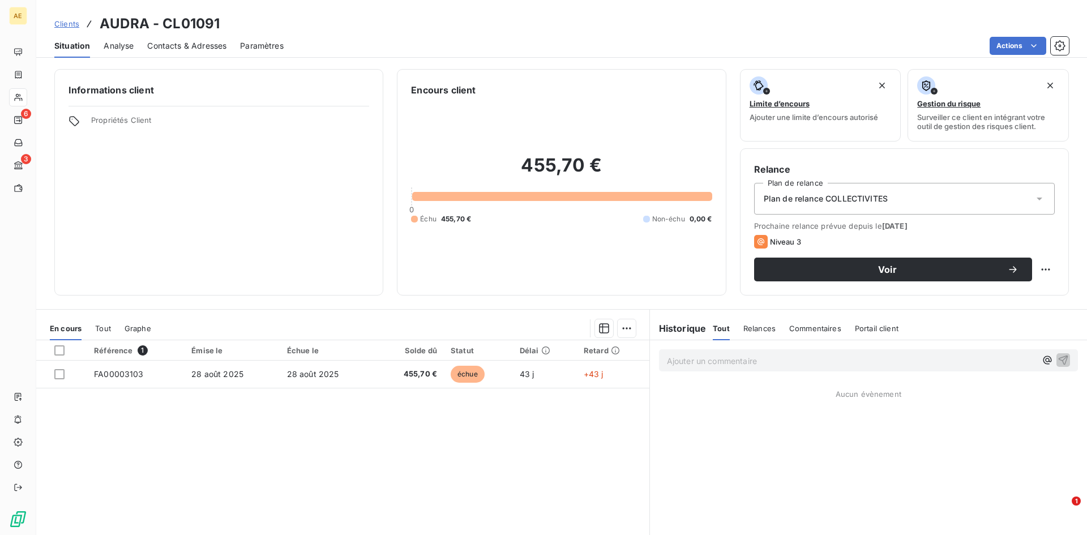
click at [1034, 201] on icon at bounding box center [1039, 198] width 11 height 11
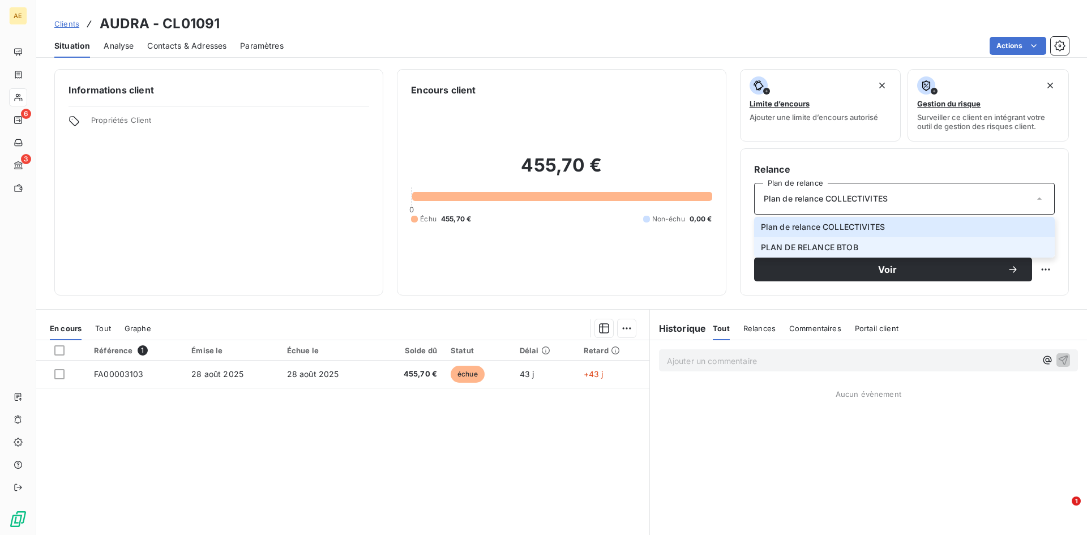
click at [770, 246] on span "PLAN DE RELANCE BTOB" at bounding box center [809, 247] width 97 height 11
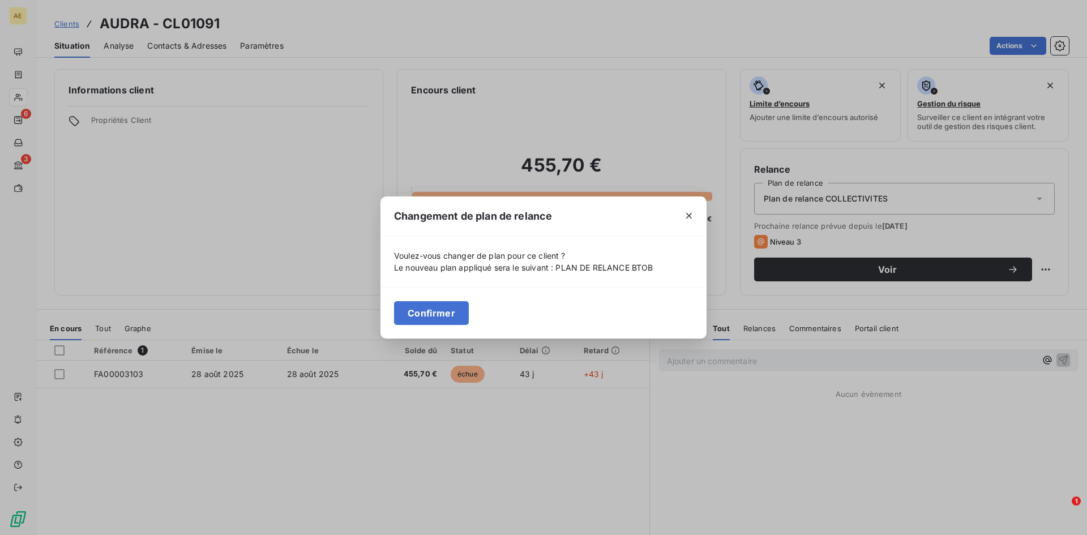
click at [454, 313] on button "Confirmer" at bounding box center [431, 313] width 75 height 24
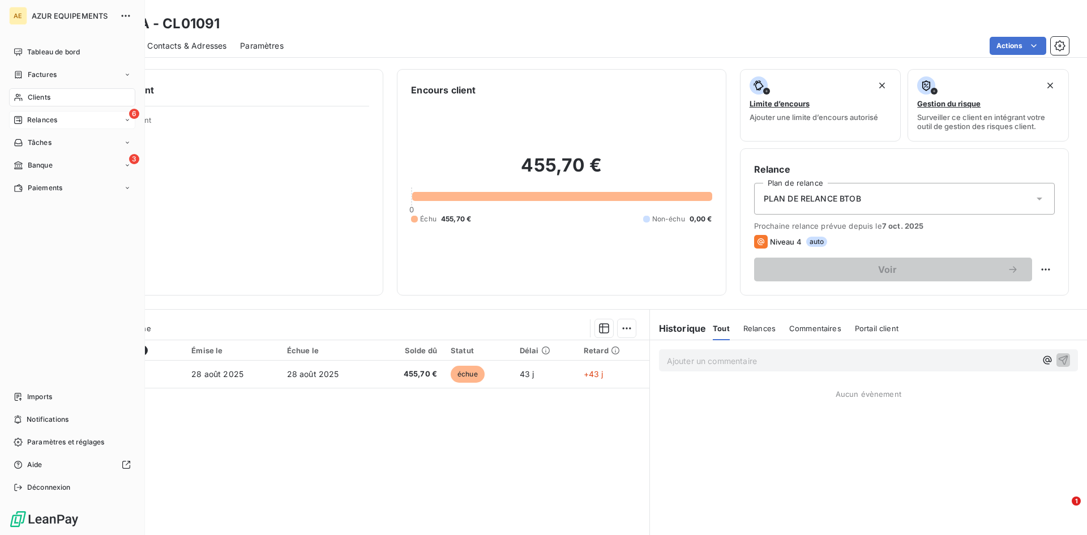
click at [44, 118] on span "Relances" at bounding box center [42, 120] width 30 height 10
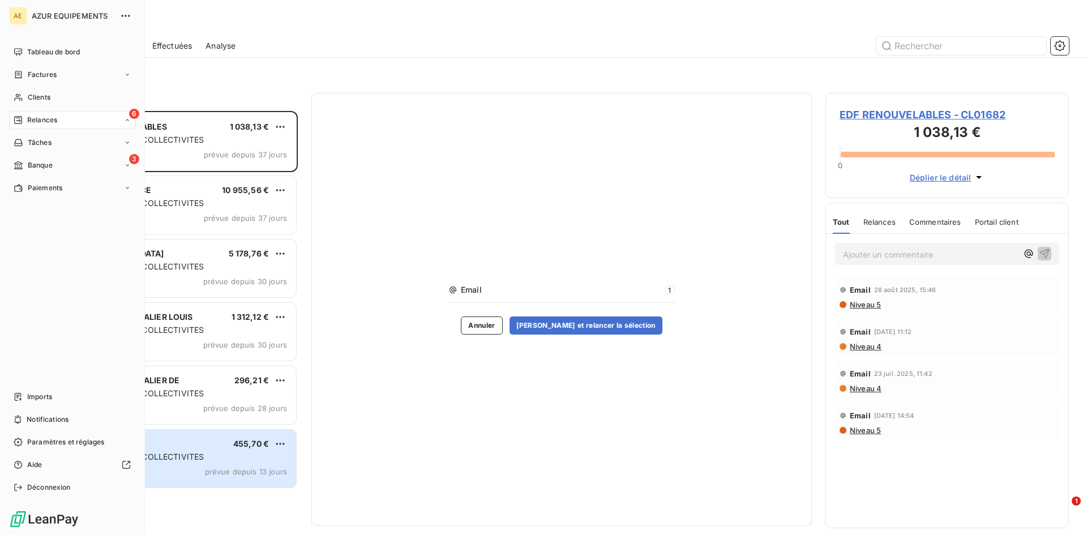
scroll to position [416, 235]
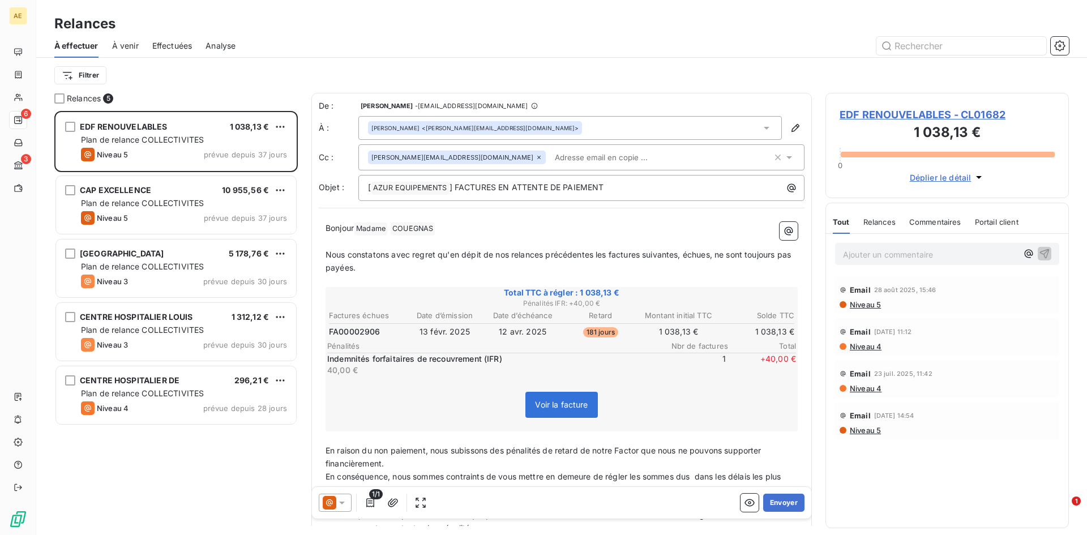
click at [186, 452] on div "EDF RENOUVELABLES 1 038,13 € Plan de relance COLLECTIVITES Niveau 5 prévue depu…" at bounding box center [175, 323] width 243 height 424
click at [131, 45] on span "À venir" at bounding box center [125, 45] width 27 height 11
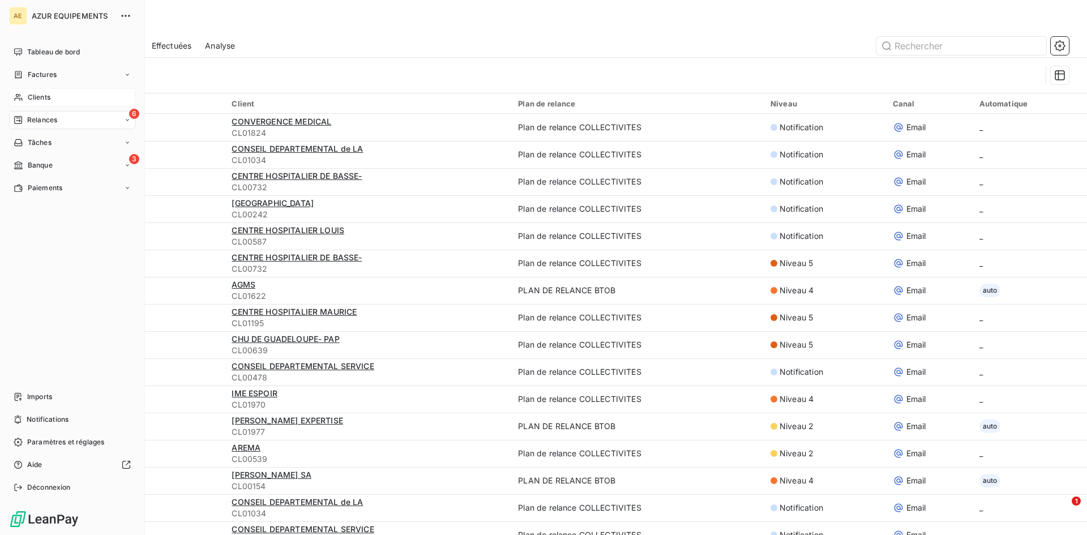
click at [42, 94] on span "Clients" at bounding box center [39, 97] width 23 height 10
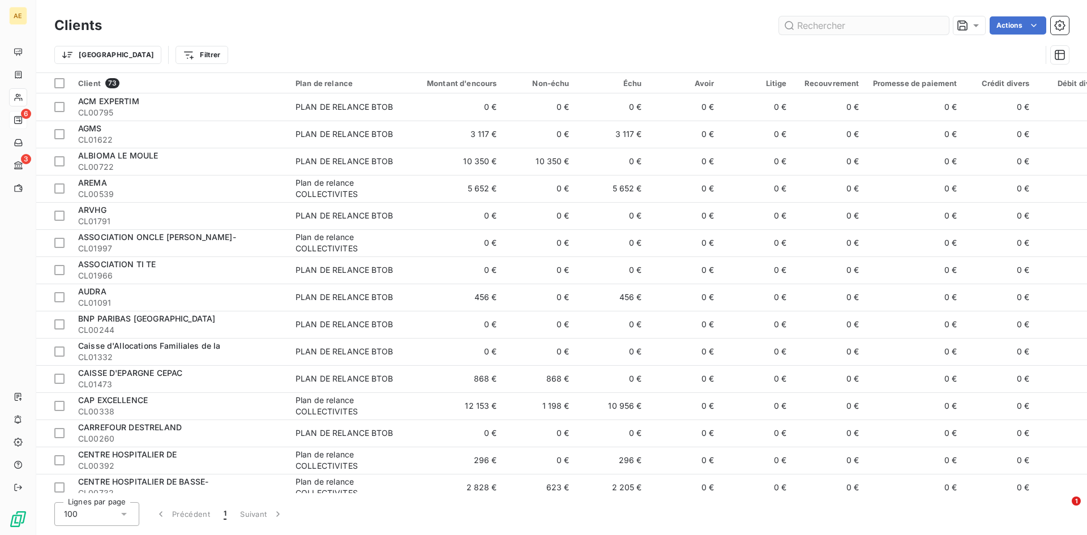
click at [878, 30] on input "text" at bounding box center [864, 25] width 170 height 18
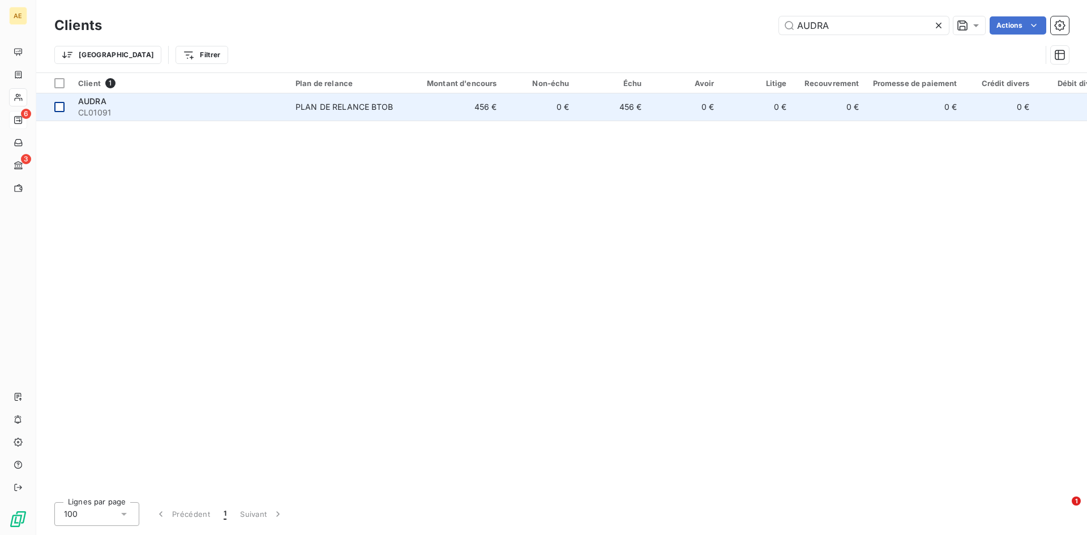
type input "AUDRA"
click at [57, 109] on div at bounding box center [59, 107] width 10 height 10
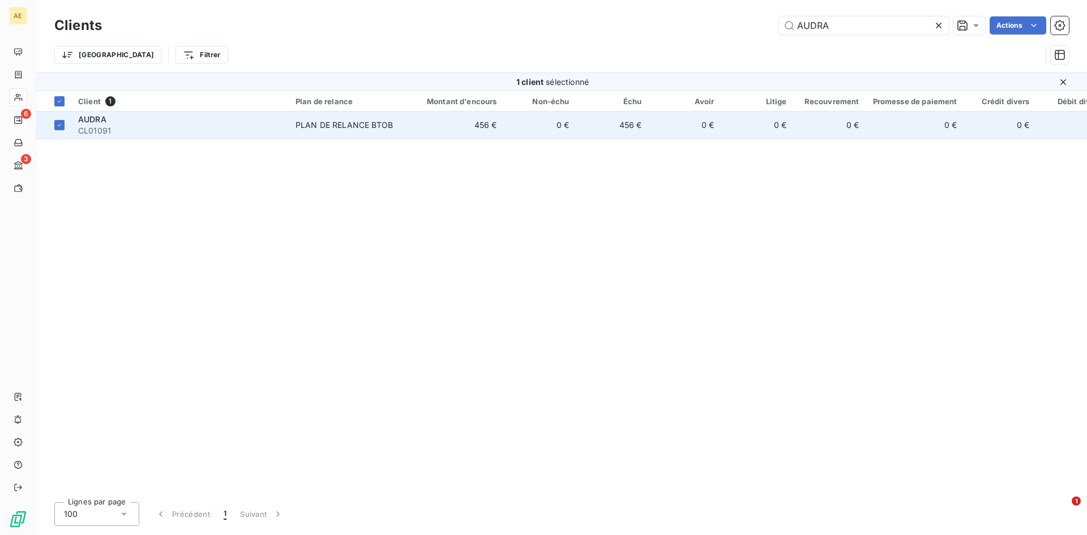
click at [351, 123] on div "PLAN DE RELANCE BTOB" at bounding box center [344, 124] width 97 height 11
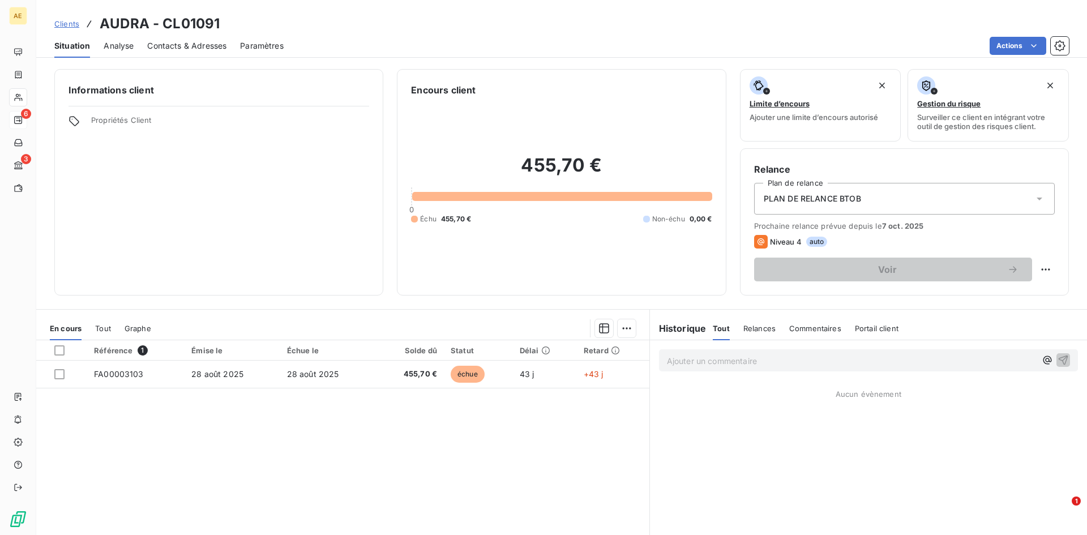
click at [1035, 198] on icon at bounding box center [1039, 198] width 11 height 11
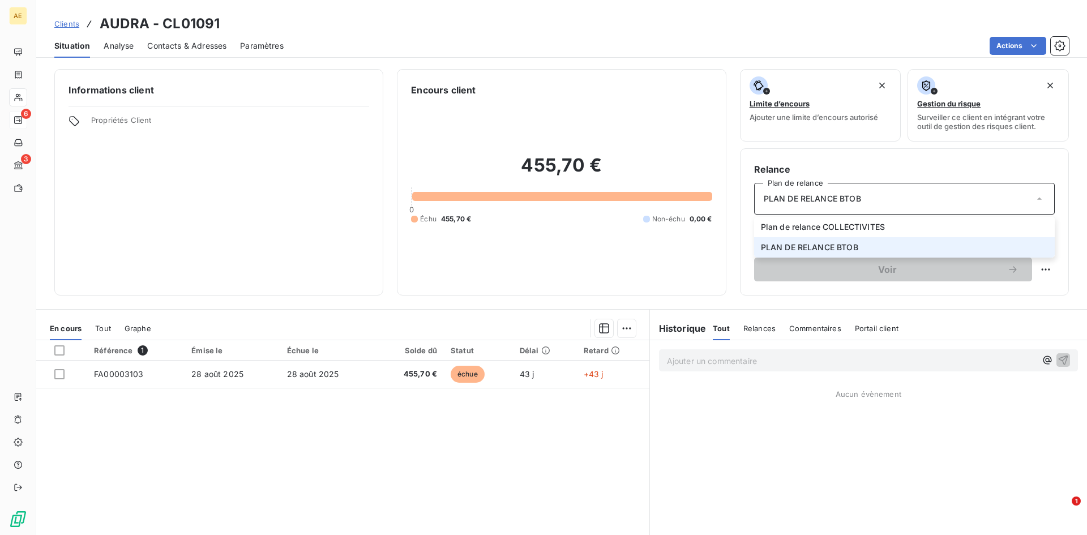
click at [1035, 198] on icon at bounding box center [1039, 198] width 11 height 11
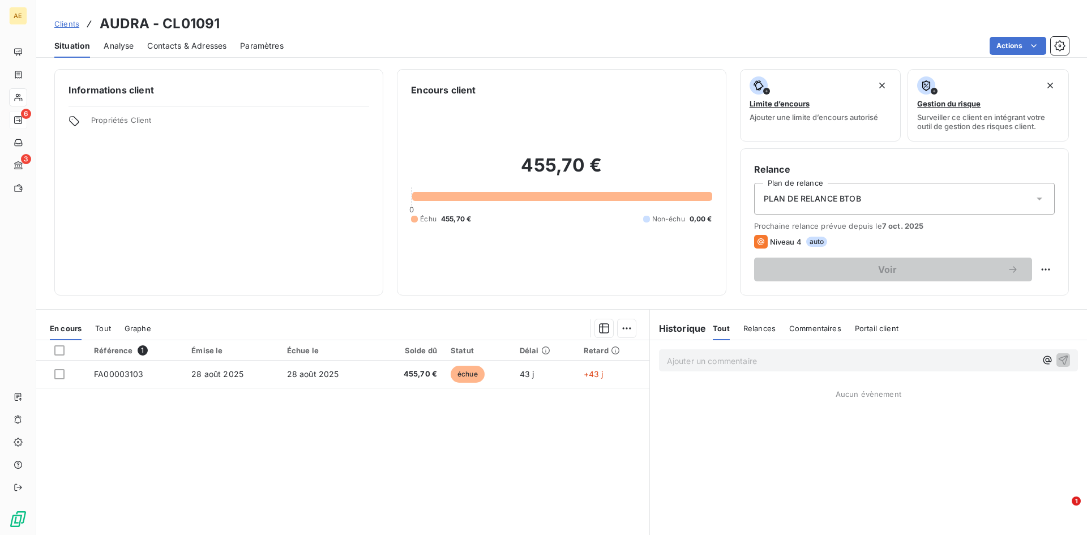
click at [1034, 199] on icon at bounding box center [1039, 198] width 11 height 11
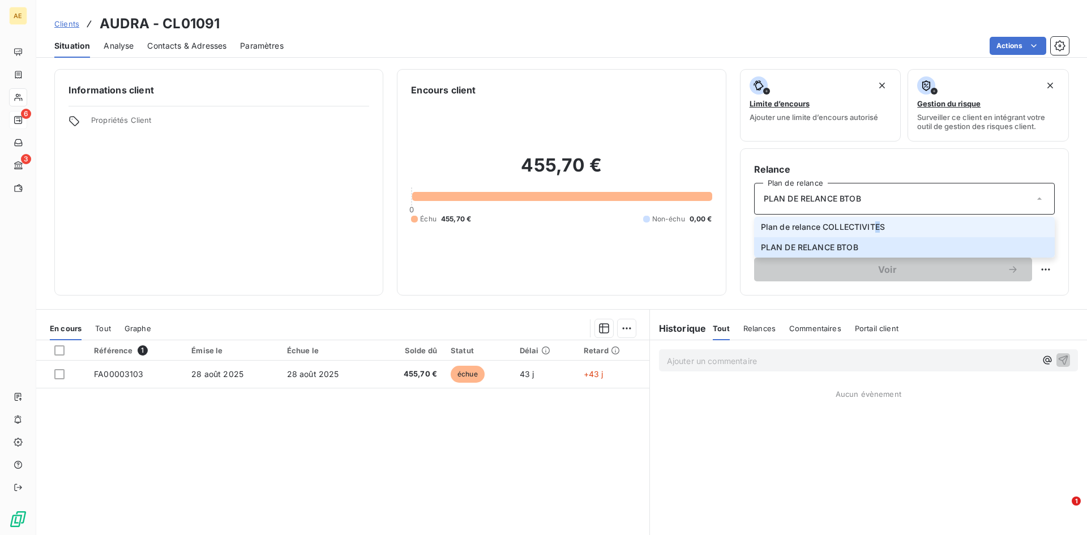
click at [871, 229] on span "Plan de relance COLLECTIVITES" at bounding box center [823, 226] width 124 height 11
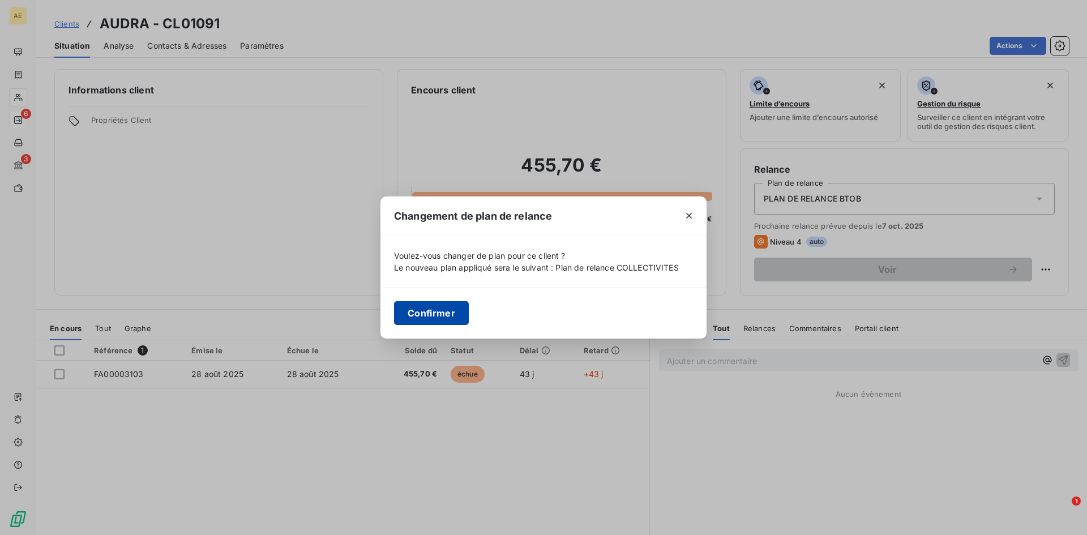
click at [446, 310] on button "Confirmer" at bounding box center [431, 313] width 75 height 24
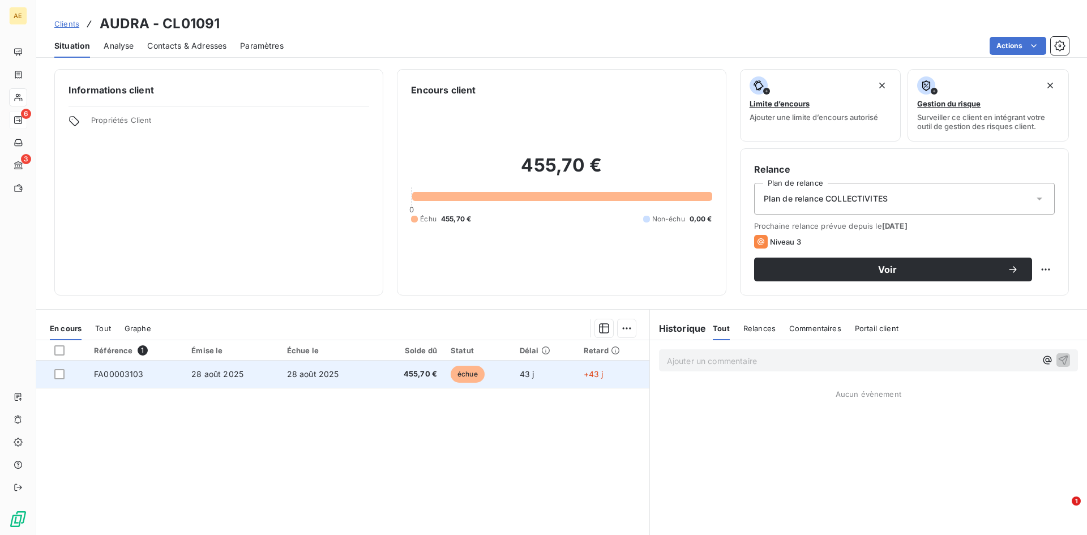
click at [115, 374] on span "FA00003103" at bounding box center [119, 374] width 50 height 10
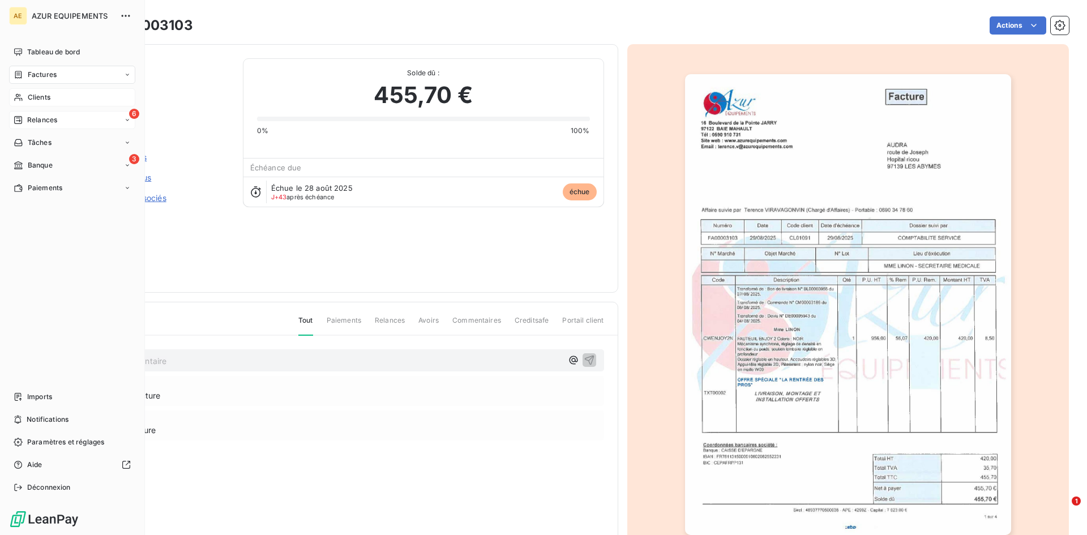
click at [33, 122] on span "Relances" at bounding box center [42, 120] width 30 height 10
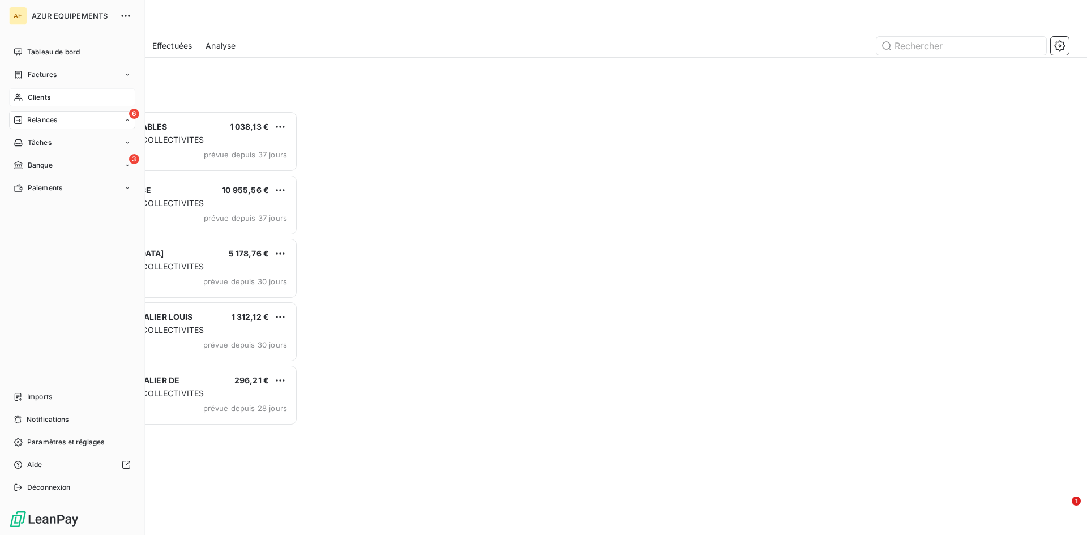
scroll to position [416, 235]
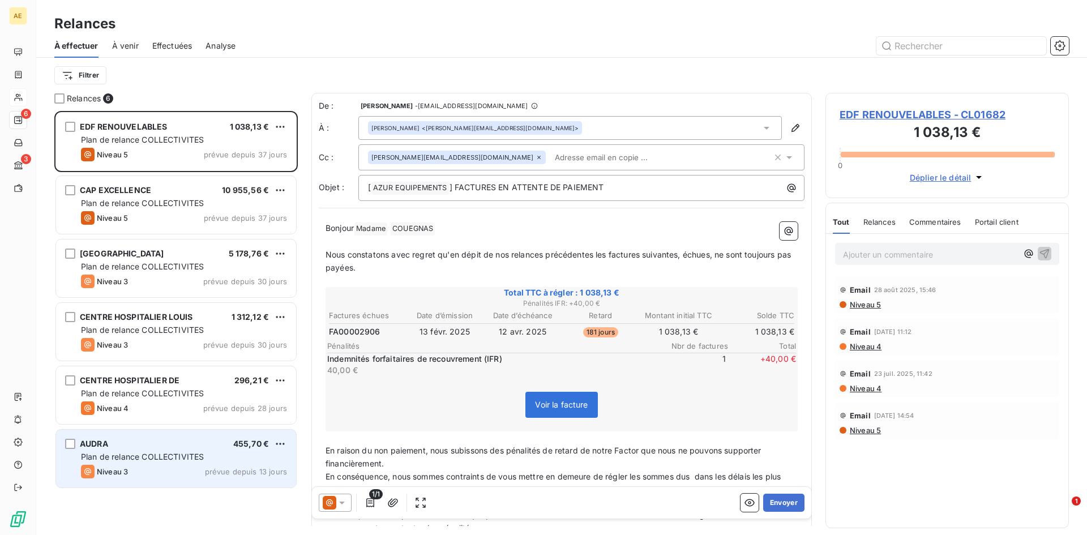
click at [143, 459] on span "Plan de relance COLLECTIVITES" at bounding box center [142, 457] width 123 height 10
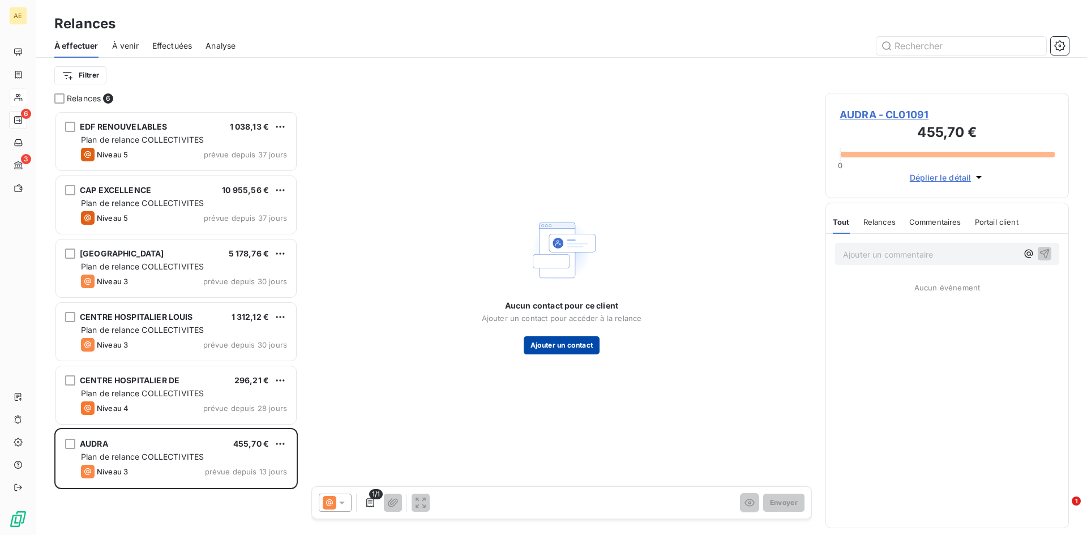
click at [557, 340] on button "Ajouter un contact" at bounding box center [562, 345] width 76 height 18
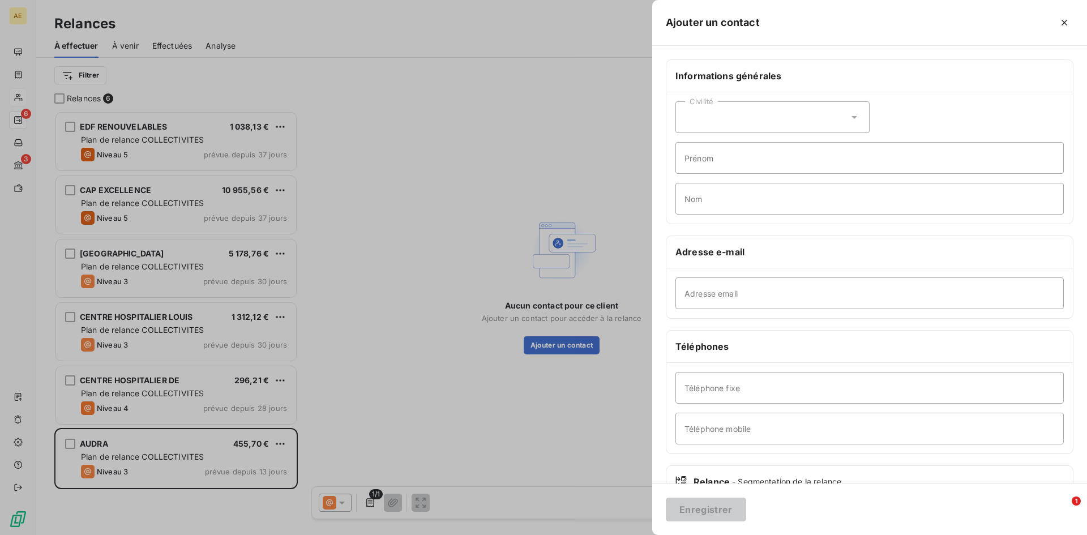
click at [851, 112] on icon at bounding box center [854, 117] width 11 height 11
click at [712, 168] on span "Monsieur" at bounding box center [715, 166] width 34 height 11
click at [718, 160] on input "Prénom" at bounding box center [870, 158] width 388 height 32
click at [759, 164] on input "Prénom" at bounding box center [870, 158] width 388 height 32
type input "Hugues"
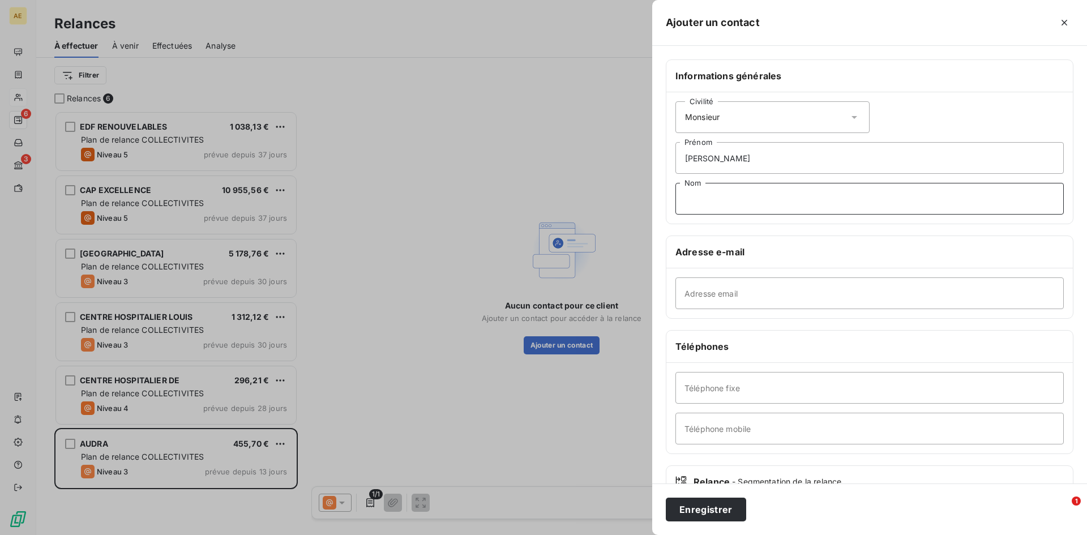
click at [708, 202] on input "Nom" at bounding box center [870, 199] width 388 height 32
type input "FELIXAIN"
click at [711, 289] on input "Adresse email" at bounding box center [870, 293] width 388 height 32
paste input "hu.felixain@audra-guadeloupe.fr"
type input "hu.felixain@audra-guadeloupe.fr"
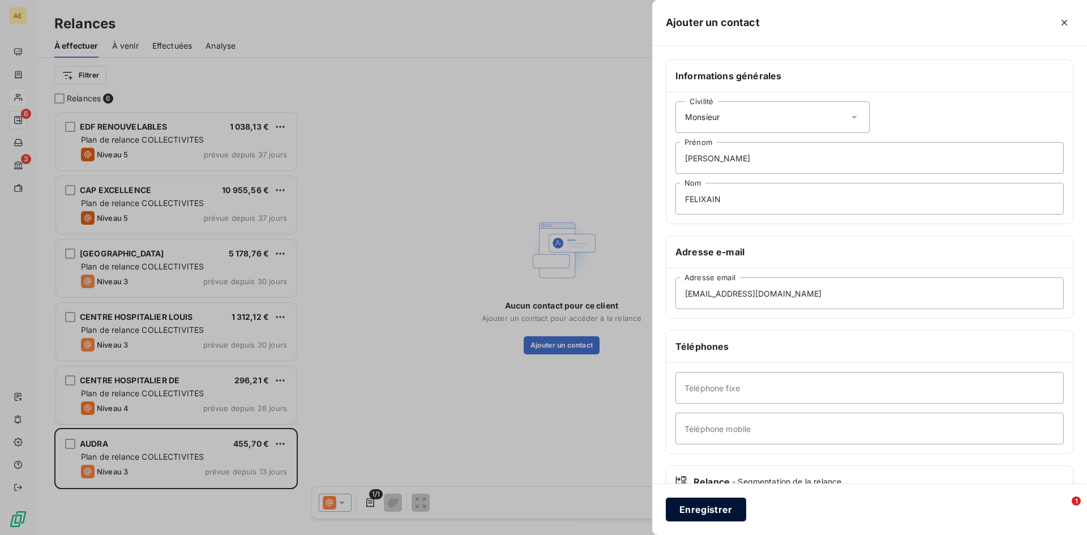
click at [717, 508] on button "Enregistrer" at bounding box center [706, 510] width 80 height 24
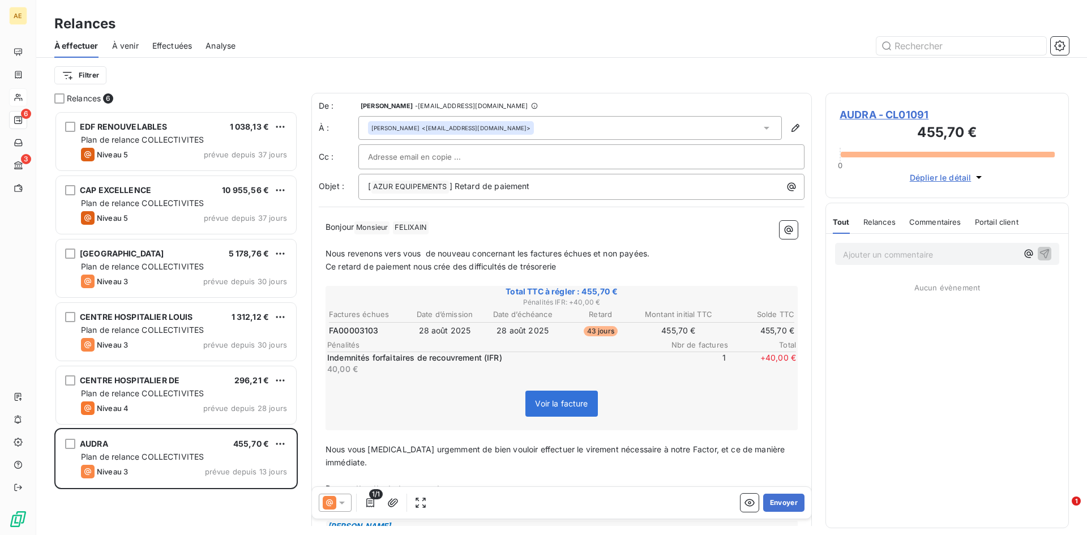
click at [422, 160] on input "text" at bounding box center [429, 156] width 122 height 17
paste input "fr.foggea@audra-guadeloupe.fr"
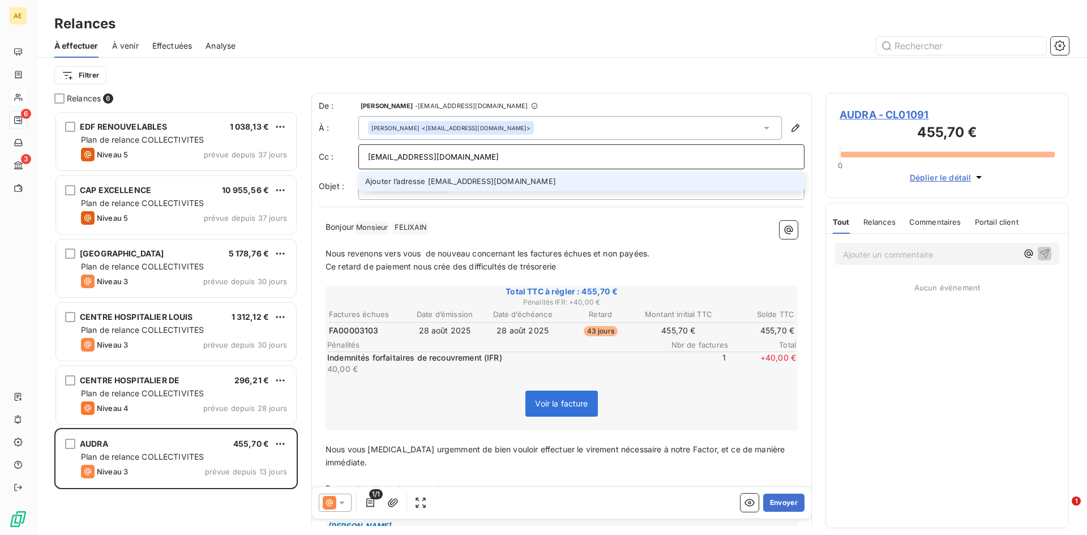
type input "fr.foggea@audra-guadeloupe.fr"
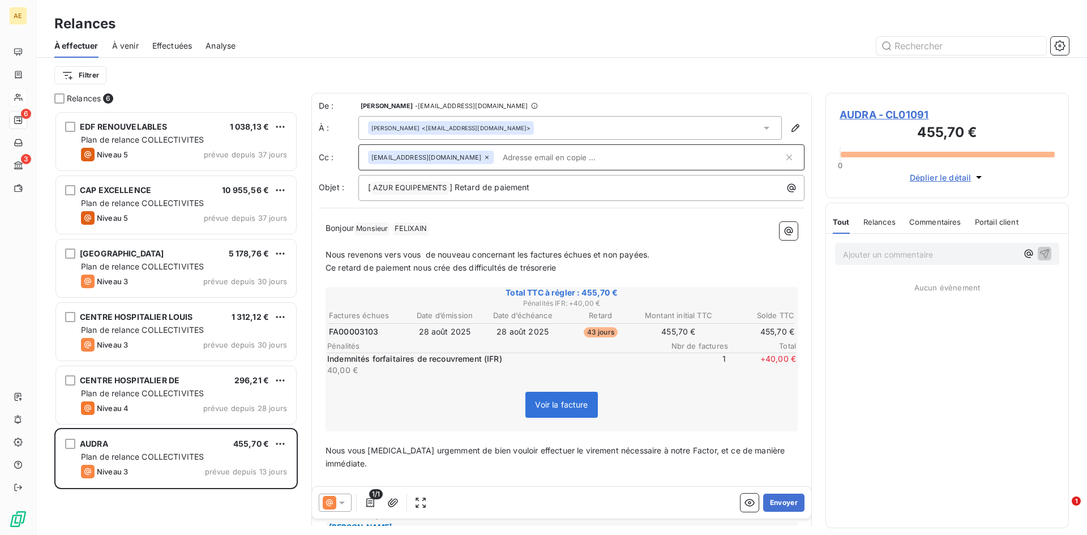
click at [498, 158] on input "text" at bounding box center [640, 157] width 285 height 17
paste input "am.guiriaboye@audra-guadeloupe.fr"
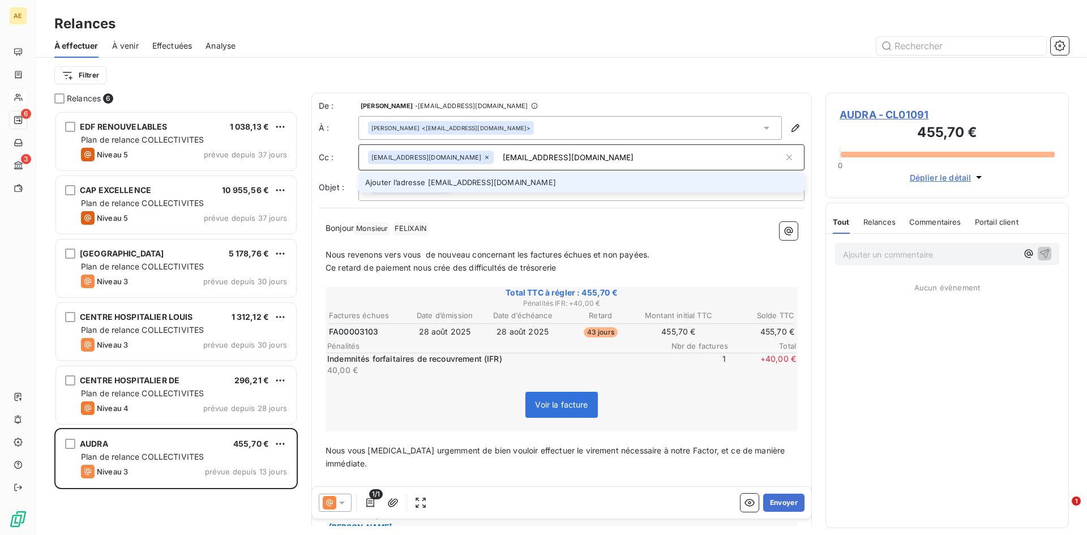
type input "am.guiriaboye@audra-guadeloupe.fr"
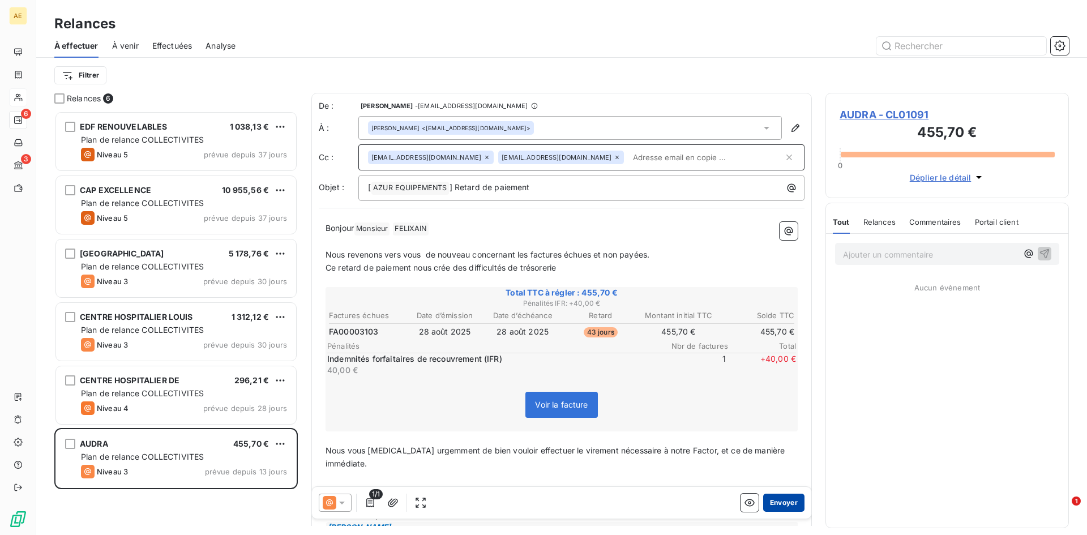
click at [775, 505] on button "Envoyer" at bounding box center [783, 503] width 41 height 18
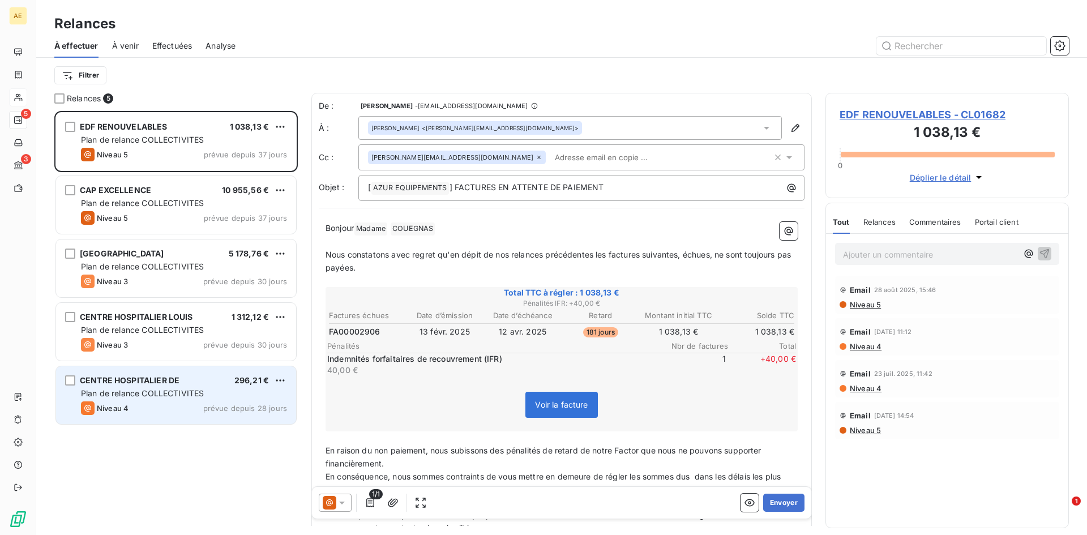
click at [128, 394] on span "Plan de relance COLLECTIVITES" at bounding box center [142, 393] width 123 height 10
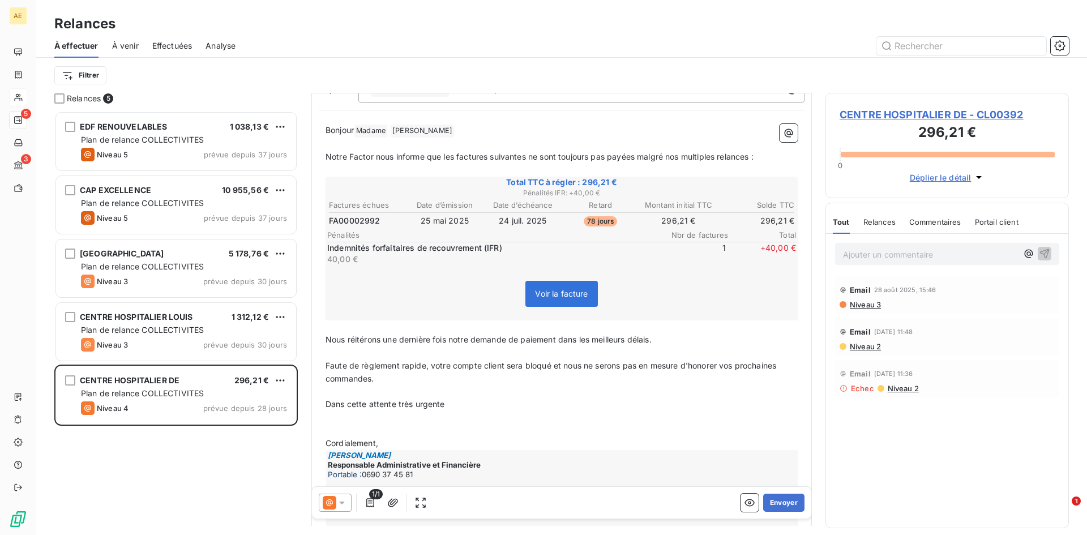
scroll to position [114, 0]
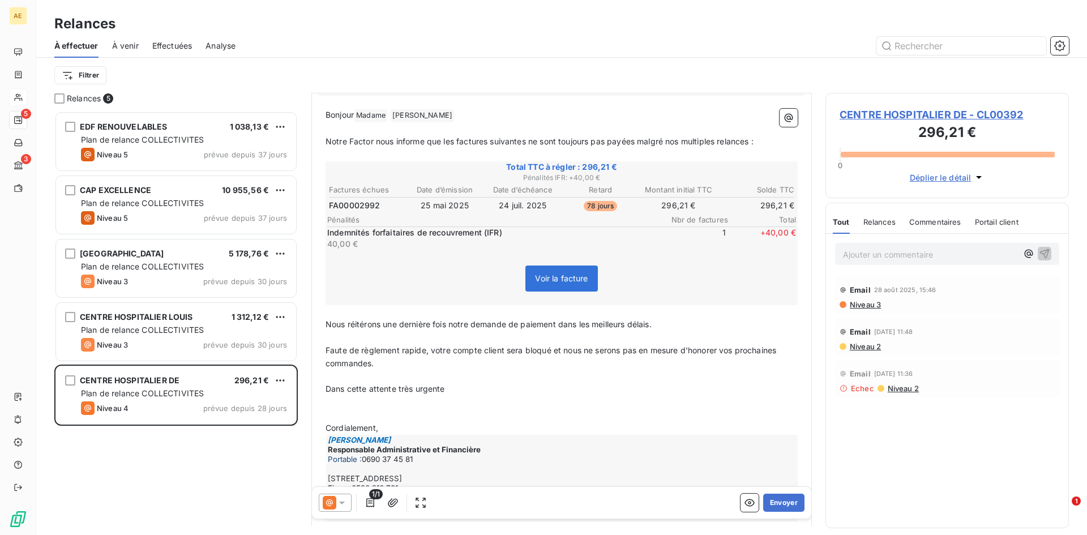
click at [344, 499] on icon at bounding box center [341, 502] width 11 height 11
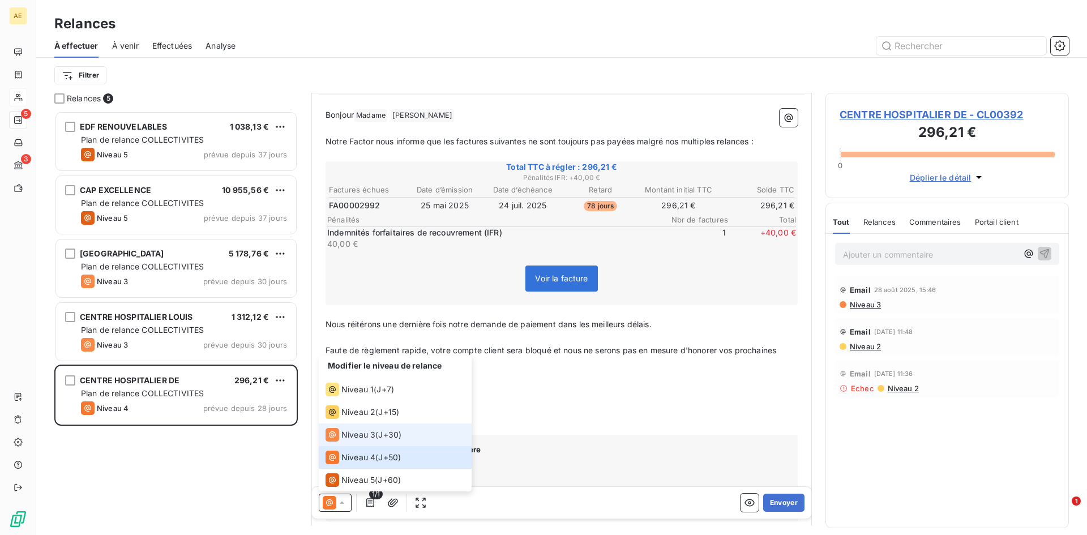
click at [354, 434] on span "Niveau 3" at bounding box center [358, 434] width 34 height 11
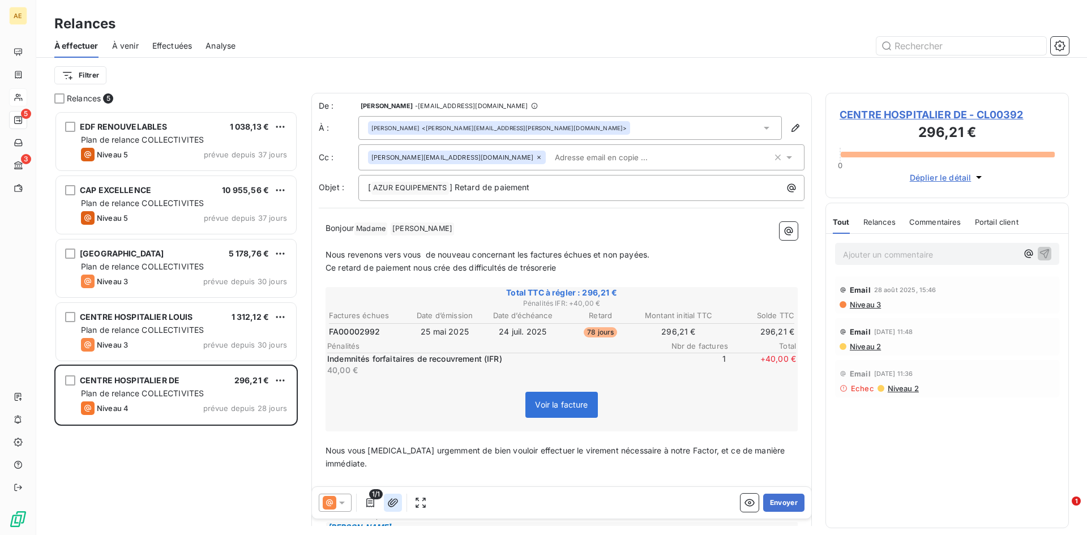
click at [391, 503] on icon "button" at bounding box center [393, 502] width 10 height 8
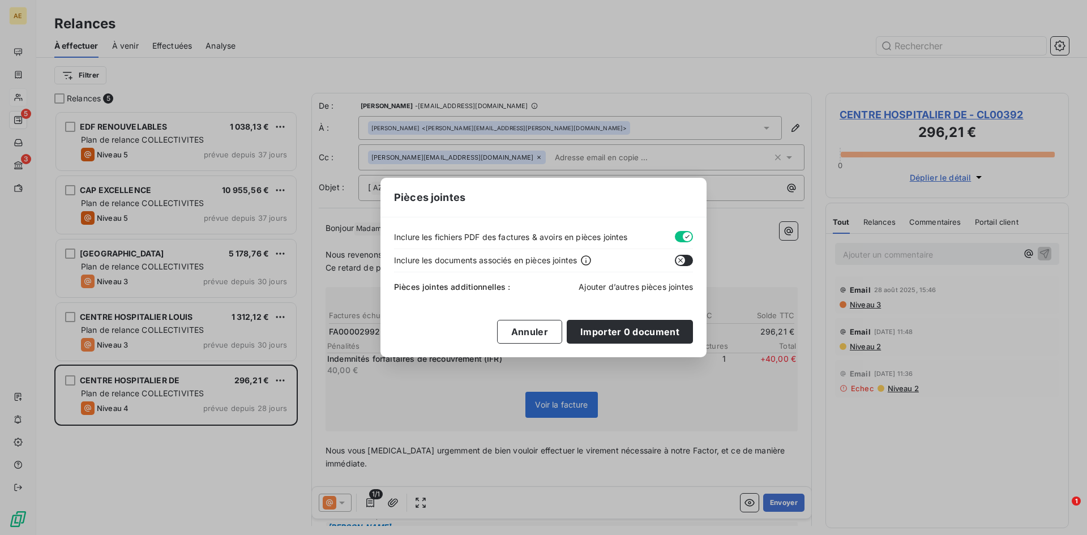
click at [623, 285] on span "Ajouter d’autres pièces jointes" at bounding box center [636, 287] width 114 height 10
drag, startPoint x: 677, startPoint y: 258, endPoint x: 690, endPoint y: 260, distance: 13.3
click at [690, 260] on button "button" at bounding box center [684, 260] width 18 height 11
click at [618, 290] on span "Ajouter d’autres pièces jointes" at bounding box center [636, 287] width 114 height 10
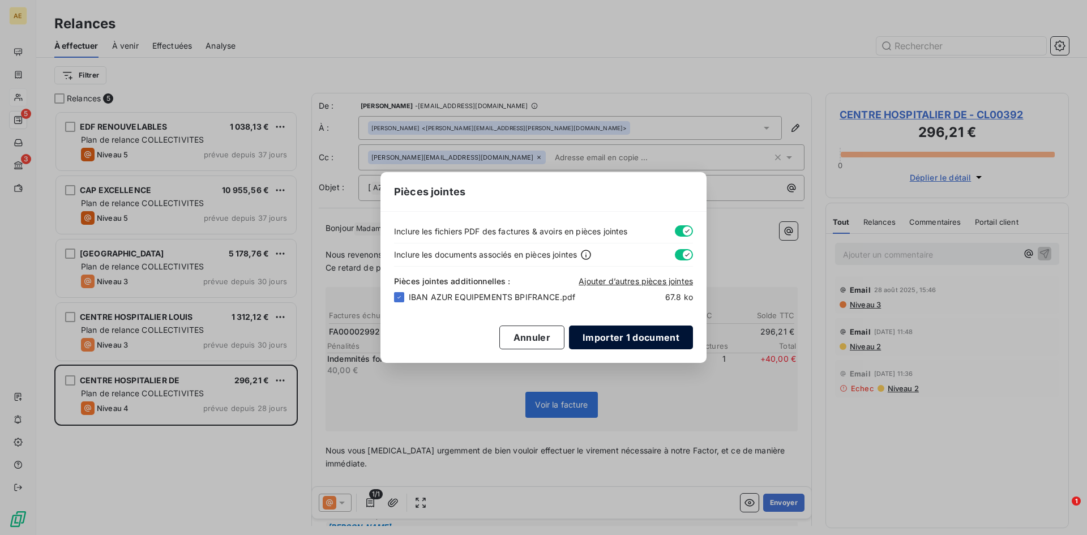
click at [630, 331] on button "Importer 1 document" at bounding box center [631, 338] width 124 height 24
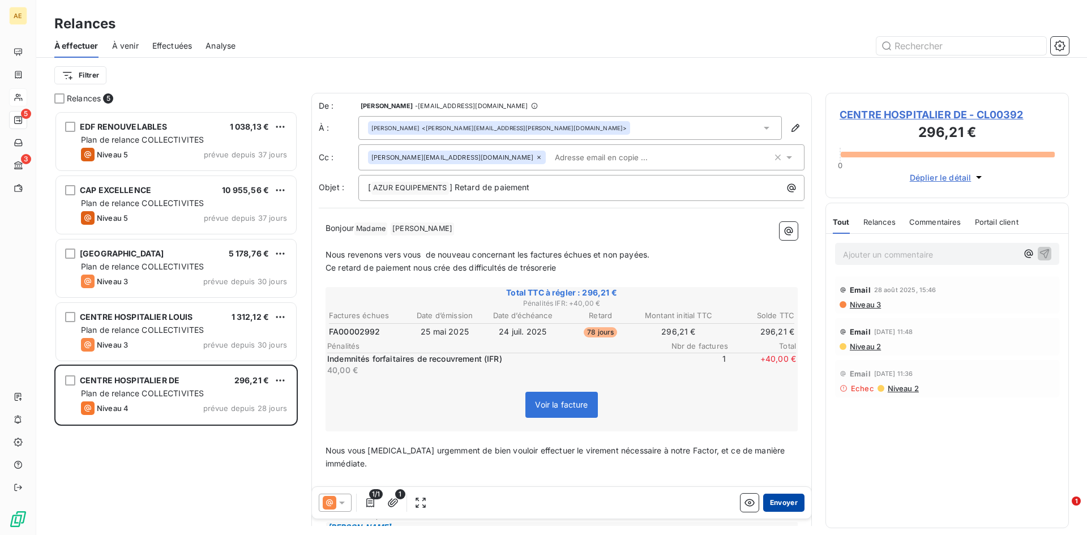
click at [784, 499] on button "Envoyer" at bounding box center [783, 503] width 41 height 18
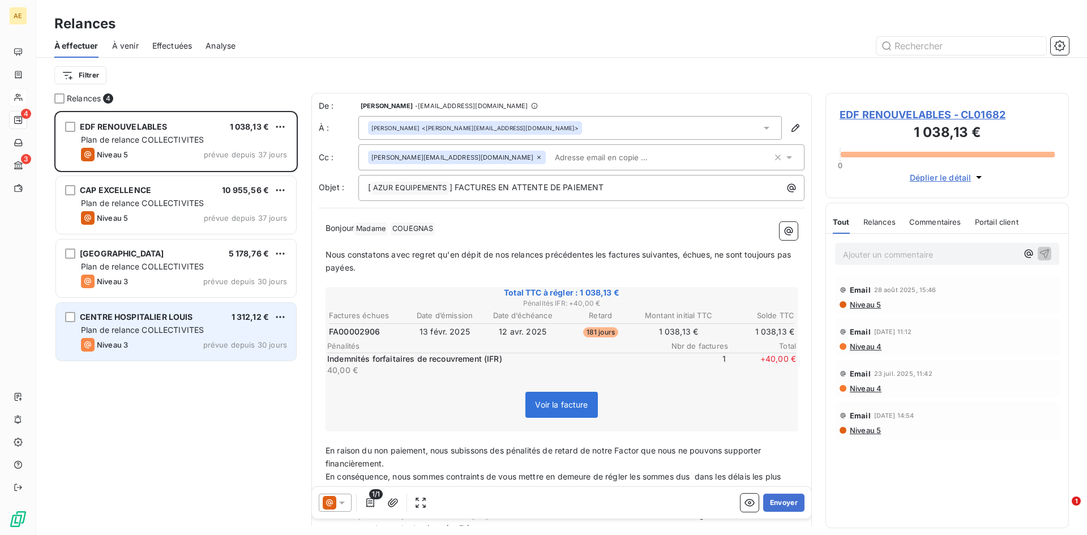
click at [163, 330] on span "Plan de relance COLLECTIVITES" at bounding box center [142, 330] width 123 height 10
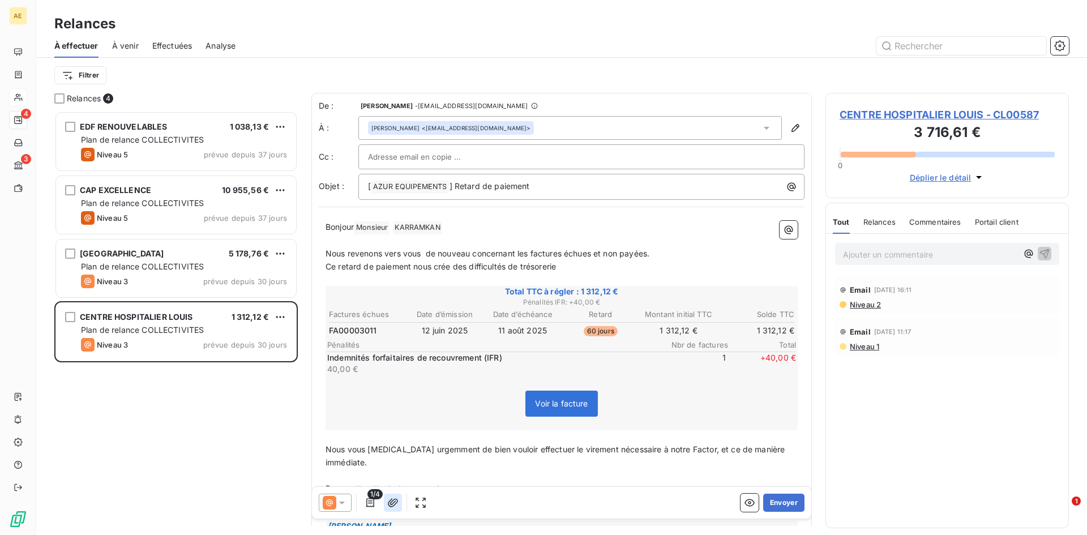
click at [392, 502] on icon "button" at bounding box center [393, 502] width 10 height 8
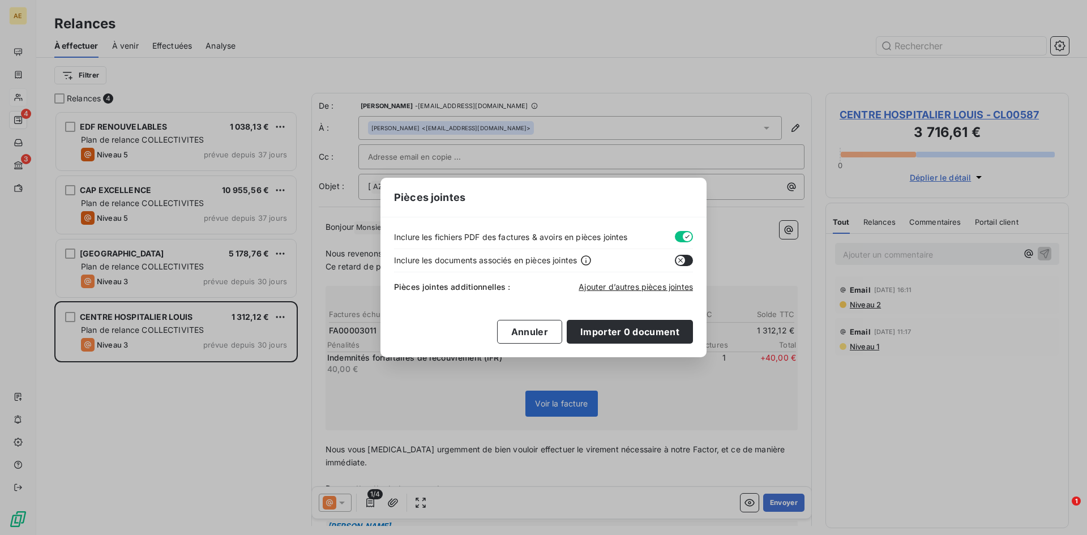
click at [689, 261] on button "button" at bounding box center [684, 260] width 18 height 11
click at [635, 285] on span "Ajouter d’autres pièces jointes" at bounding box center [636, 287] width 114 height 10
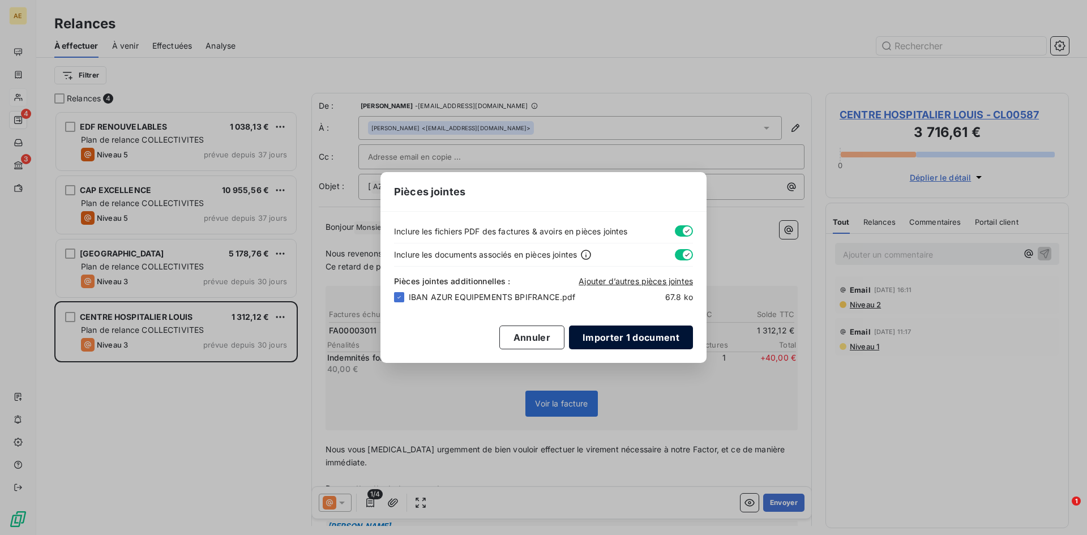
click at [632, 336] on button "Importer 1 document" at bounding box center [631, 338] width 124 height 24
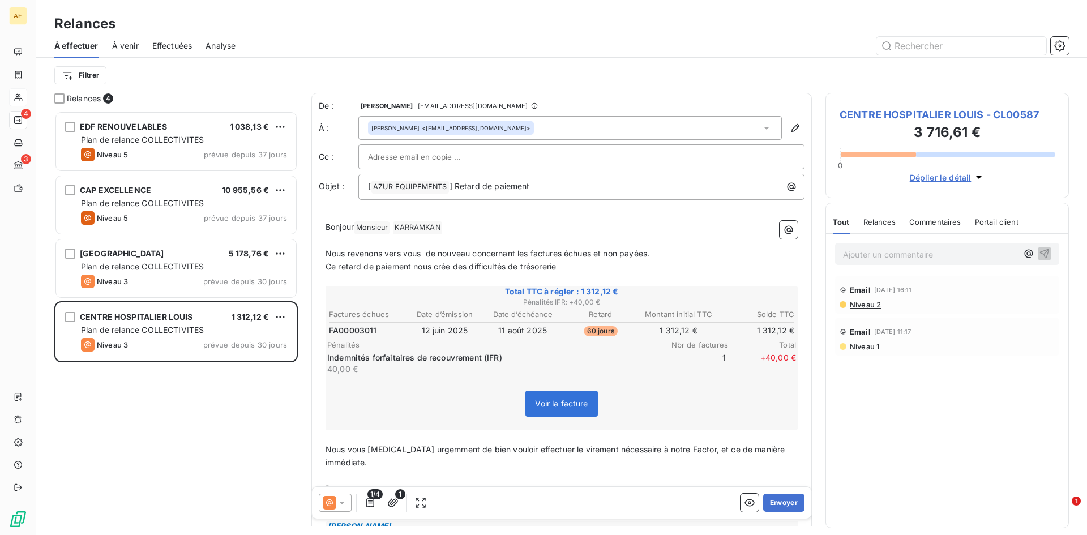
click at [555, 404] on span "Voir la facture" at bounding box center [561, 404] width 53 height 10
click at [770, 502] on button "Envoyer" at bounding box center [783, 503] width 41 height 18
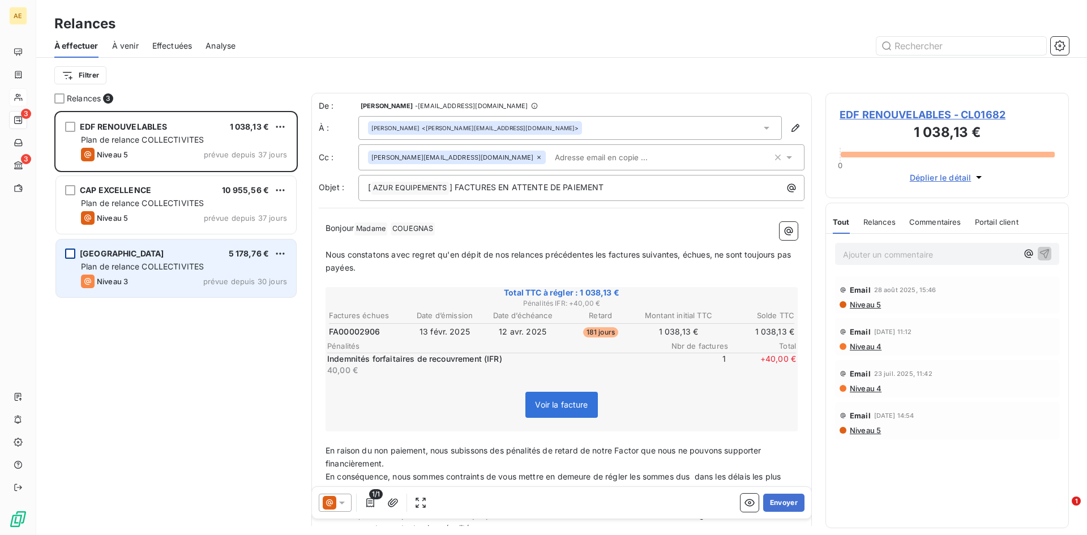
click at [68, 254] on div "grid" at bounding box center [70, 254] width 10 height 10
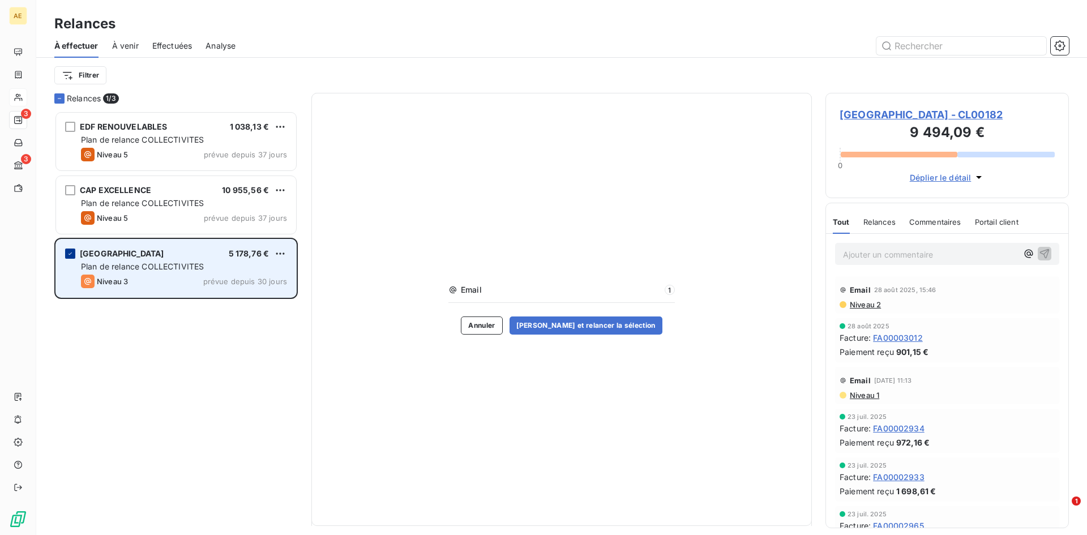
click at [72, 255] on icon "grid" at bounding box center [70, 253] width 7 height 7
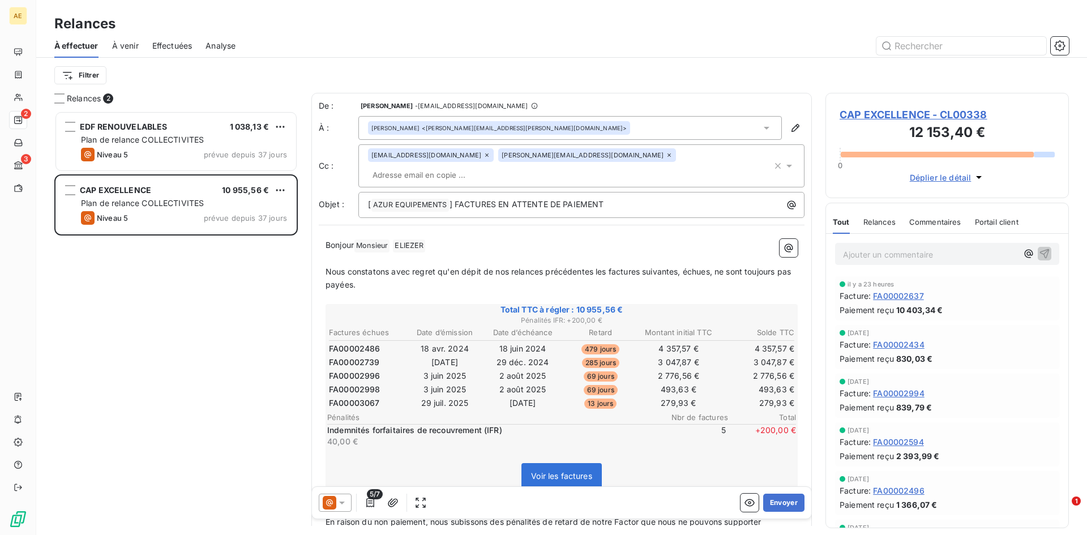
scroll to position [416, 235]
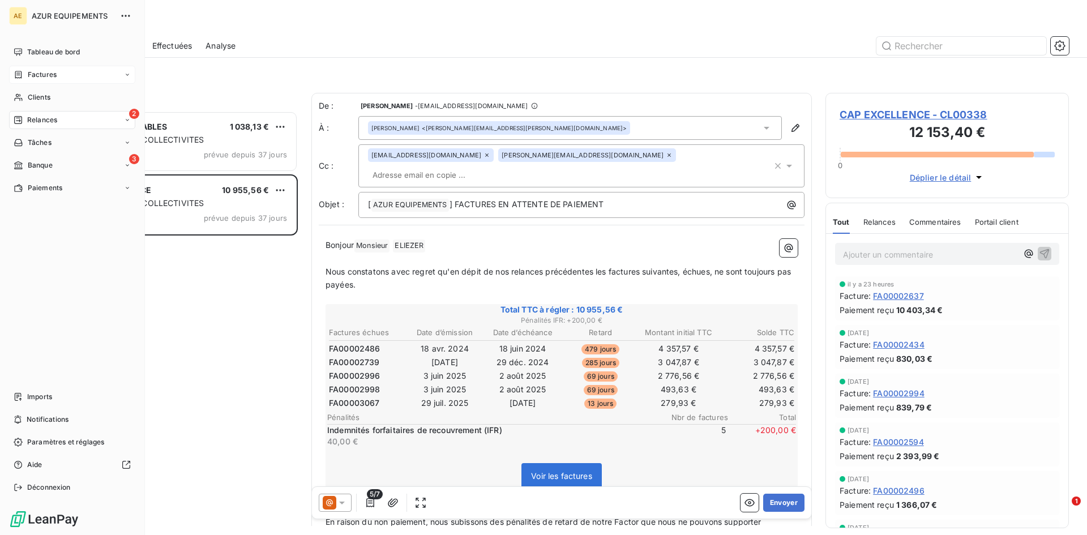
click at [28, 72] on span "Factures" at bounding box center [42, 75] width 29 height 10
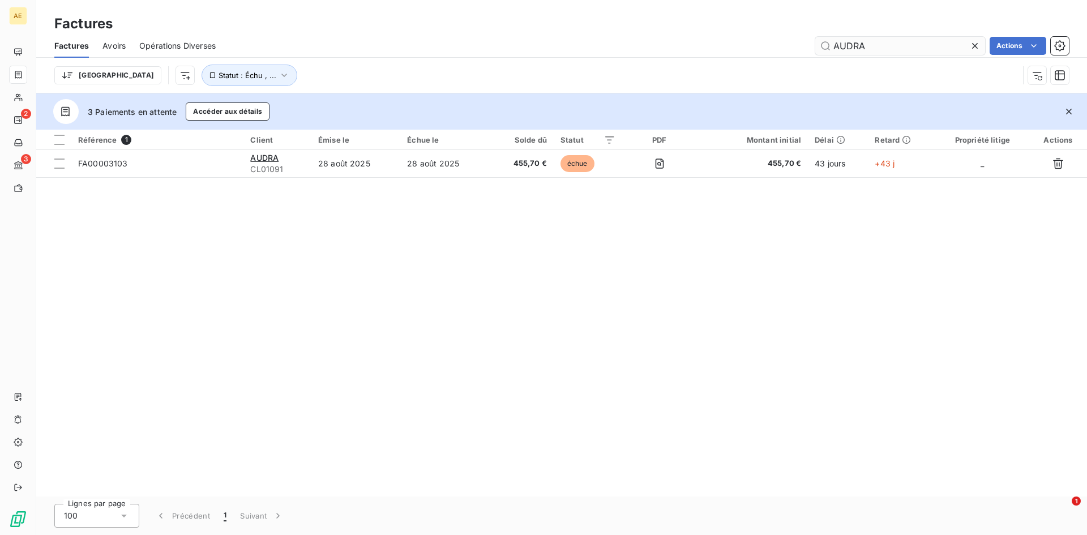
click at [884, 44] on input "AUDRA" at bounding box center [900, 46] width 170 height 18
type input "A"
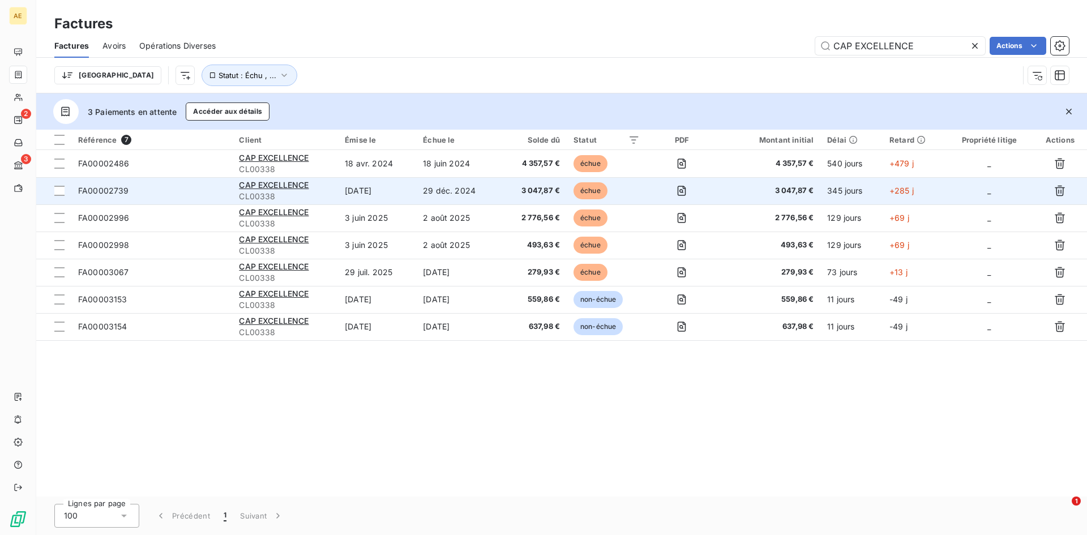
type input "CAP EXCELLENCE"
click at [100, 190] on span "FA00002739" at bounding box center [103, 191] width 51 height 10
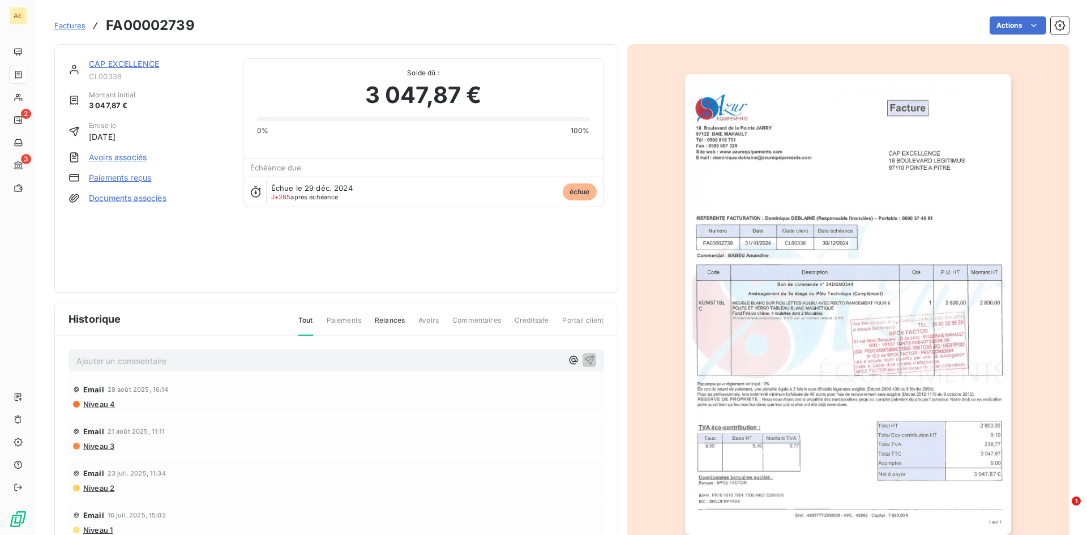
click at [140, 155] on link "Avoirs associés" at bounding box center [118, 157] width 58 height 11
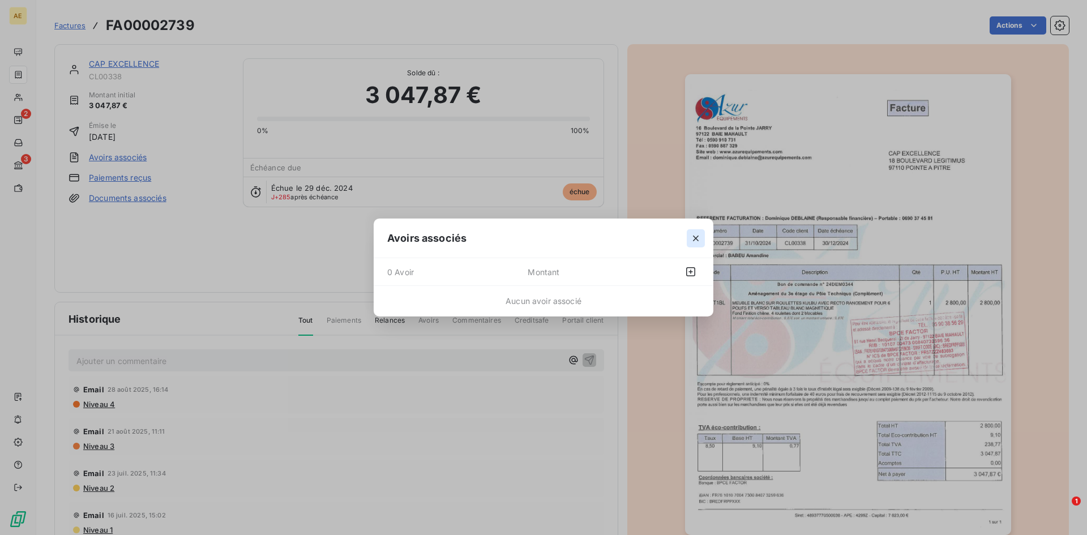
click at [699, 237] on icon "button" at bounding box center [695, 238] width 11 height 11
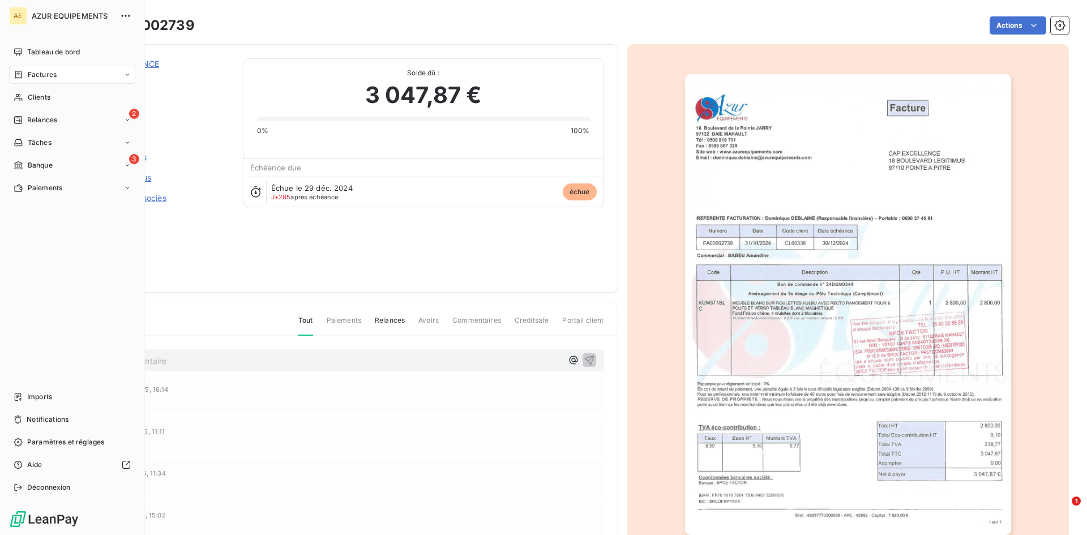
click at [42, 75] on span "Factures" at bounding box center [42, 75] width 29 height 10
click at [70, 302] on div "Tableau de bord Factures Factures Avoirs Opérations Diverses Clients 2 Relances…" at bounding box center [72, 270] width 126 height 454
click at [45, 121] on span "Avoirs" at bounding box center [37, 120] width 20 height 10
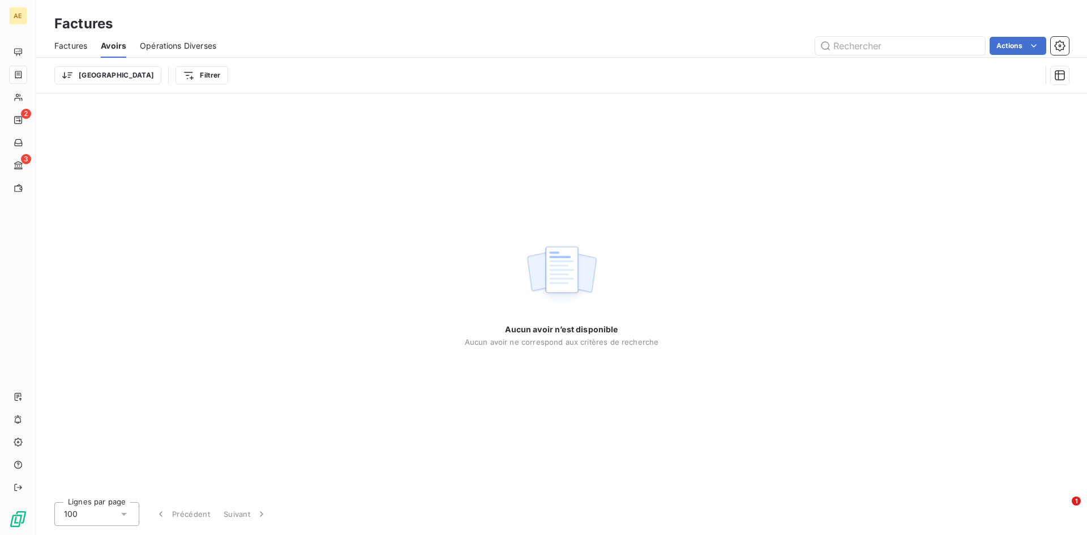
click at [176, 44] on span "Opérations Diverses" at bounding box center [178, 45] width 76 height 11
click at [74, 47] on span "Factures" at bounding box center [70, 45] width 33 height 11
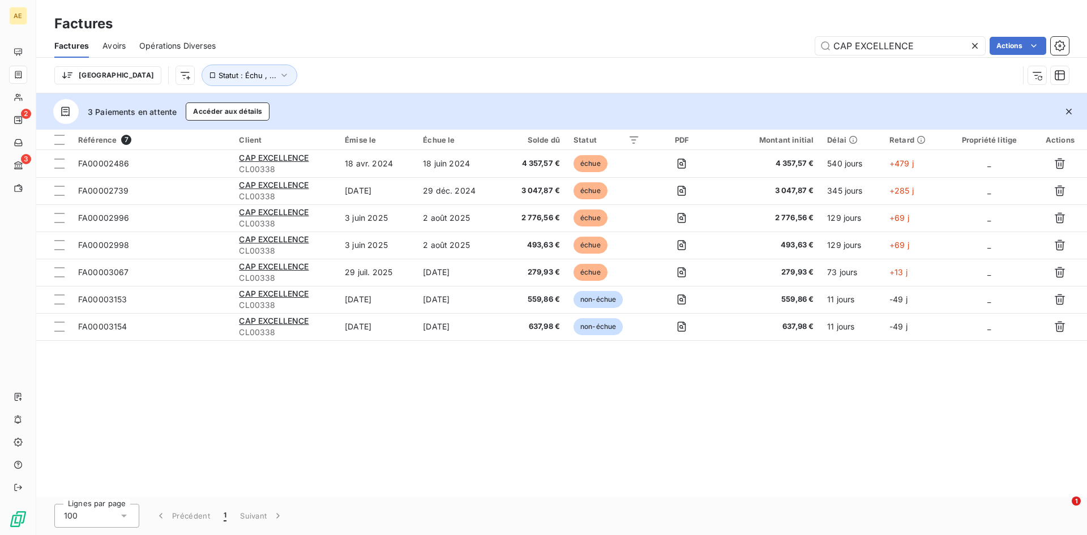
click at [113, 46] on span "Avoirs" at bounding box center [113, 45] width 23 height 11
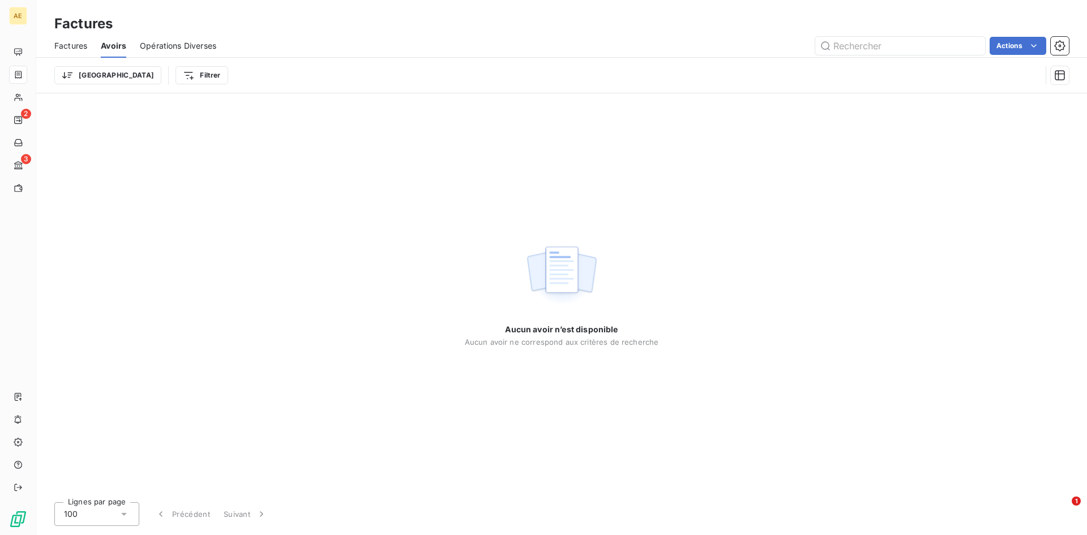
click at [1032, 47] on html "AE 2 3 Factures Factures Avoirs Opérations Diverses Actions Trier Filtrer Aucun…" at bounding box center [543, 267] width 1087 height 535
click at [387, 197] on html "AE 2 3 Factures Factures Avoirs Opérations Diverses Actions Éditer les Propriét…" at bounding box center [543, 267] width 1087 height 535
click at [1018, 49] on html "AE 2 3 Factures Factures Avoirs Opérations Diverses Actions Éditer les Propriét…" at bounding box center [543, 267] width 1087 height 535
click at [948, 94] on div "Exporter les avoirs" at bounding box center [973, 91] width 136 height 18
click at [1058, 45] on icon "button" at bounding box center [1059, 45] width 11 height 11
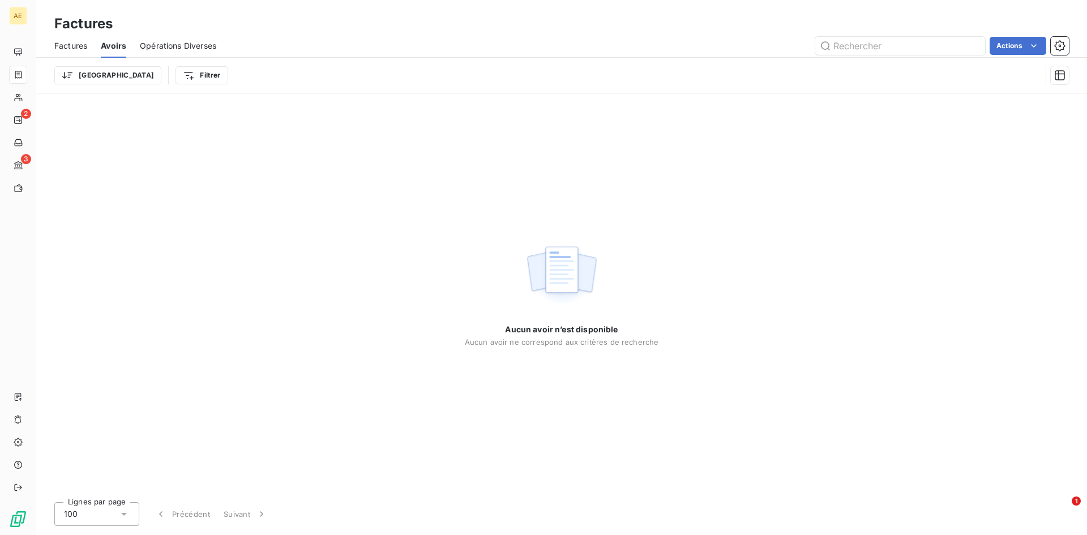
click at [76, 47] on span "Factures" at bounding box center [70, 45] width 33 height 11
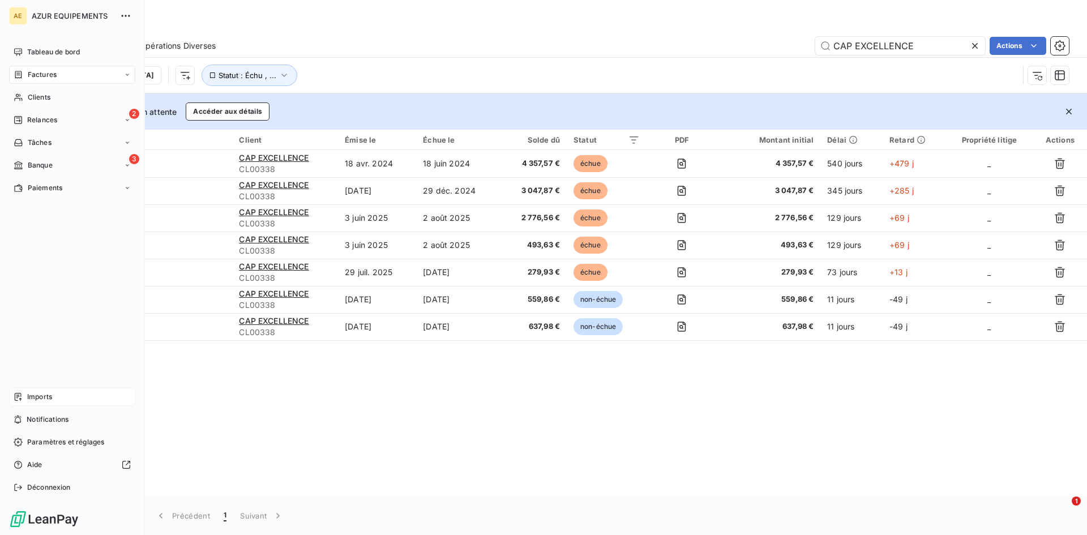
click at [31, 400] on span "Imports" at bounding box center [39, 397] width 25 height 10
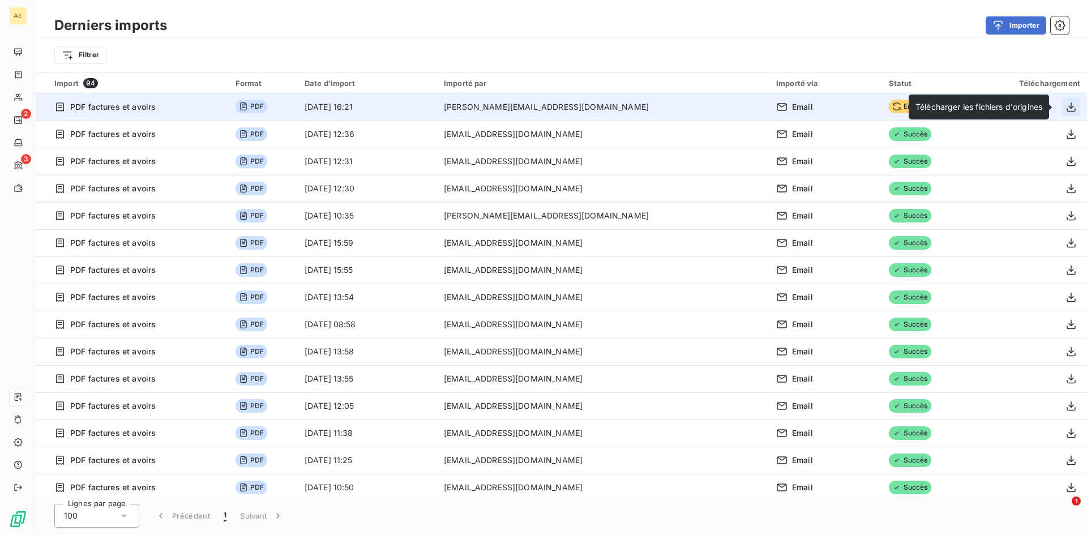
click at [1067, 108] on icon "button" at bounding box center [1071, 107] width 9 height 10
click at [1066, 104] on icon "button" at bounding box center [1071, 106] width 11 height 11
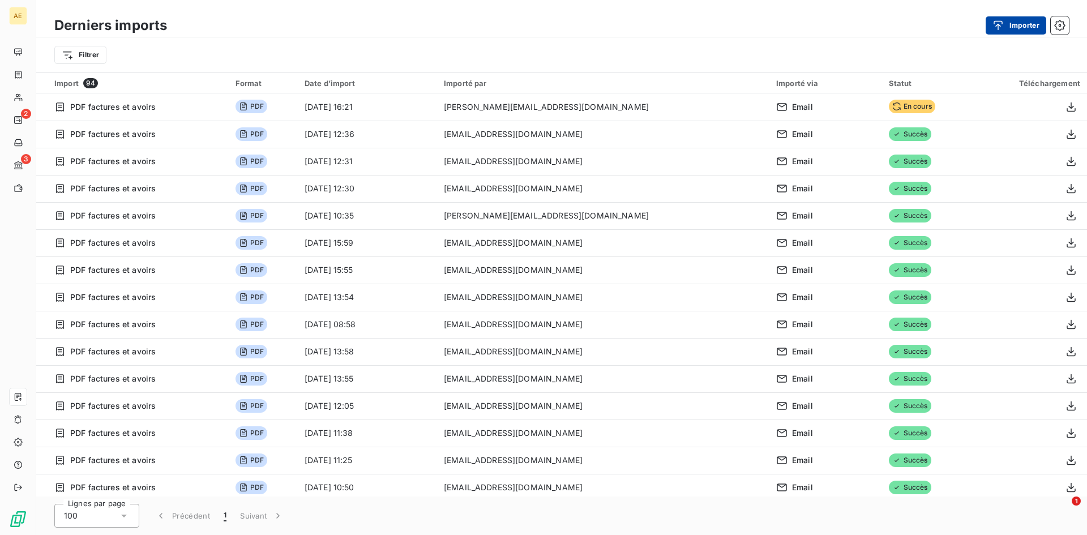
click at [1014, 24] on button "Importer" at bounding box center [1016, 25] width 61 height 18
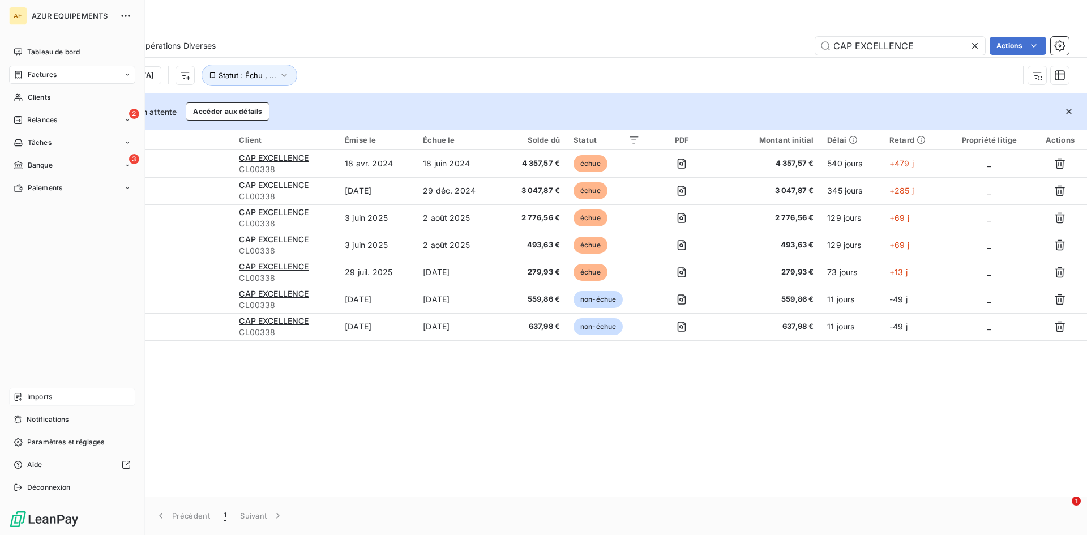
click at [40, 396] on span "Imports" at bounding box center [39, 397] width 25 height 10
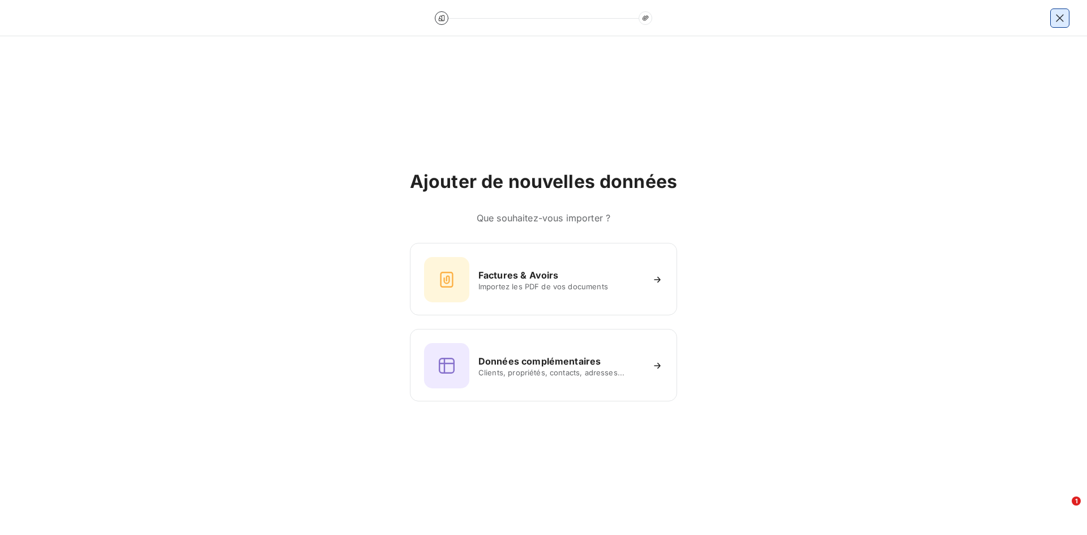
click at [1065, 19] on icon "button" at bounding box center [1059, 17] width 11 height 11
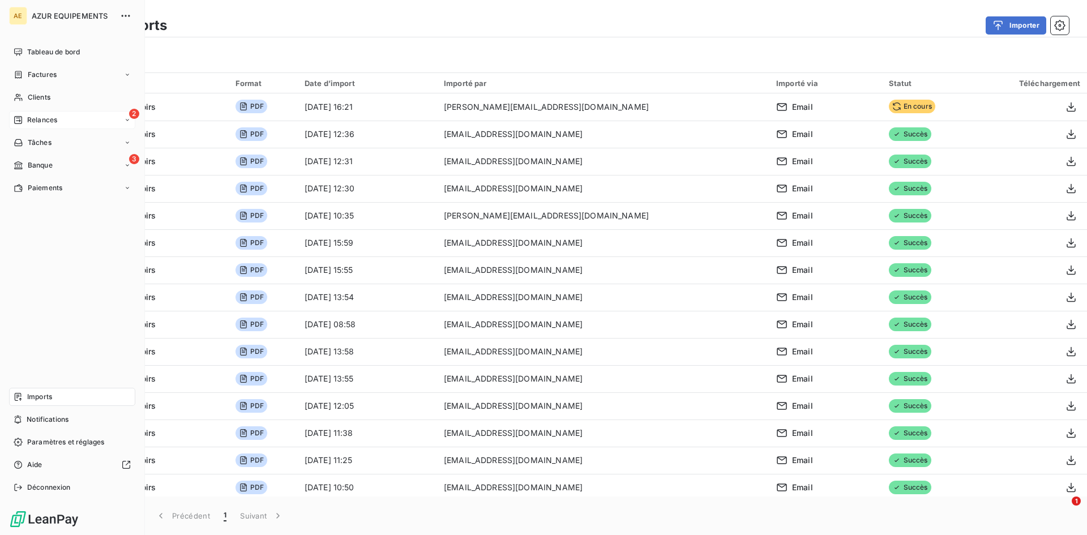
click at [31, 118] on span "Relances" at bounding box center [42, 120] width 30 height 10
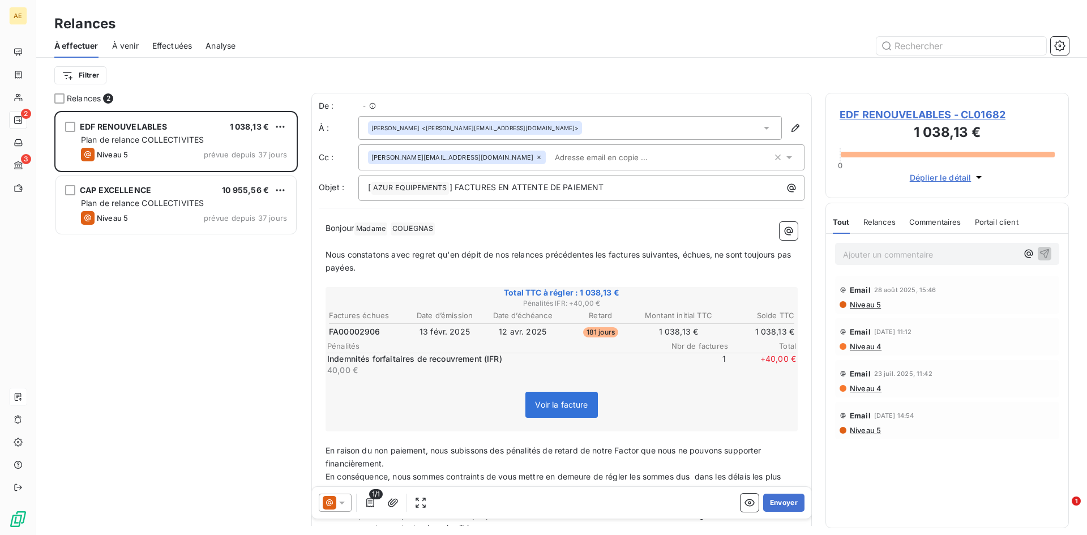
scroll to position [416, 235]
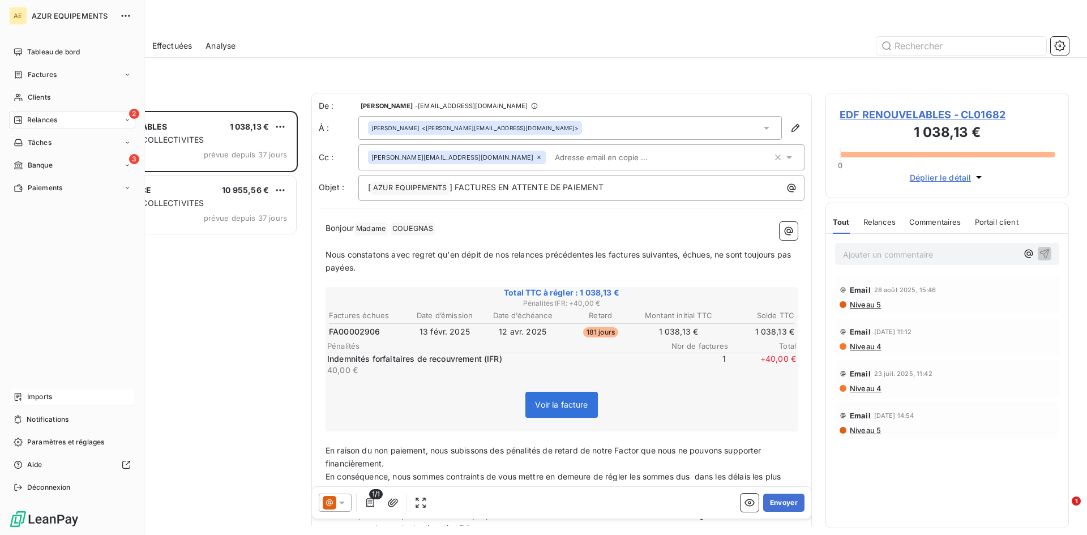
click at [55, 117] on span "Relances" at bounding box center [42, 120] width 30 height 10
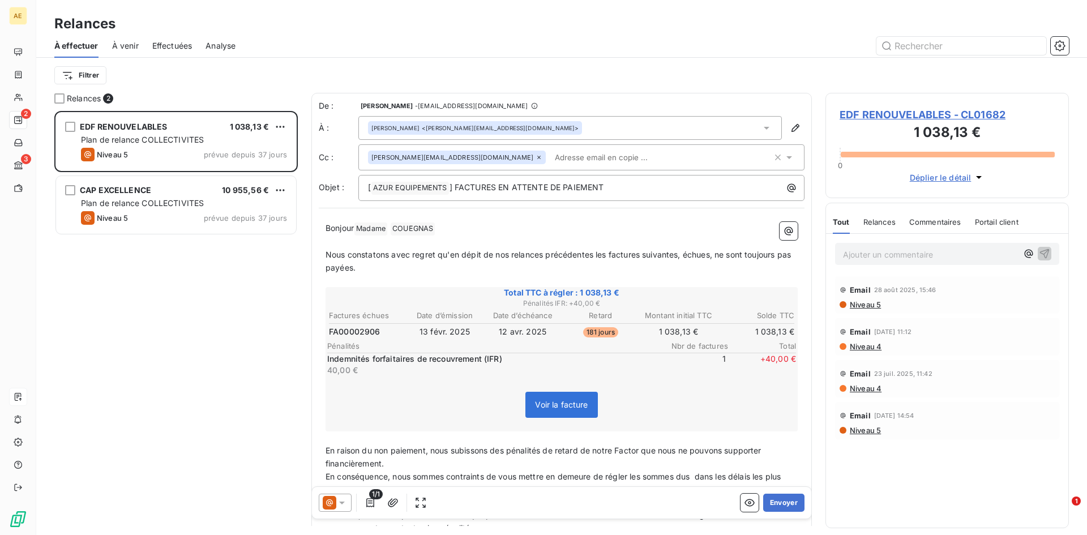
click at [168, 45] on span "Effectuées" at bounding box center [172, 45] width 40 height 11
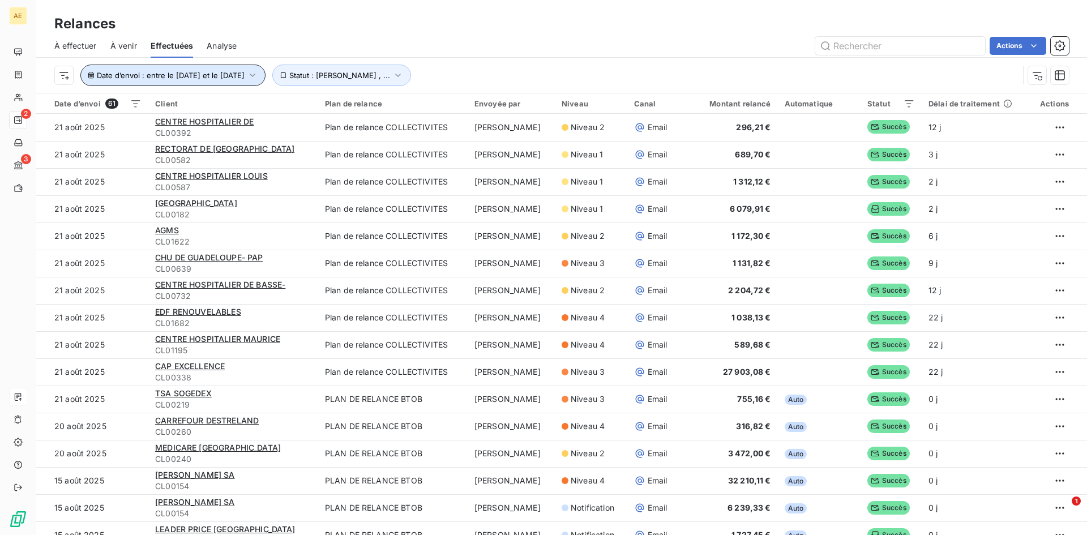
click at [255, 75] on icon "button" at bounding box center [253, 75] width 6 height 3
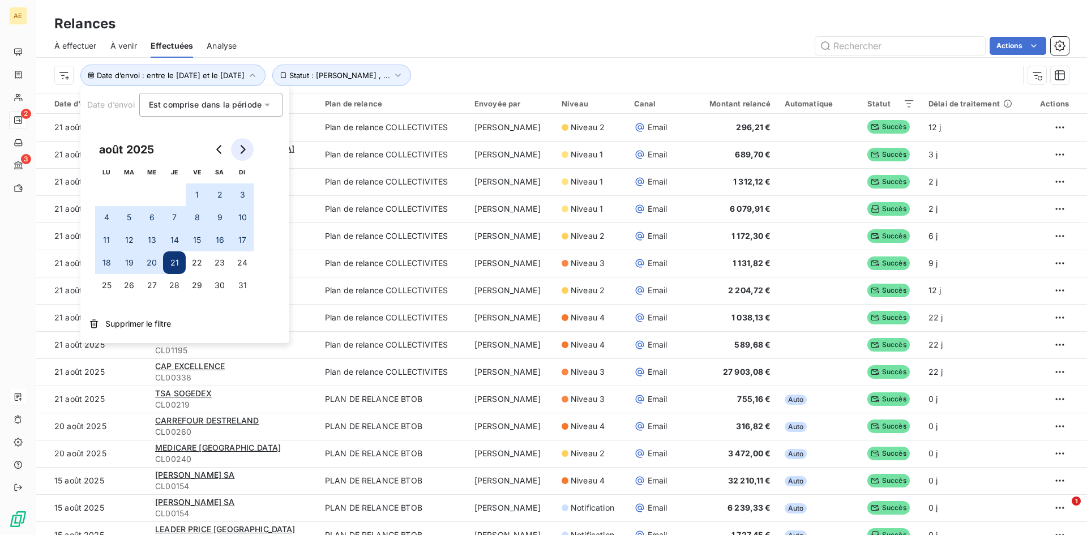
click at [240, 151] on icon "Go to next month" at bounding box center [242, 149] width 9 height 9
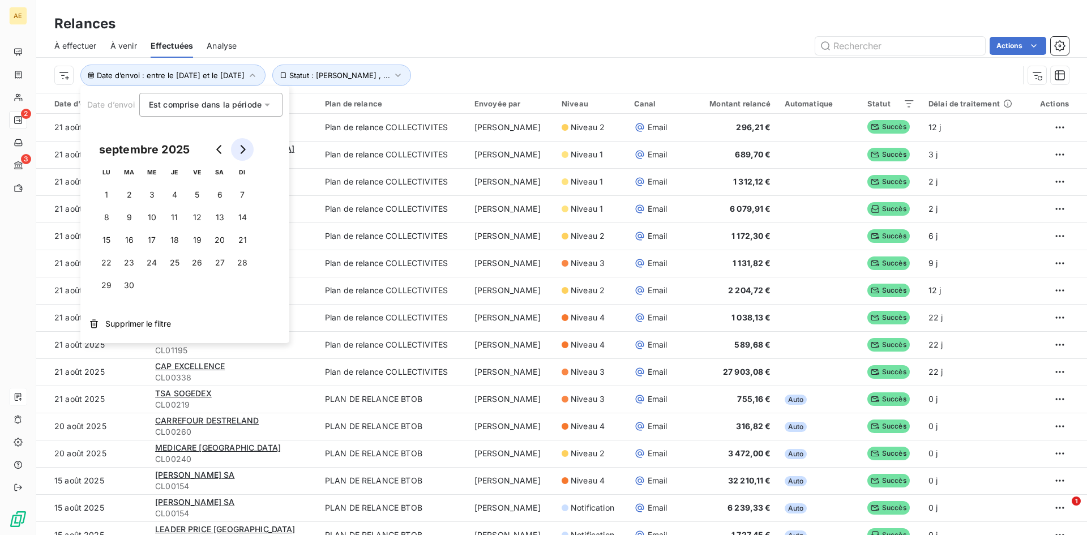
click at [240, 151] on icon "Go to next month" at bounding box center [242, 149] width 9 height 9
click at [465, 52] on div "Actions" at bounding box center [659, 46] width 819 height 18
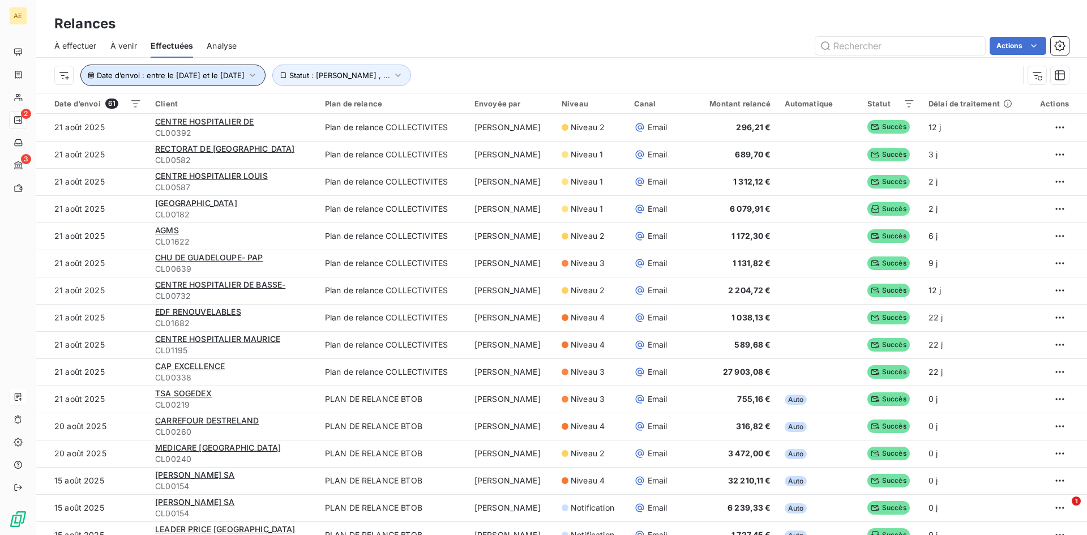
click at [258, 74] on icon "button" at bounding box center [252, 75] width 11 height 11
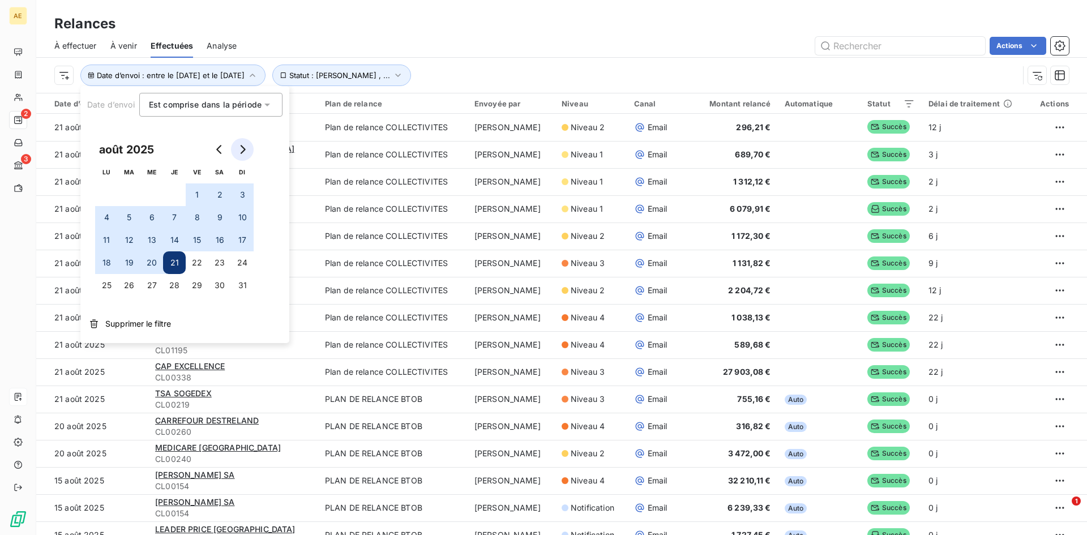
click at [242, 151] on icon "Go to next month" at bounding box center [242, 149] width 9 height 9
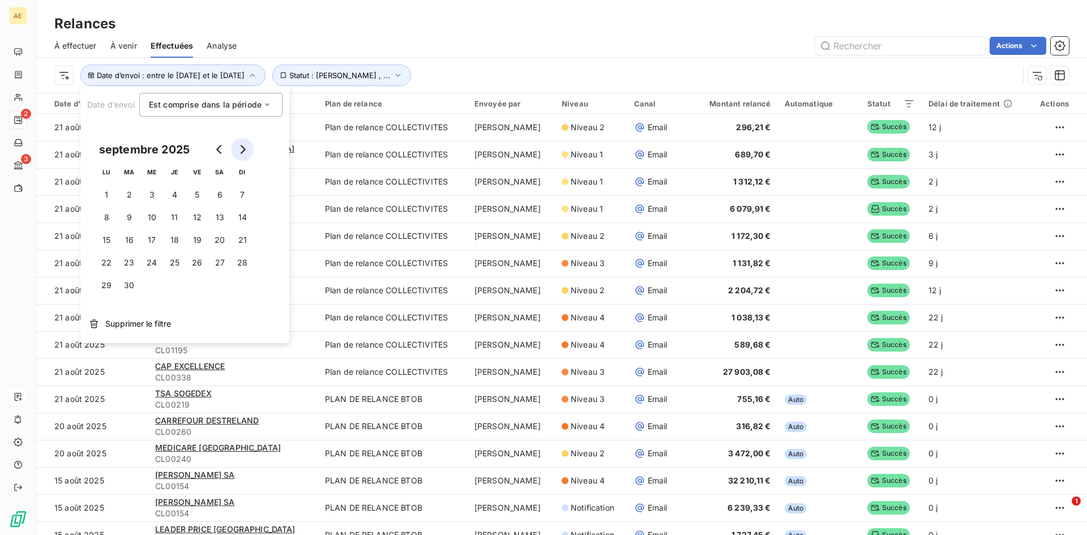
click at [246, 148] on icon "Go to next month" at bounding box center [242, 149] width 9 height 9
click at [195, 220] on button "10" at bounding box center [197, 217] width 23 height 23
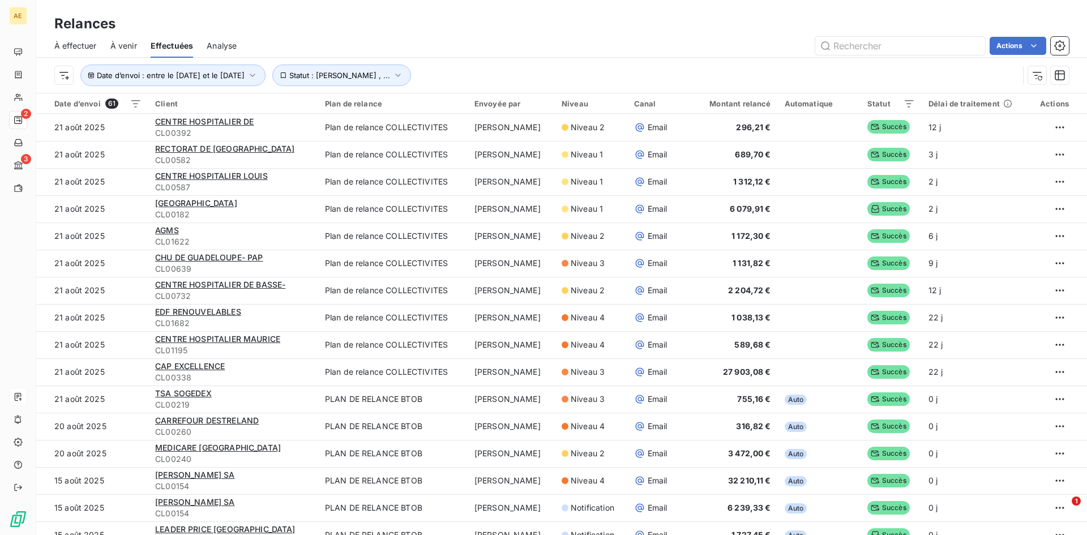
click at [495, 48] on div "Actions" at bounding box center [659, 46] width 819 height 18
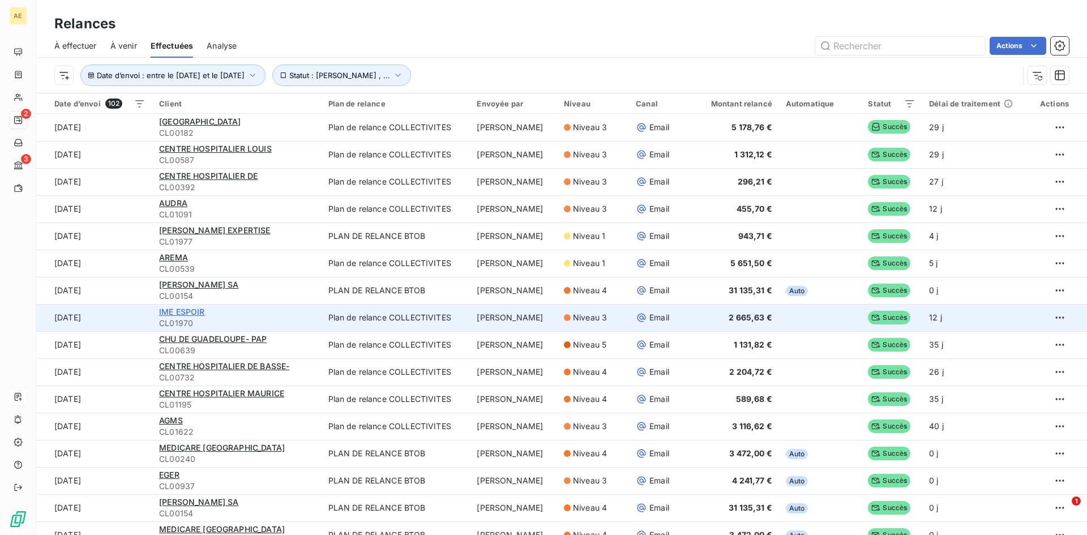
click at [190, 314] on span "IME ESPOIR" at bounding box center [182, 312] width 46 height 10
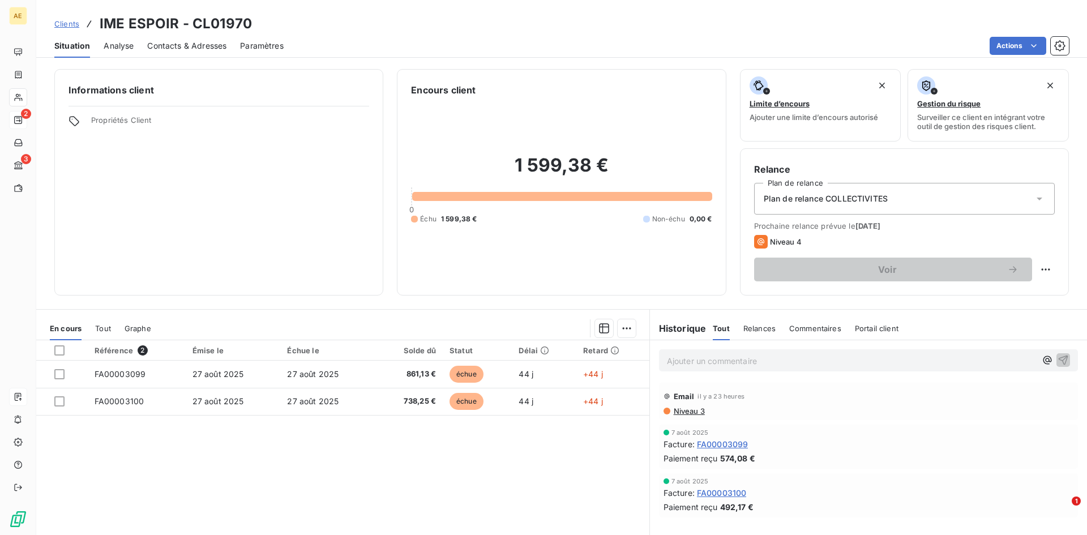
click at [112, 45] on span "Analyse" at bounding box center [119, 45] width 30 height 11
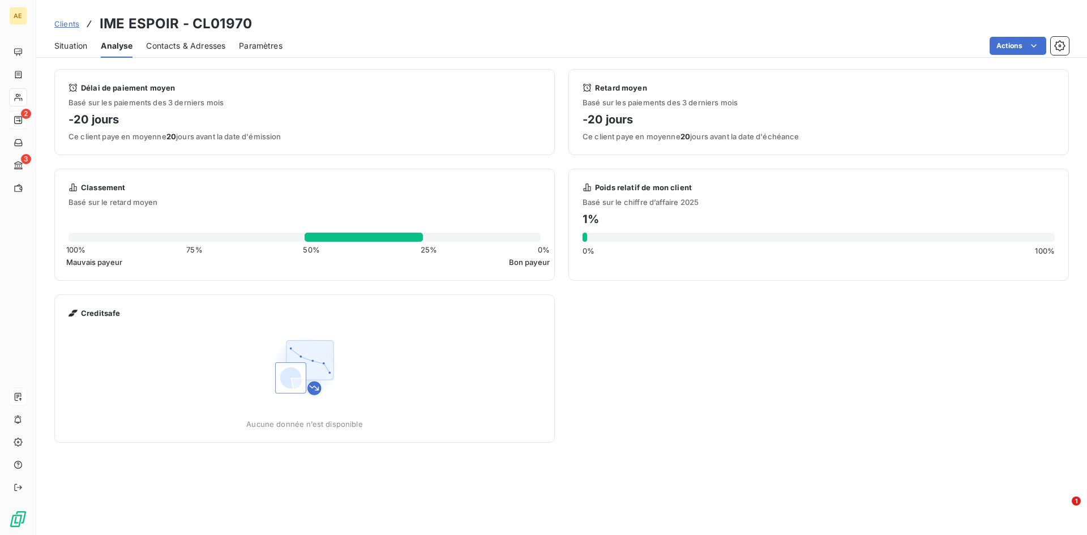
click at [187, 46] on span "Contacts & Adresses" at bounding box center [185, 45] width 79 height 11
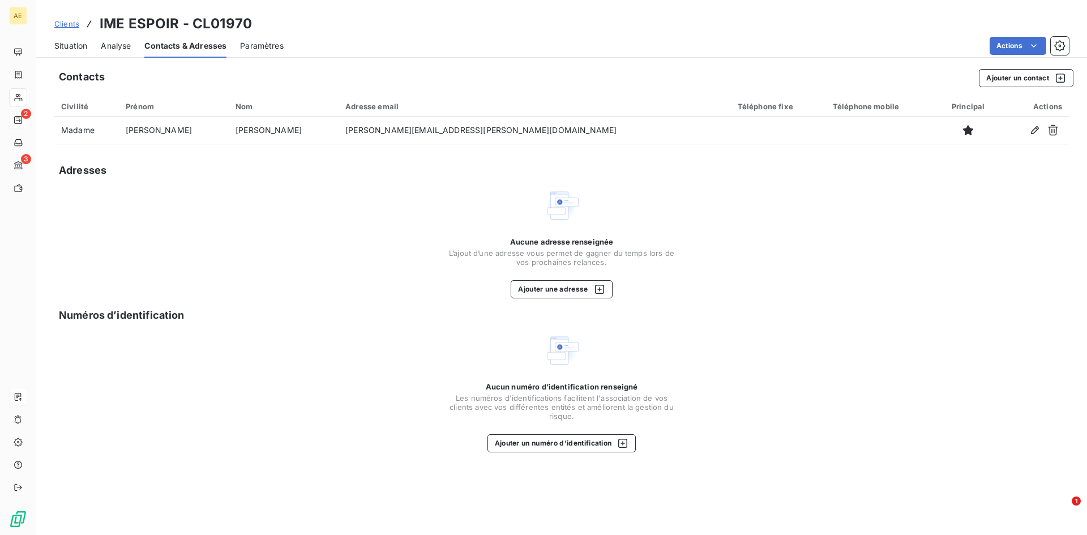
click at [258, 47] on span "Paramètres" at bounding box center [262, 45] width 44 height 11
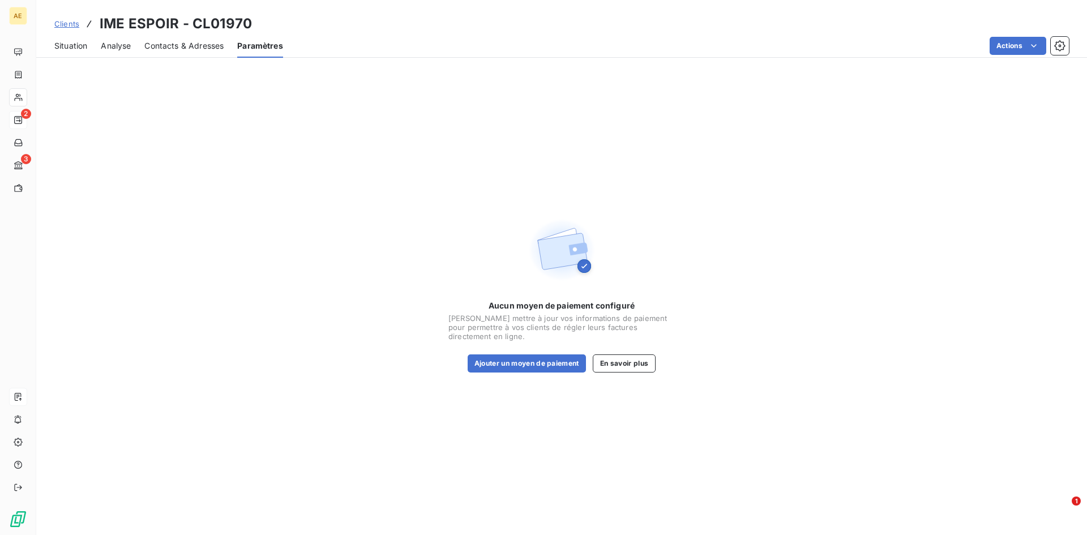
click at [66, 24] on span "Clients" at bounding box center [66, 23] width 25 height 9
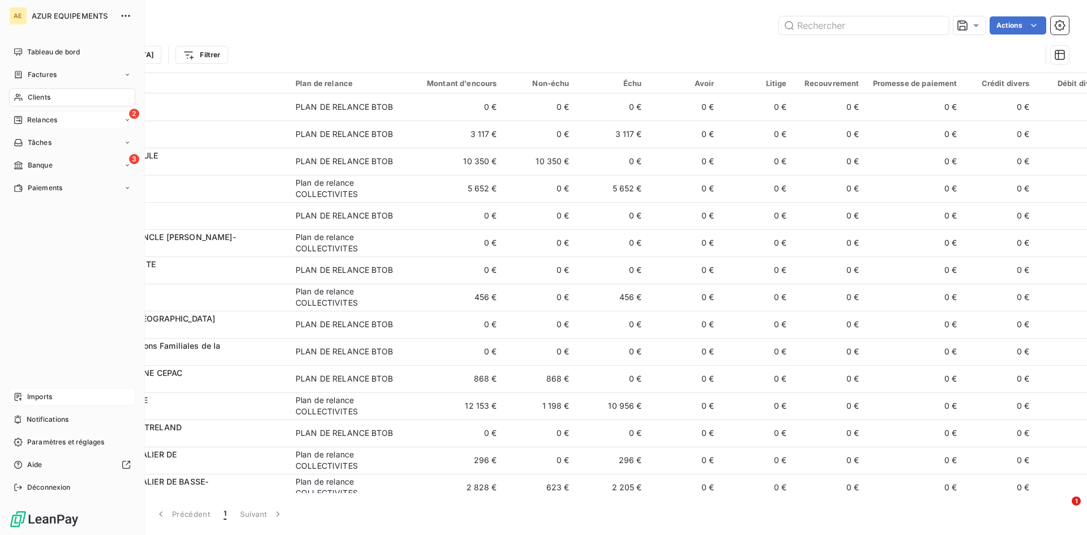
click at [54, 118] on span "Relances" at bounding box center [42, 120] width 30 height 10
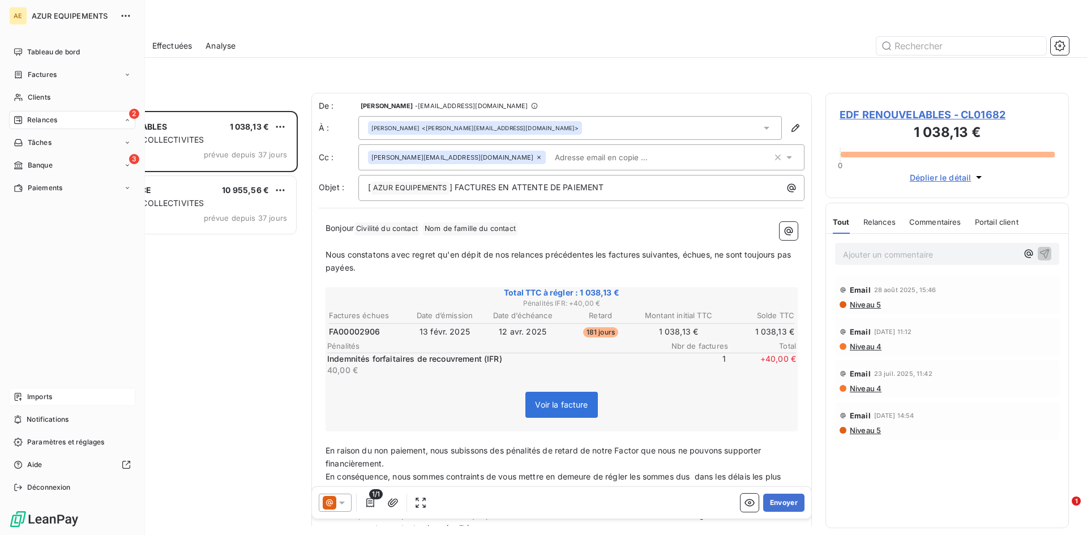
scroll to position [416, 235]
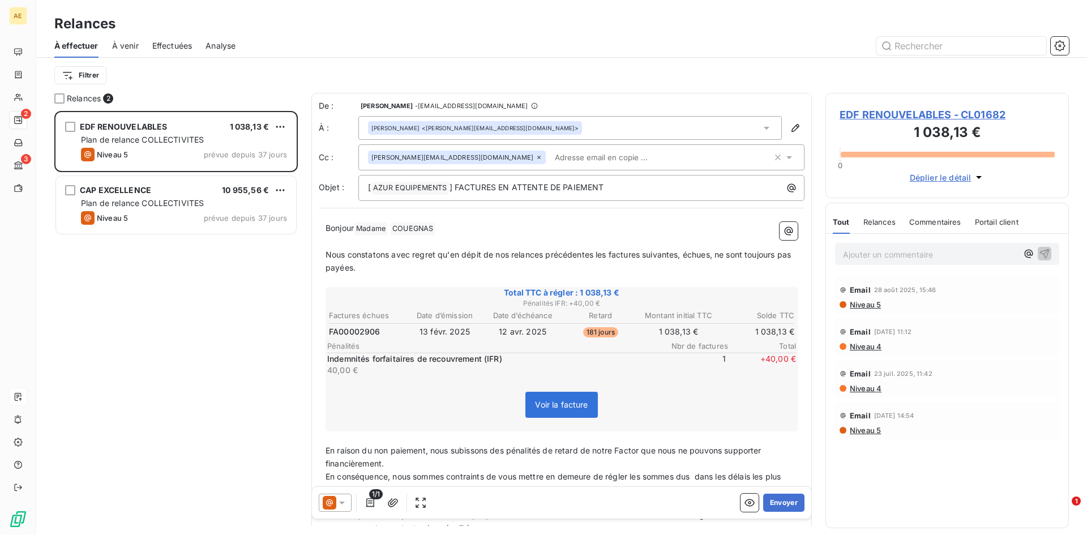
click at [179, 44] on span "Effectuées" at bounding box center [172, 45] width 40 height 11
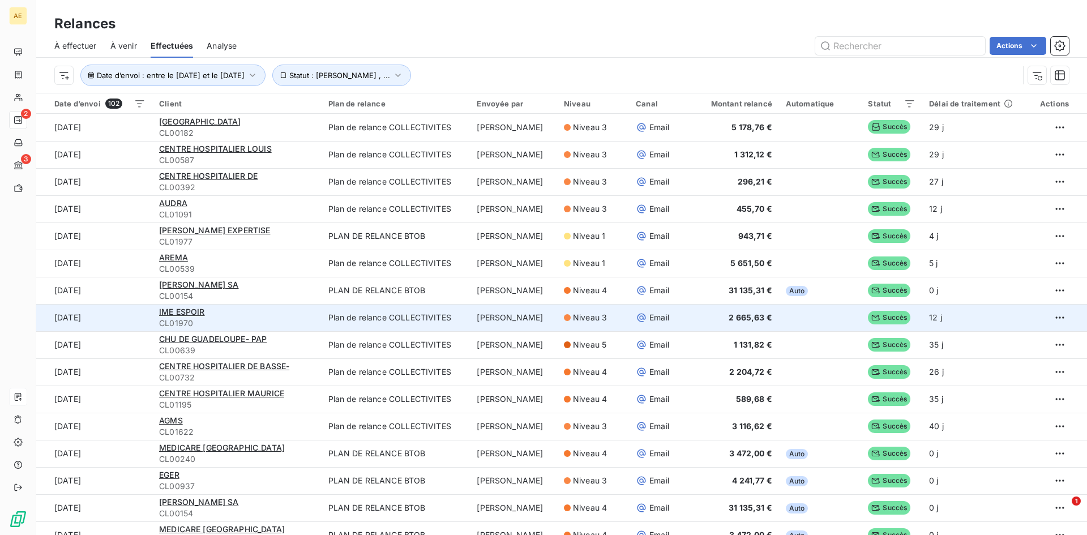
click at [214, 317] on div "IME ESPOIR" at bounding box center [236, 311] width 155 height 11
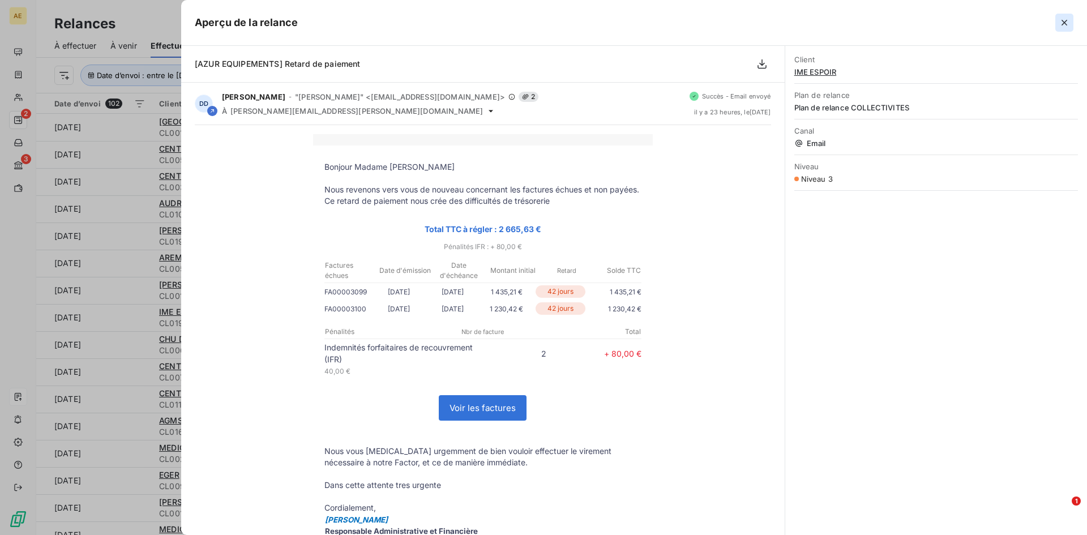
click at [1061, 20] on icon "button" at bounding box center [1064, 22] width 11 height 11
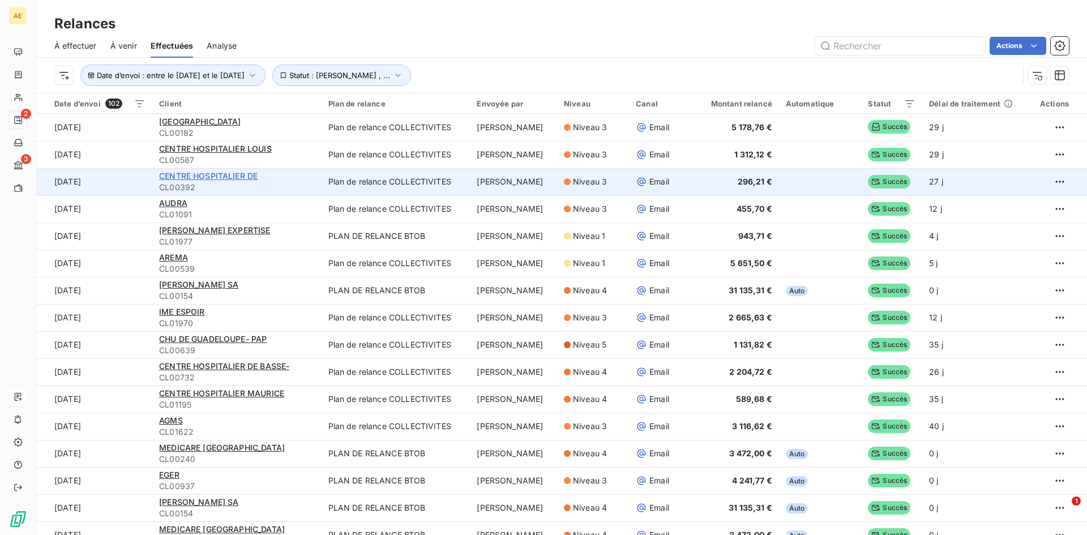
click at [217, 173] on span "CENTRE HOSPITALIER DE" at bounding box center [208, 176] width 99 height 10
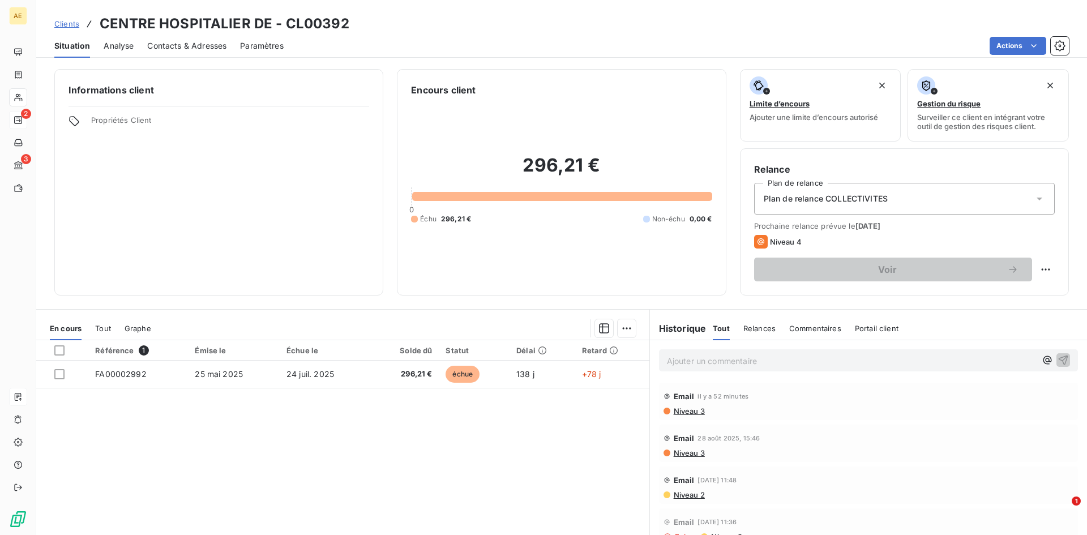
click at [113, 44] on span "Analyse" at bounding box center [119, 45] width 30 height 11
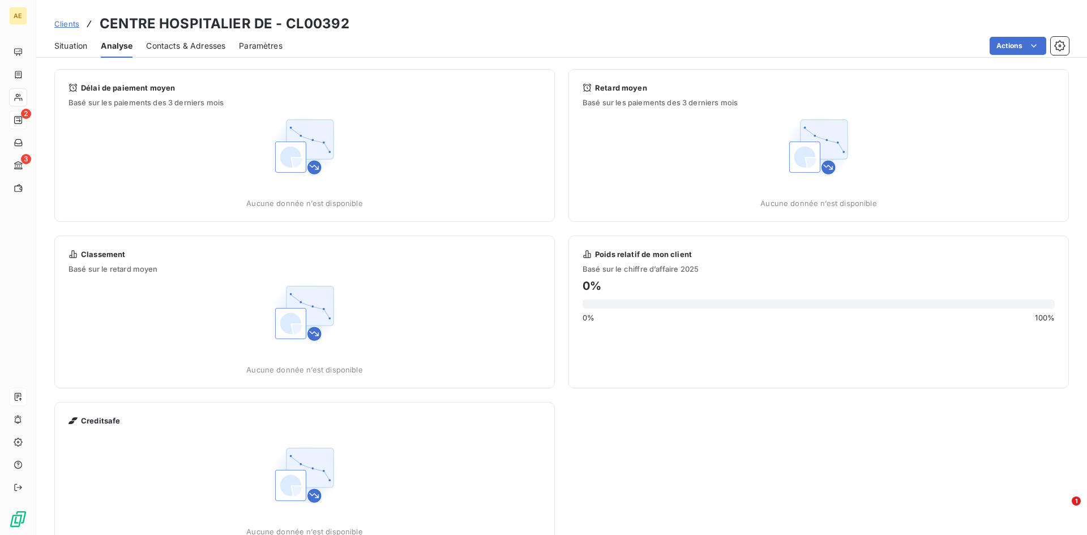
click at [65, 24] on span "Clients" at bounding box center [66, 23] width 25 height 9
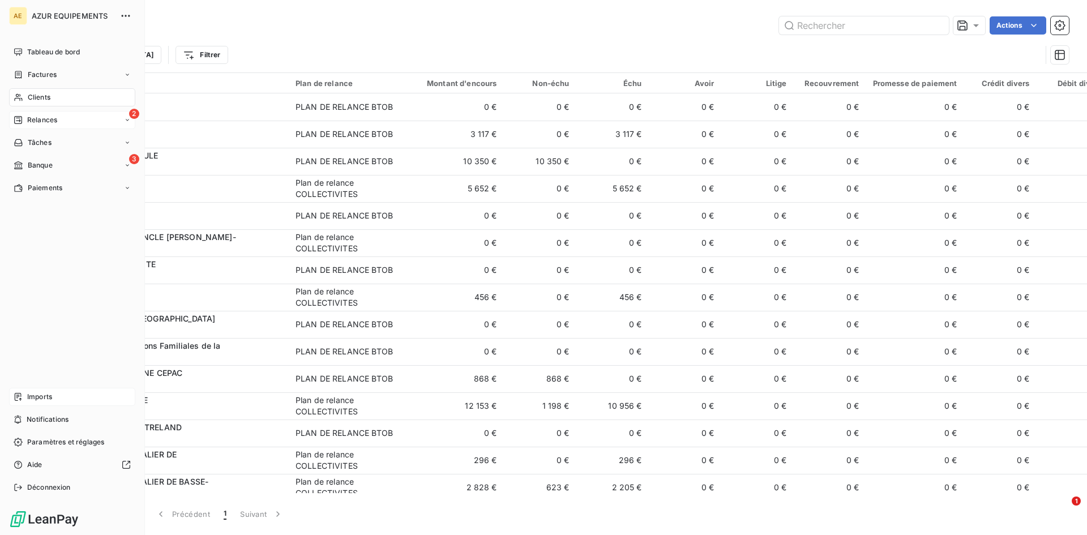
click at [37, 118] on span "Relances" at bounding box center [42, 120] width 30 height 10
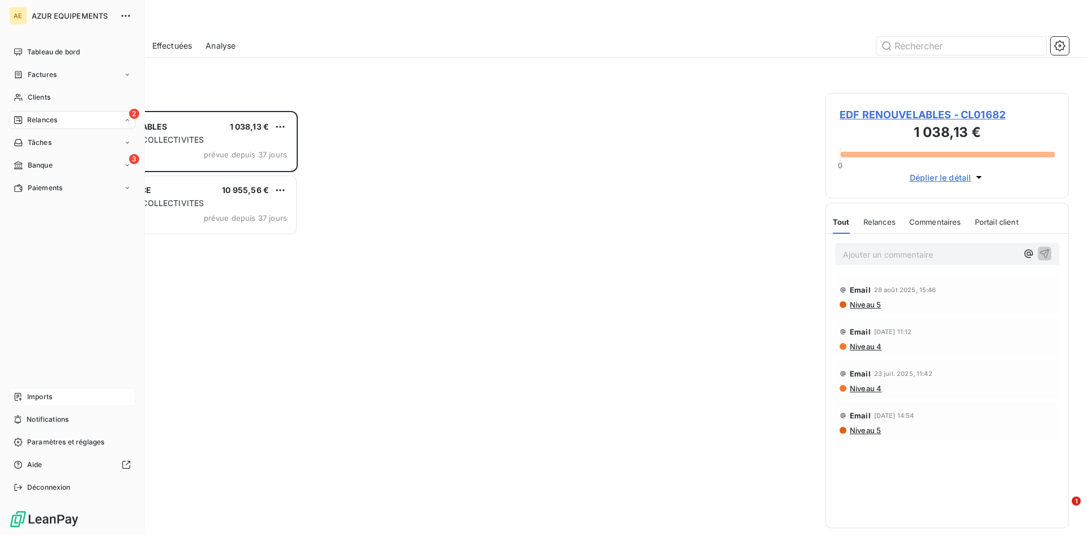
scroll to position [416, 235]
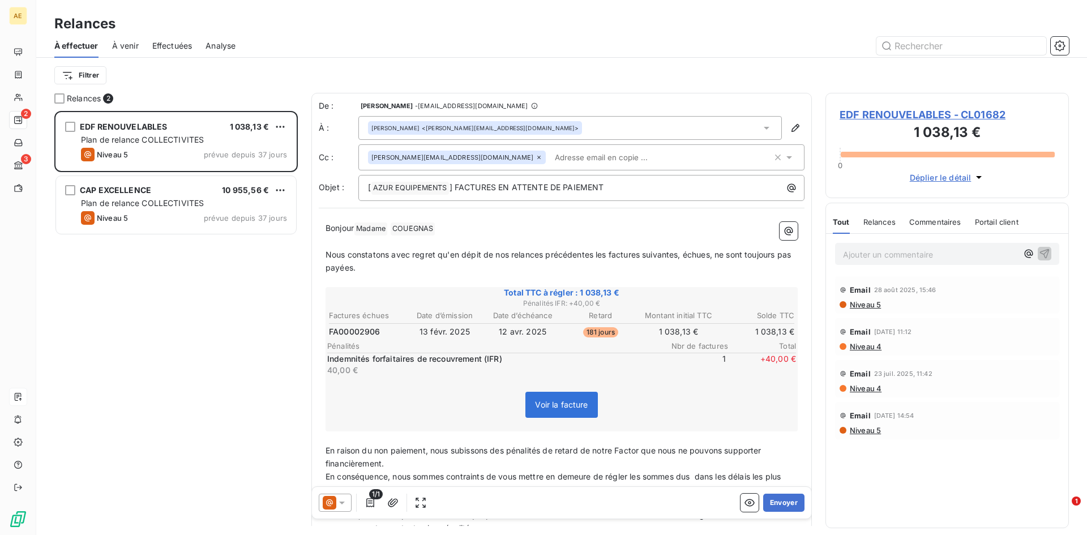
click at [168, 44] on span "Effectuées" at bounding box center [172, 45] width 40 height 11
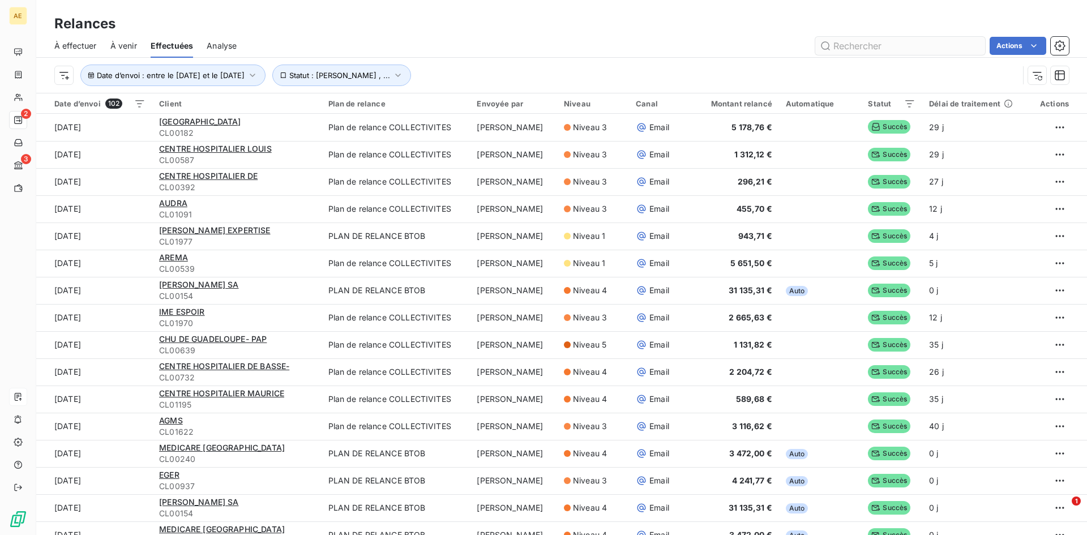
click at [851, 43] on input "text" at bounding box center [900, 46] width 170 height 18
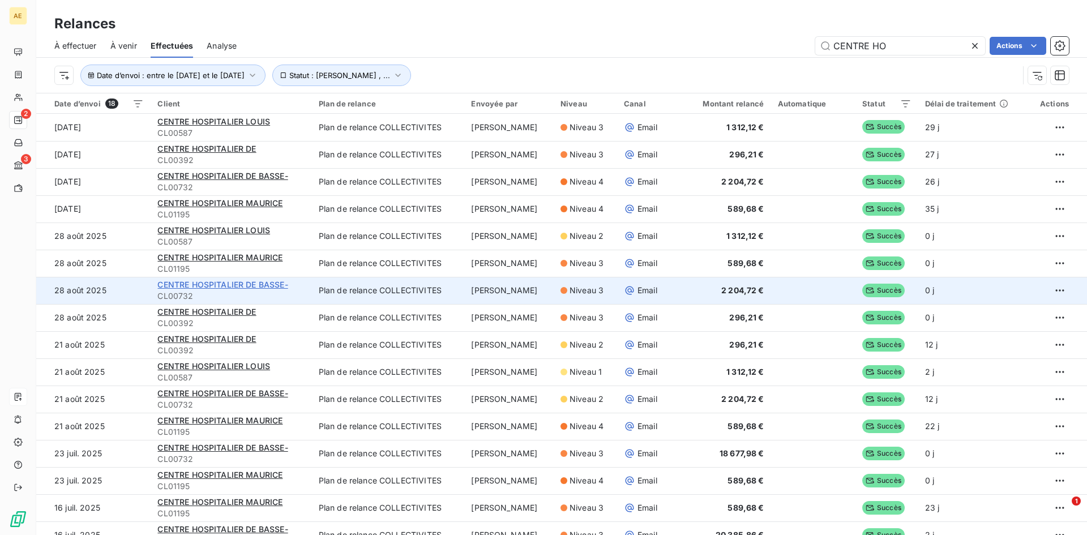
type input "CENTRE HO"
click at [226, 282] on span "CENTRE HOSPITALIER DE BASSE-" at bounding box center [222, 285] width 130 height 10
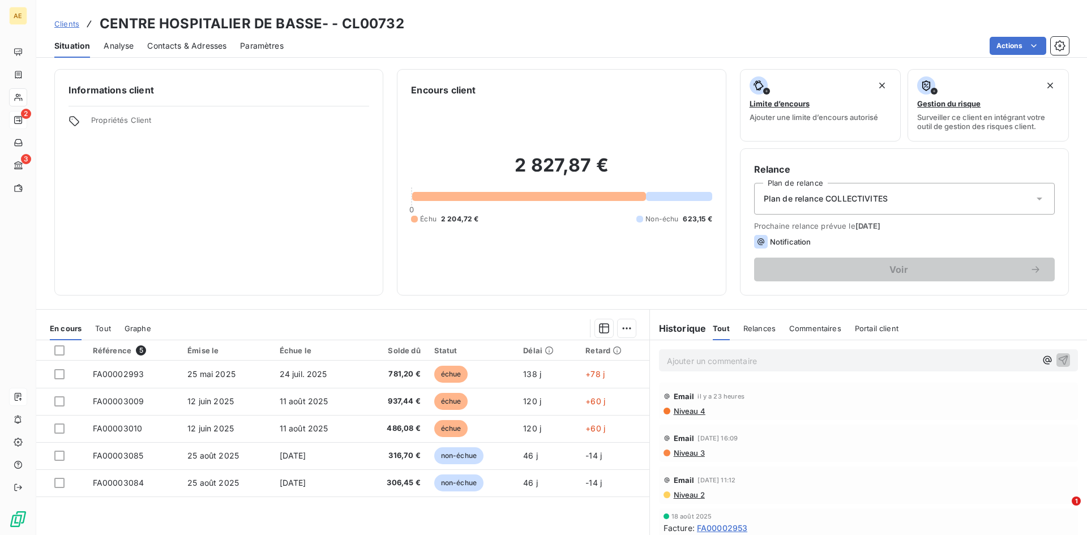
click at [989, 170] on h6 "Relance" at bounding box center [904, 170] width 301 height 14
click at [700, 105] on div "2 827,87 € 0 Échu 2 204,72 € Non-échu 623,15 €" at bounding box center [561, 189] width 301 height 185
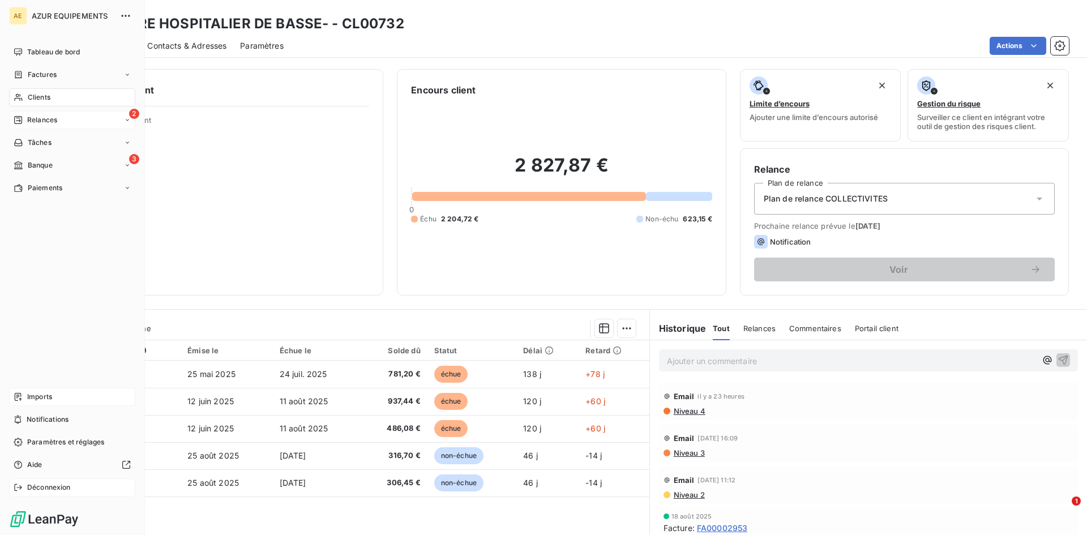
click at [20, 482] on div "Déconnexion" at bounding box center [72, 487] width 126 height 18
